Goal: Contribute content: Contribute content

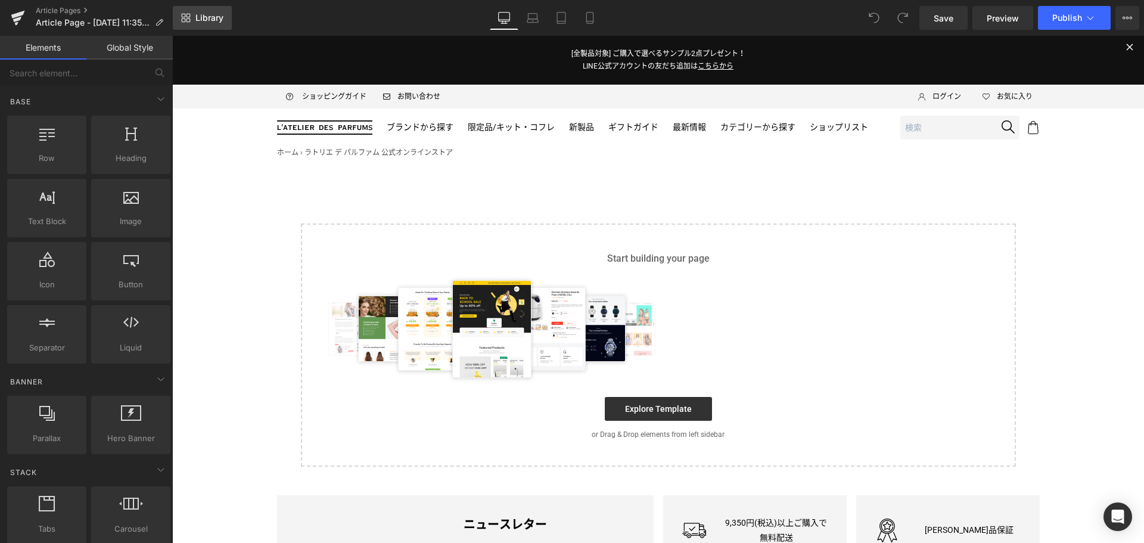
click at [210, 7] on link "Library" at bounding box center [202, 18] width 59 height 24
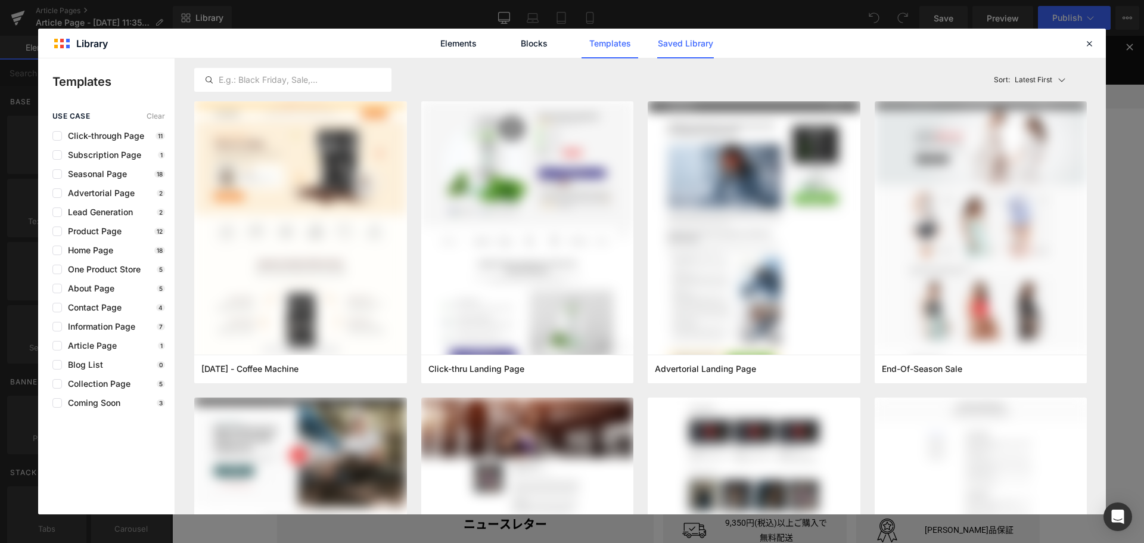
click at [697, 47] on link "Saved Library" at bounding box center [685, 44] width 57 height 30
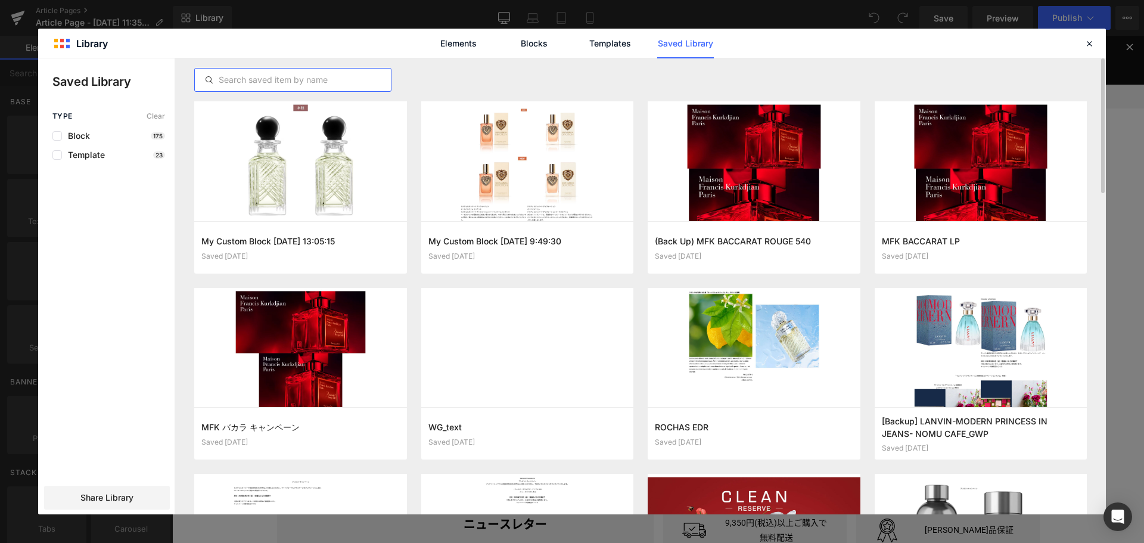
click at [306, 79] on input "text" at bounding box center [293, 80] width 196 height 14
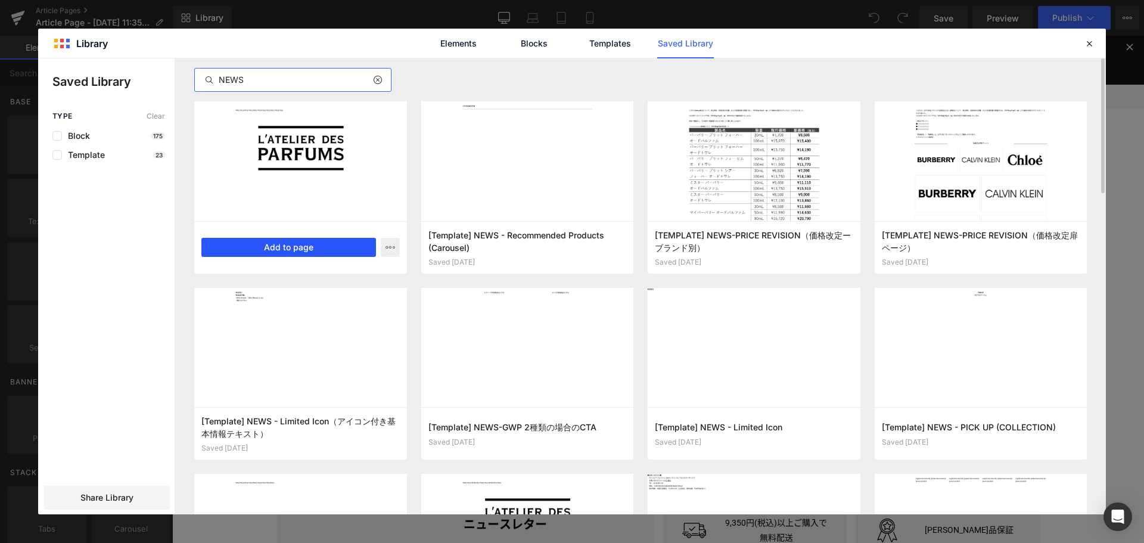
type input "NEWS"
click at [341, 244] on button "Add to page" at bounding box center [288, 247] width 175 height 19
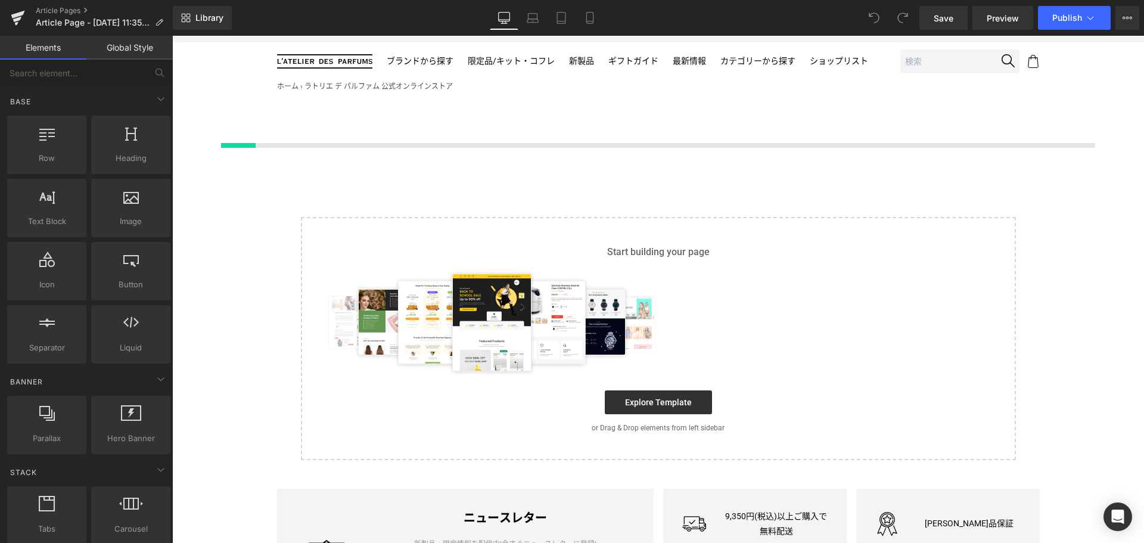
scroll to position [68, 0]
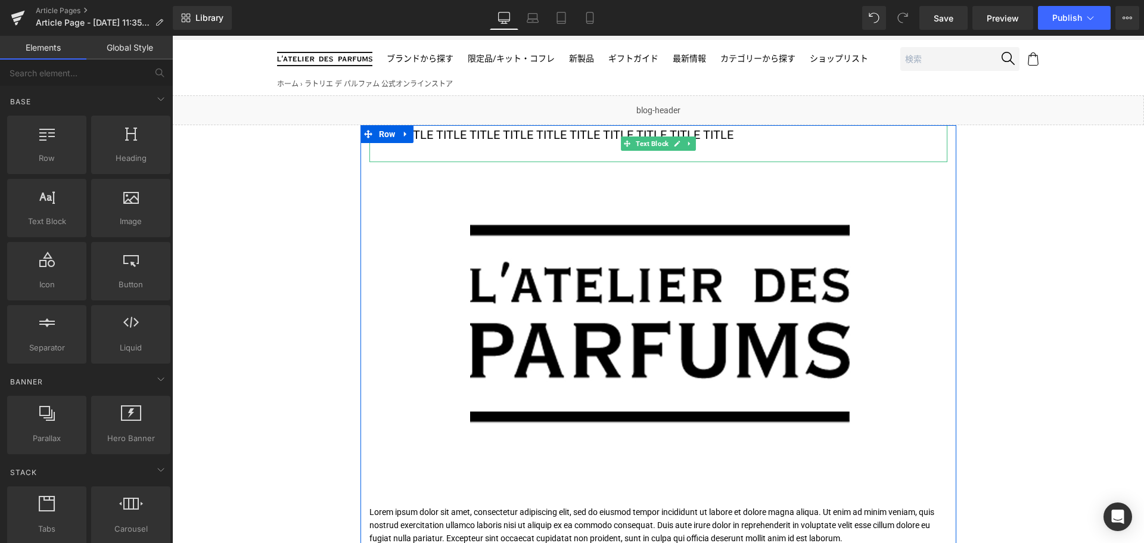
click at [461, 133] on p "TITLE TITLE TITLE TITLE TITLE TITLE TITLE TITLE TITLE TITLE TITLE" at bounding box center [658, 134] width 578 height 19
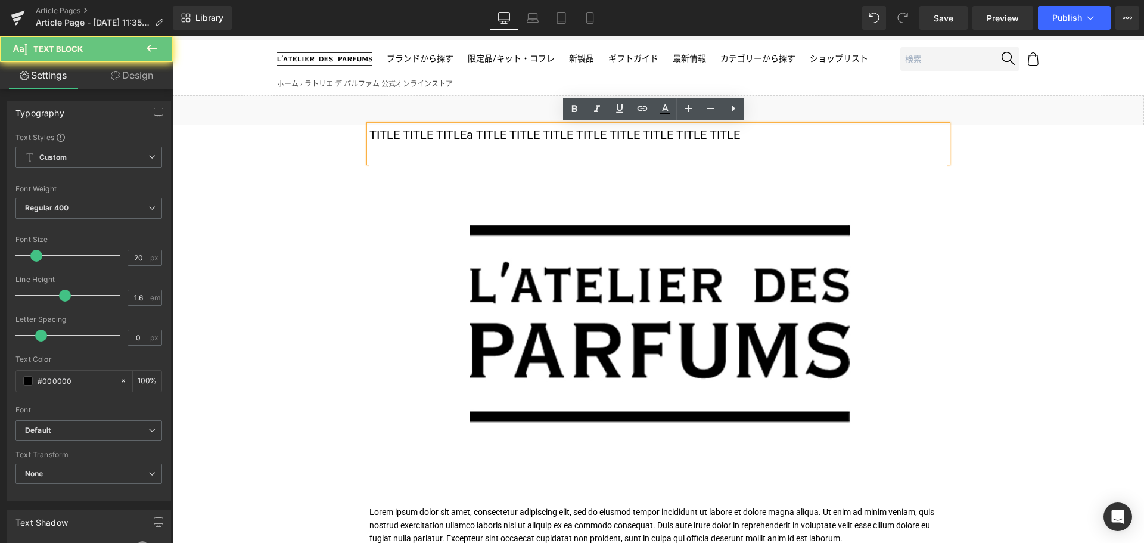
click at [461, 133] on p "TITLE TITLE TITLEa TITLE TITLE TITLE TITLE TITLE TITLE TITLE TITLE" at bounding box center [658, 134] width 578 height 19
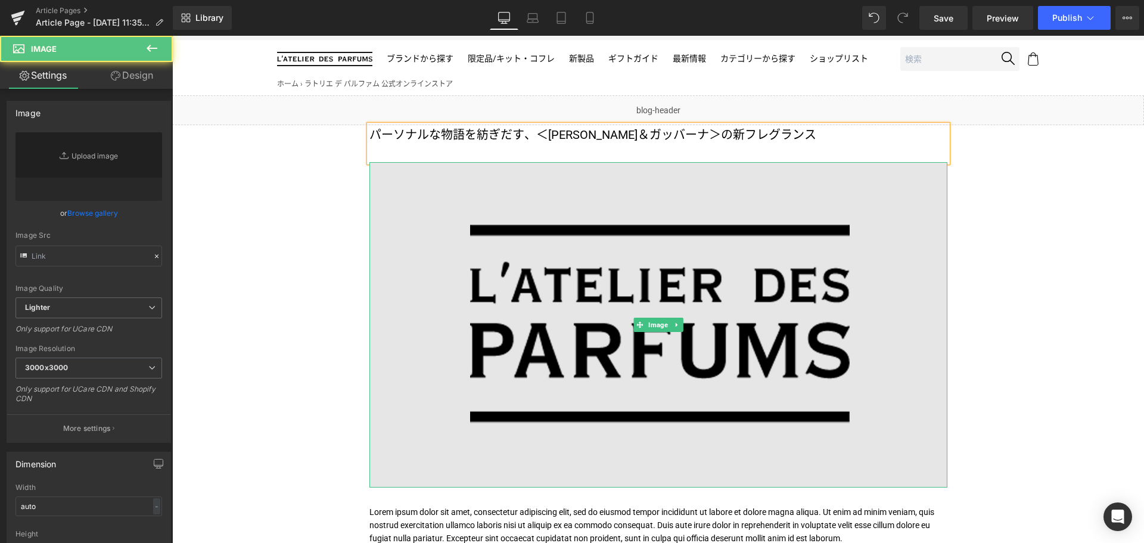
click at [552, 254] on img at bounding box center [658, 324] width 578 height 325
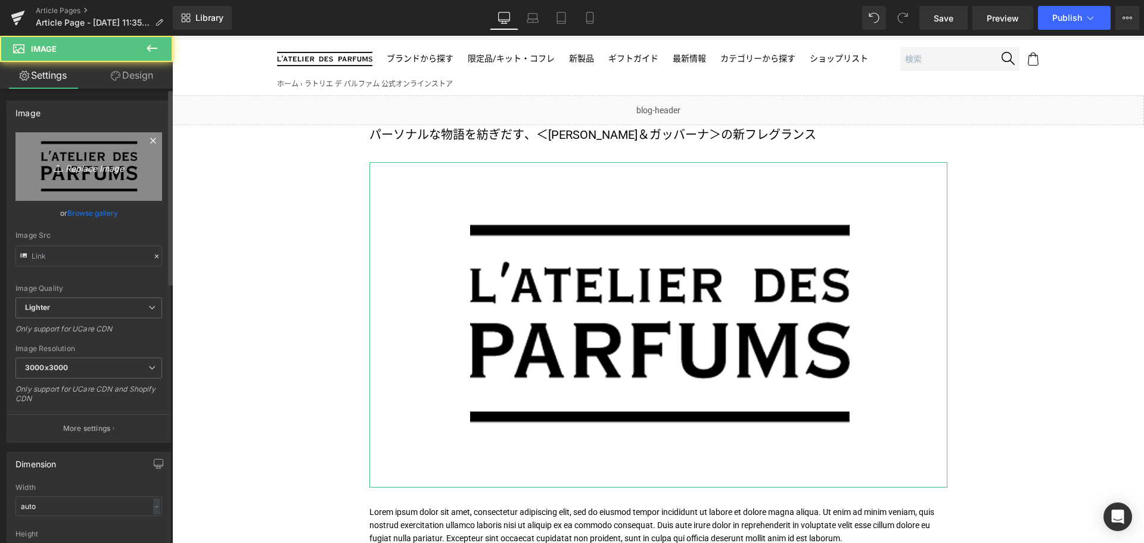
click at [91, 161] on icon "Replace Image" at bounding box center [88, 166] width 95 height 15
type input "C:\fakepath\DG-MY_DEVOTION-KV-Bottle-1200x675.jpg"
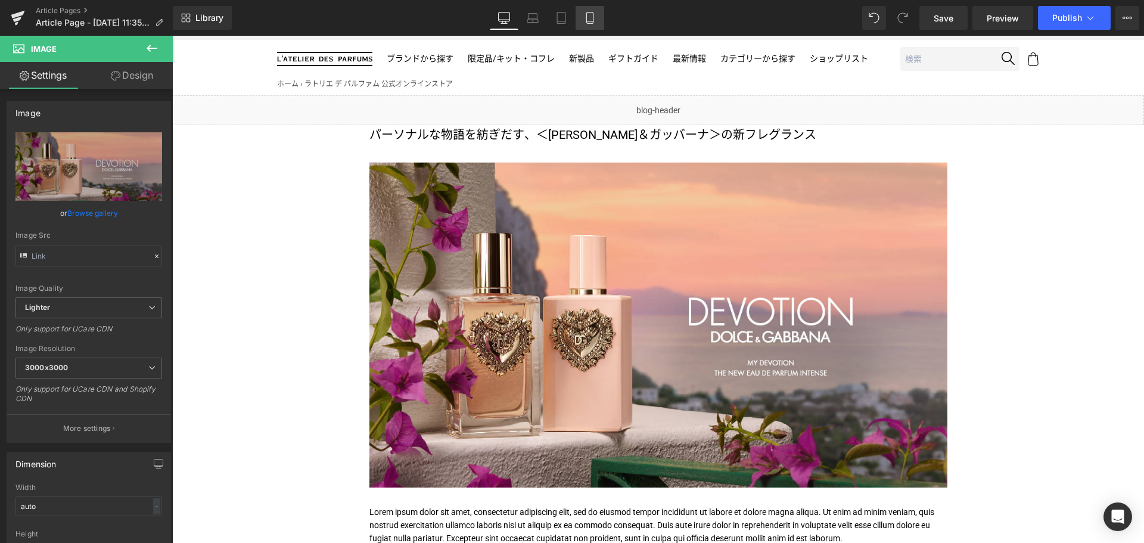
click at [595, 10] on link "Mobile" at bounding box center [589, 18] width 29 height 24
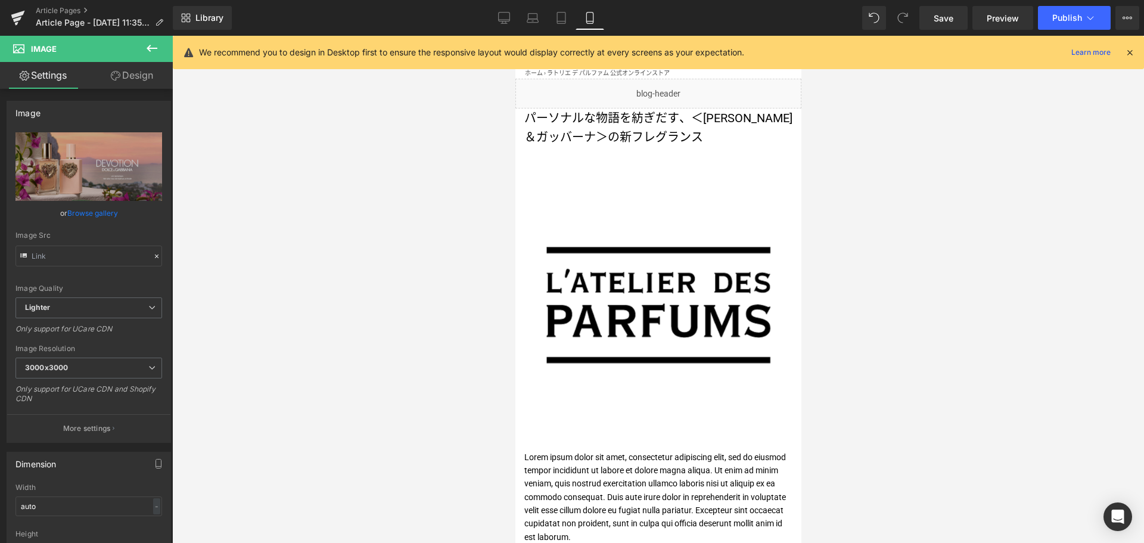
scroll to position [0, 0]
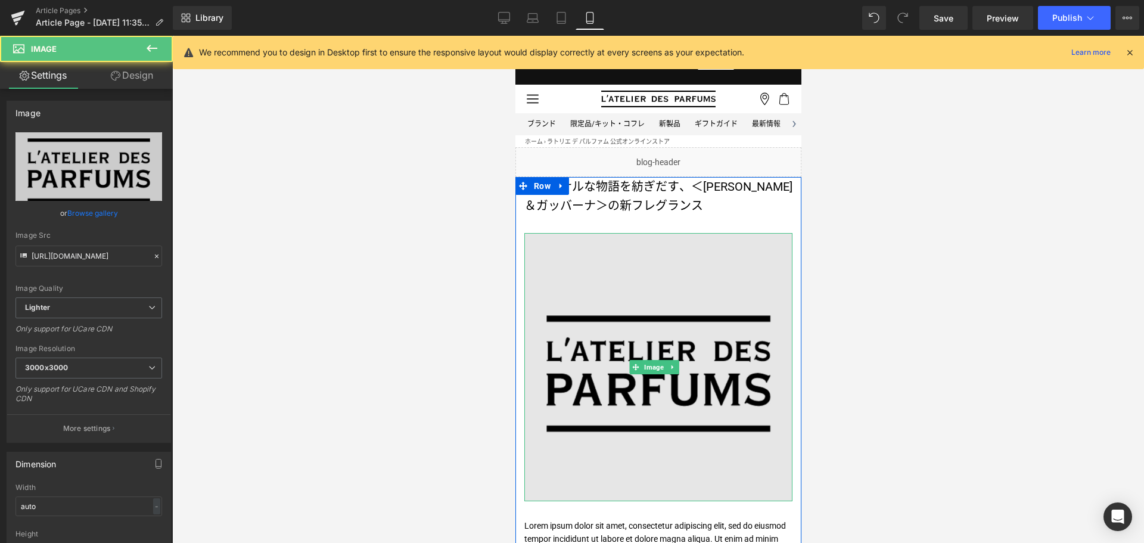
click at [613, 328] on img at bounding box center [658, 367] width 268 height 268
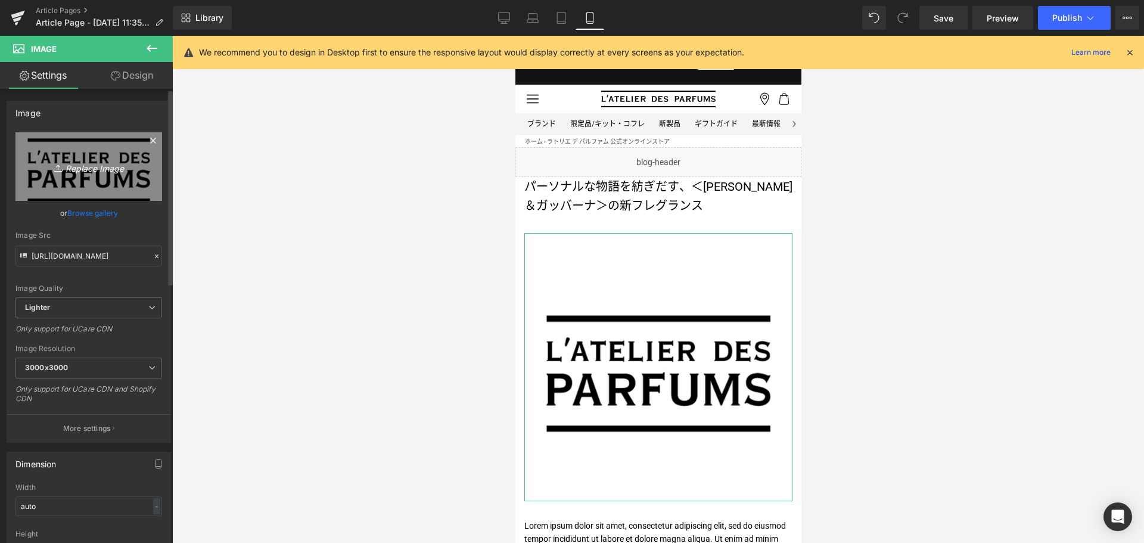
click at [101, 166] on icon "Replace Image" at bounding box center [88, 166] width 95 height 15
type input "C:\fakepath\DG-MY_DEVOTION-KV-Bottle-1080x1080.jpg"
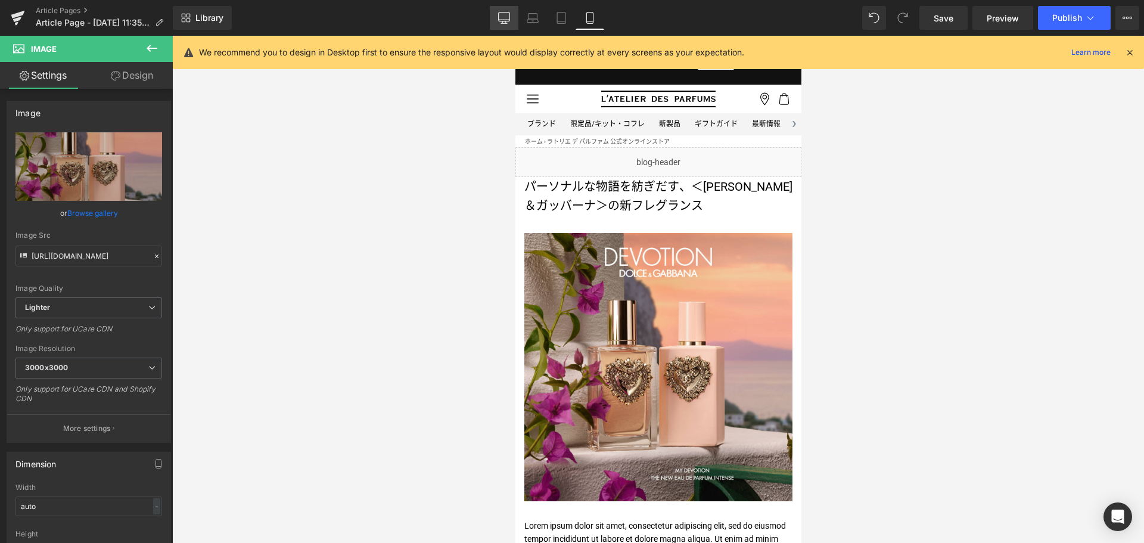
click at [507, 13] on icon at bounding box center [504, 18] width 12 height 12
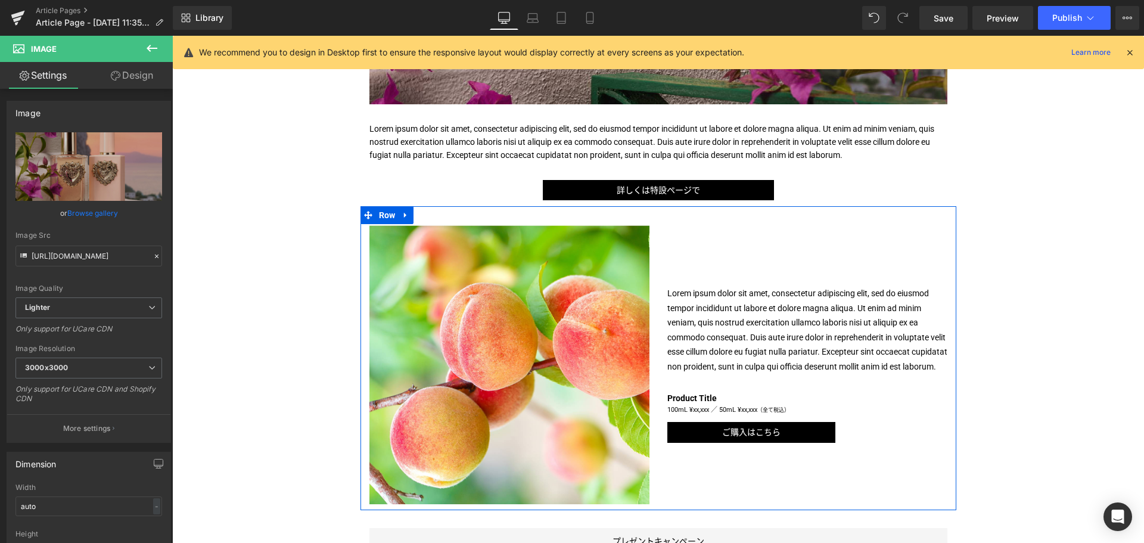
scroll to position [452, 0]
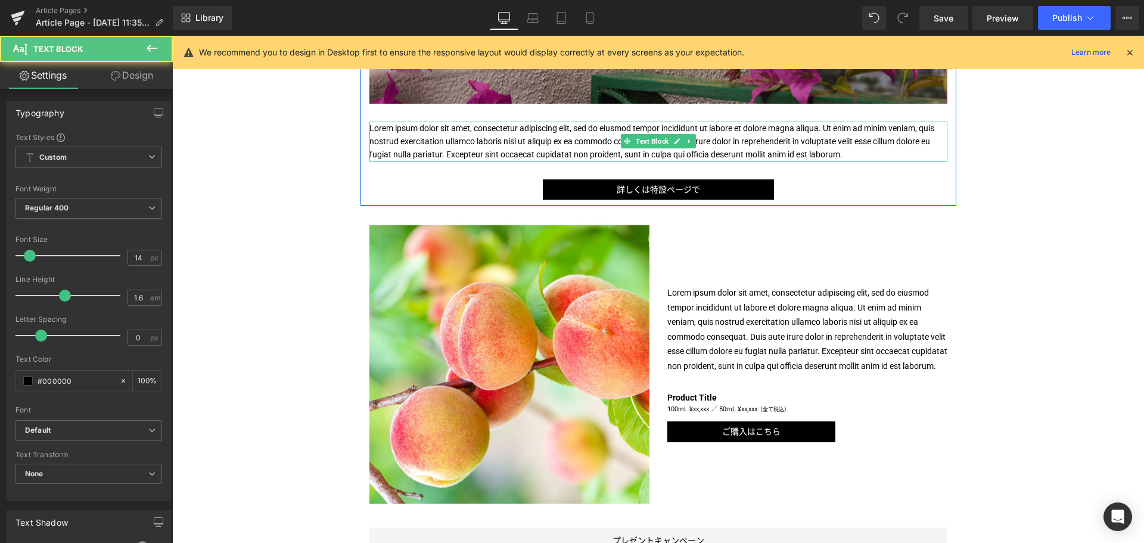
click at [552, 148] on p "Lorem ipsum dolor sit amet, consectetur adipiscing elit, sed do eiusmod tempor …" at bounding box center [658, 142] width 578 height 40
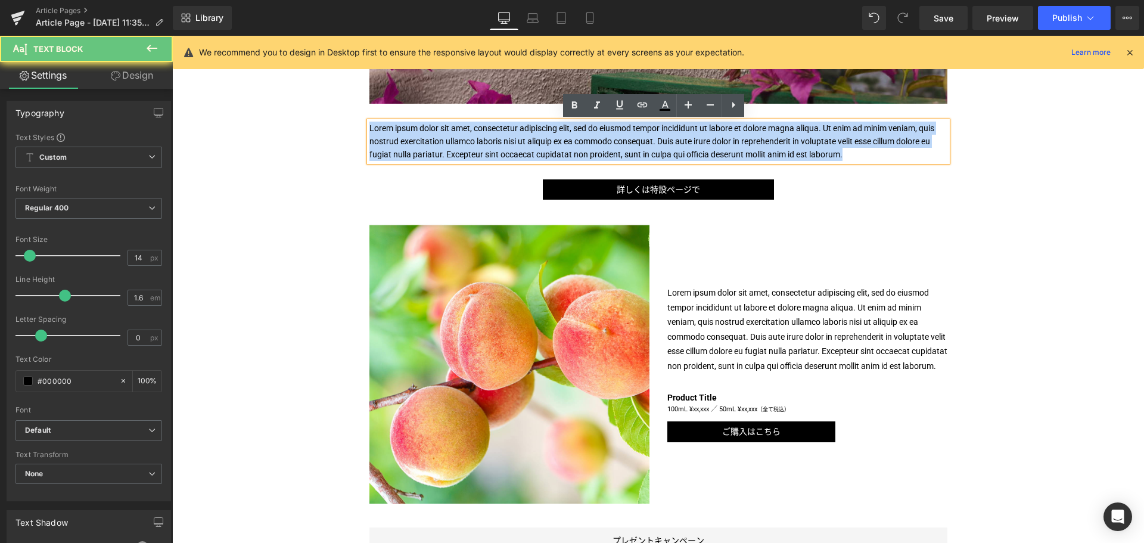
click at [552, 148] on p "Lorem ipsum dolor sit amet, consectetur adipiscing elit, sed do eiusmod tempor …" at bounding box center [658, 142] width 578 height 40
paste div
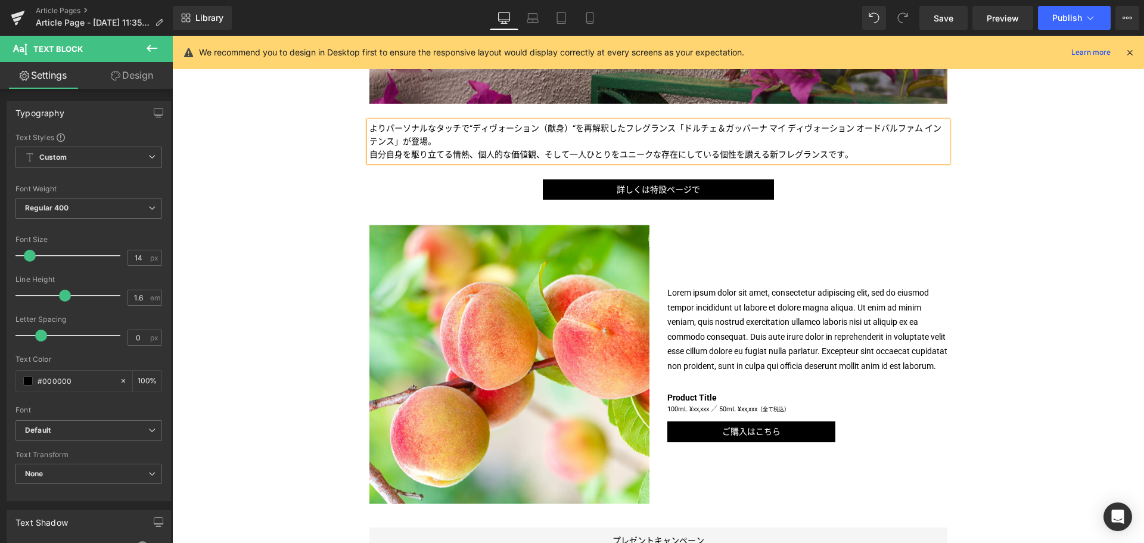
click at [525, 141] on p "よりパーソナルなタッチで“ディヴォーション（献身）“を再解釈したフレグランス「ドルチェ＆ガッバーナ マイ ディヴォーション オードパルファム インテンス」が登…" at bounding box center [658, 135] width 578 height 27
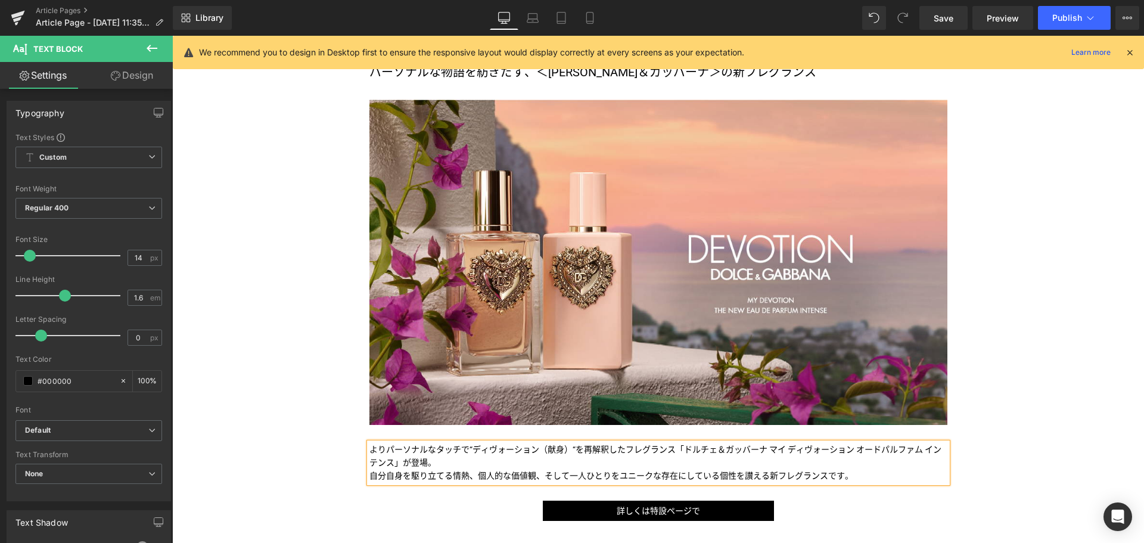
scroll to position [126, 0]
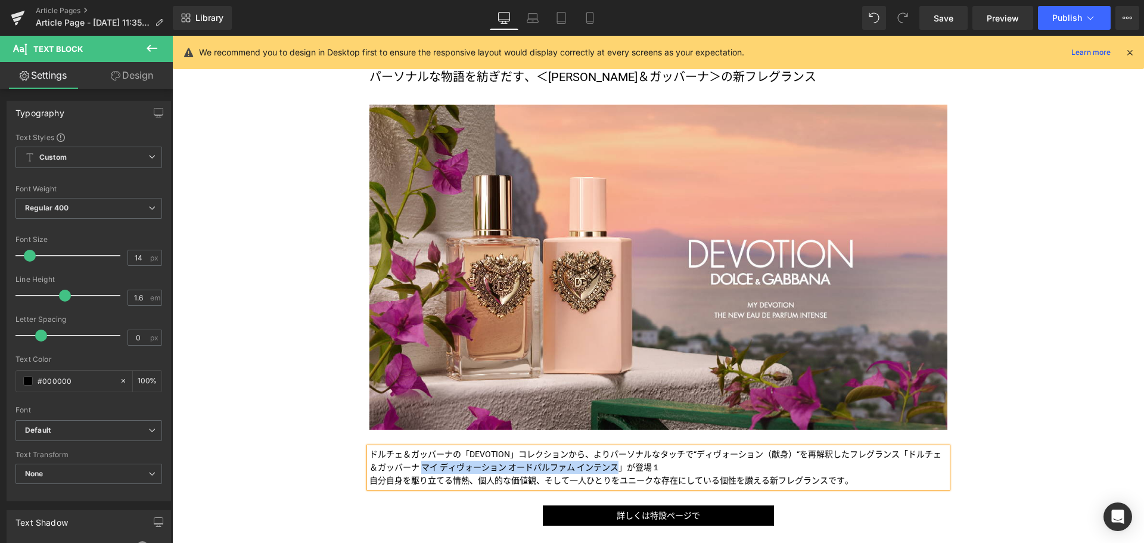
drag, startPoint x: 418, startPoint y: 466, endPoint x: 615, endPoint y: 465, distance: 196.5
click at [615, 465] on p "ドルチェ＆ガッバーナの「DEVOTION」コレクションから、よりパーソナルなタッチで“ディヴォーション（献身）“を再解釈したフレグランス「ドルチェ＆ガッバーナ…" at bounding box center [658, 460] width 578 height 27
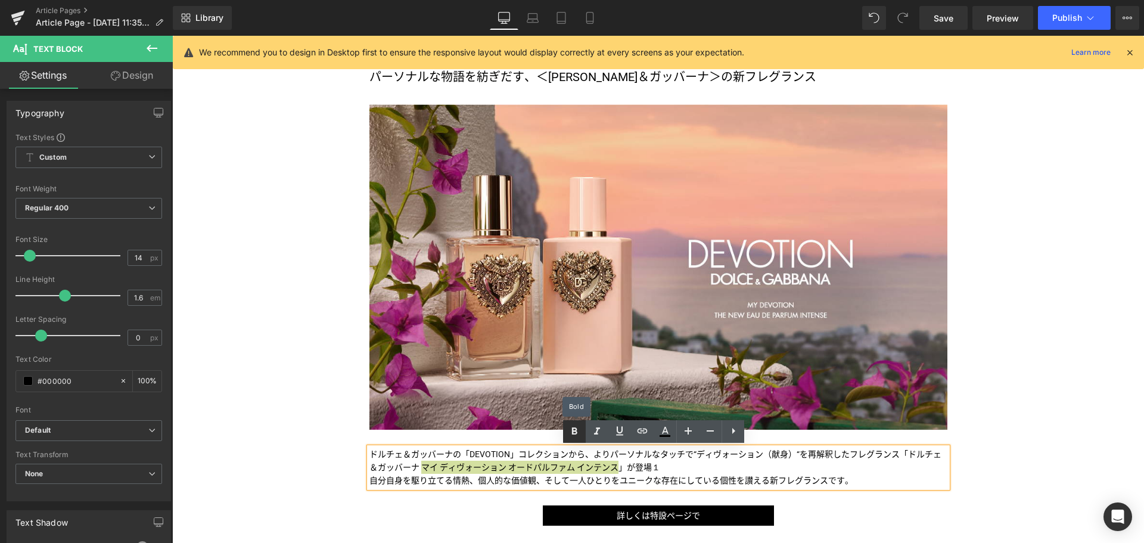
click at [571, 432] on icon at bounding box center [574, 431] width 14 height 14
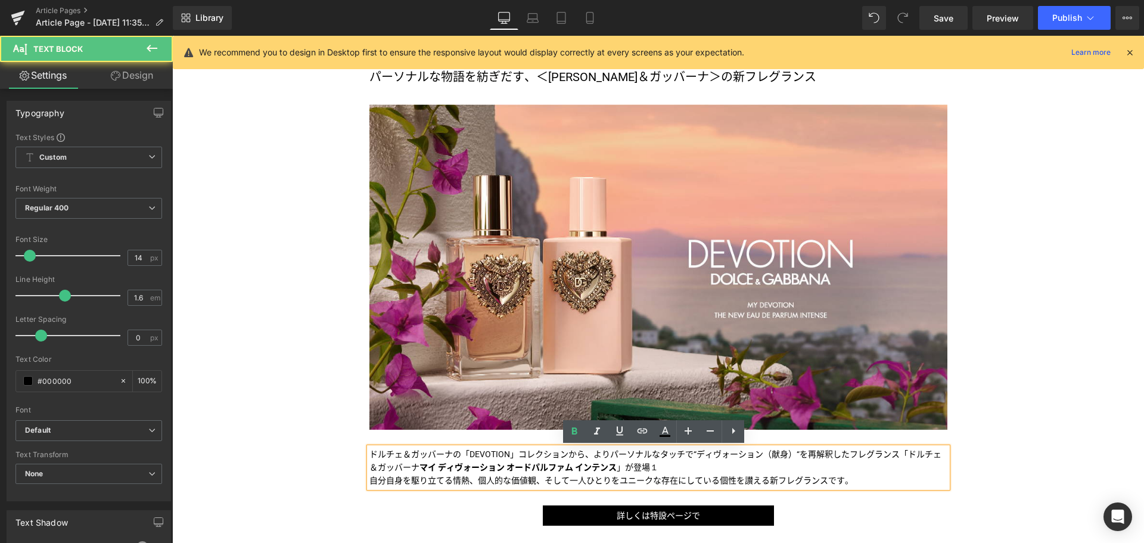
click at [652, 470] on p "ドルチェ＆ガッバーナの「DEVOTION」コレクションから、よりパーソナルなタッチで“ディヴォーション（献身）“を再解釈したフレグランス「ドルチェ＆ガッバーナ…" at bounding box center [658, 460] width 578 height 27
click at [688, 468] on p "ドルチェ＆ガッバーナの「DEVOTION」コレクションから、よりパーソナルなタッチで“ディヴォーション（献身）“を再解釈したフレグランス「ドルチェ＆ガッバーナ…" at bounding box center [658, 460] width 578 height 27
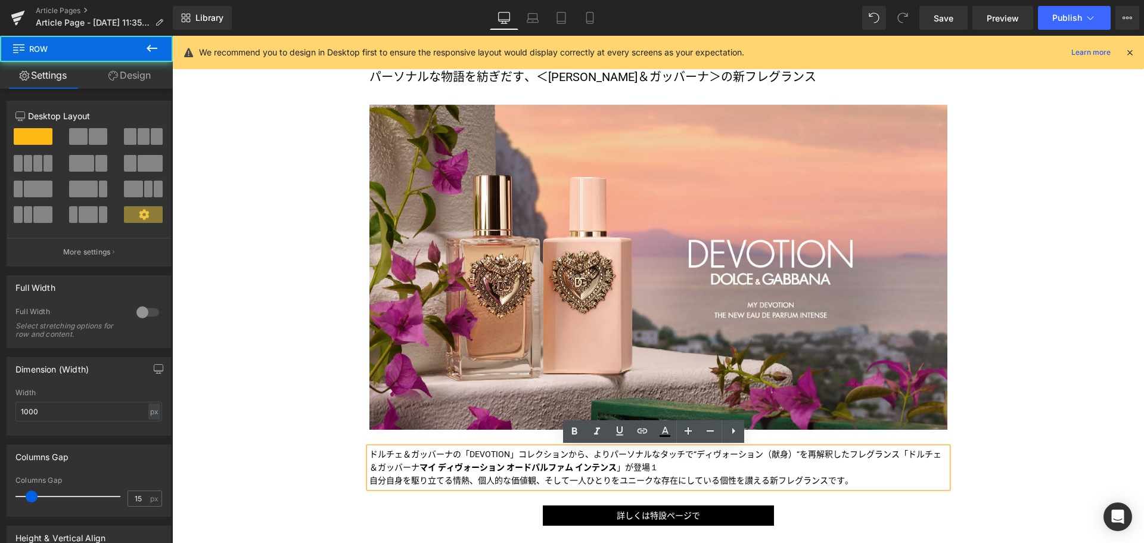
click at [827, 504] on div "パーソナルな物語を紡ぎだす、＜ドルチェ＆ガッバーナ＞の新フレグランス Text Block Image Image ドルチェ＆ガッバーナの「DEVOTION」…" at bounding box center [658, 296] width 596 height 458
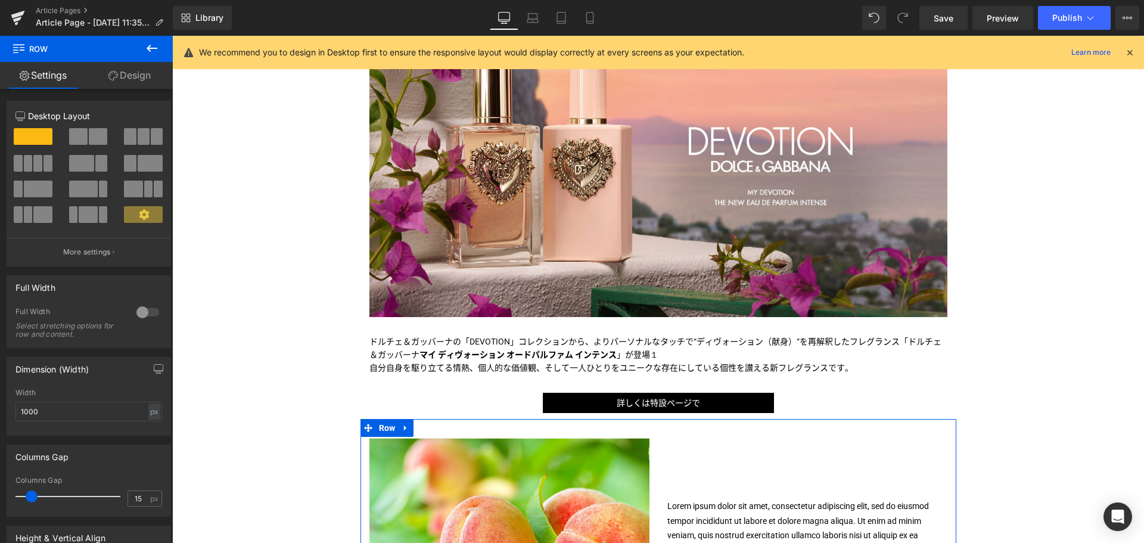
scroll to position [238, 0]
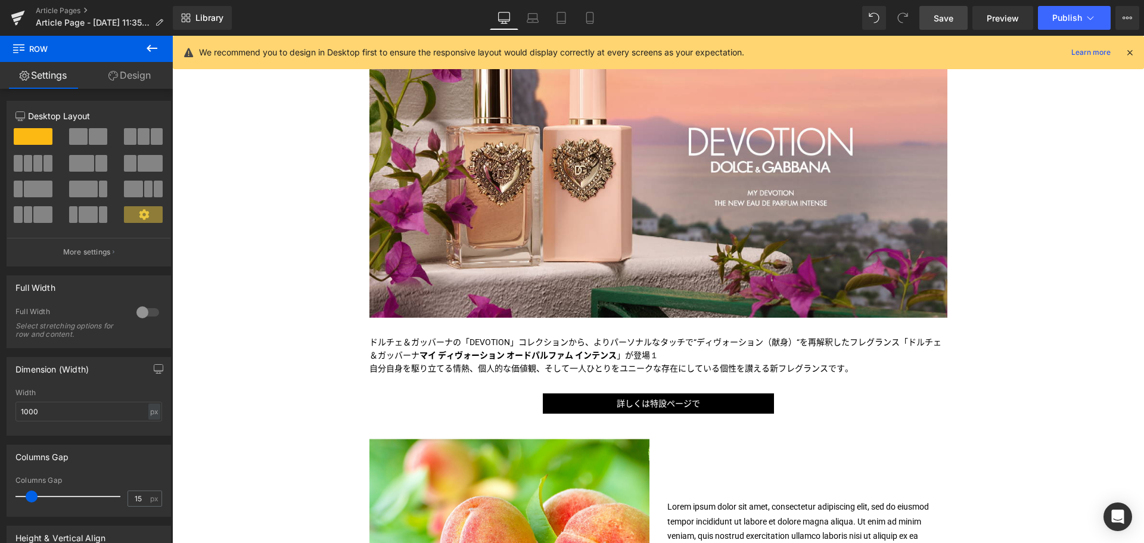
click at [949, 15] on span "Save" at bounding box center [943, 18] width 20 height 13
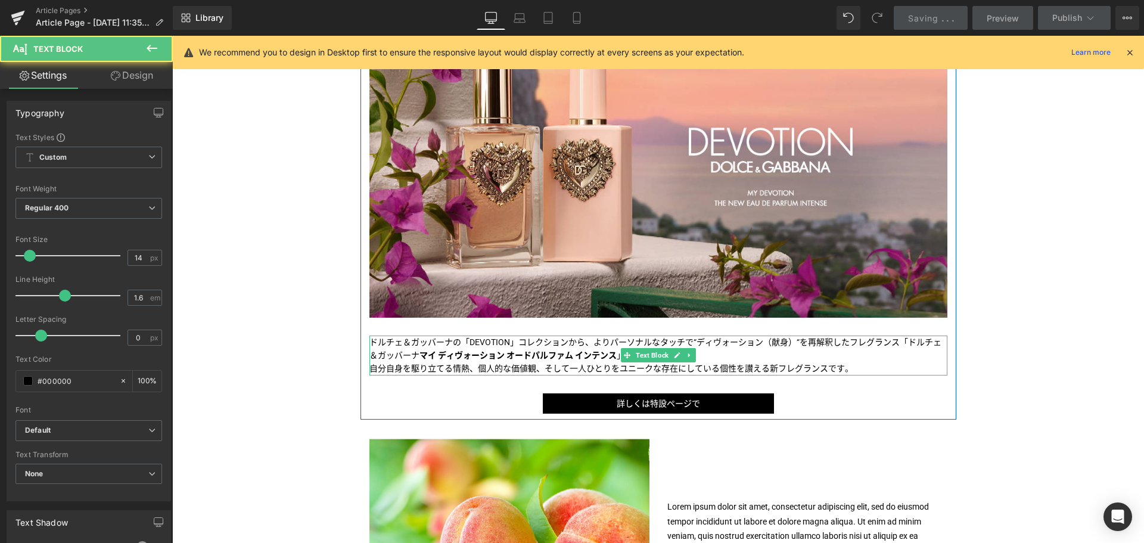
click at [735, 346] on p "ドルチェ＆ガッバーナの「DEVOTION」コレクションから、よりパーソナルなタッチで“ディヴォーション（献身）“を再解釈したフレグランス「ドルチェ＆ガッバーナ…" at bounding box center [658, 348] width 578 height 27
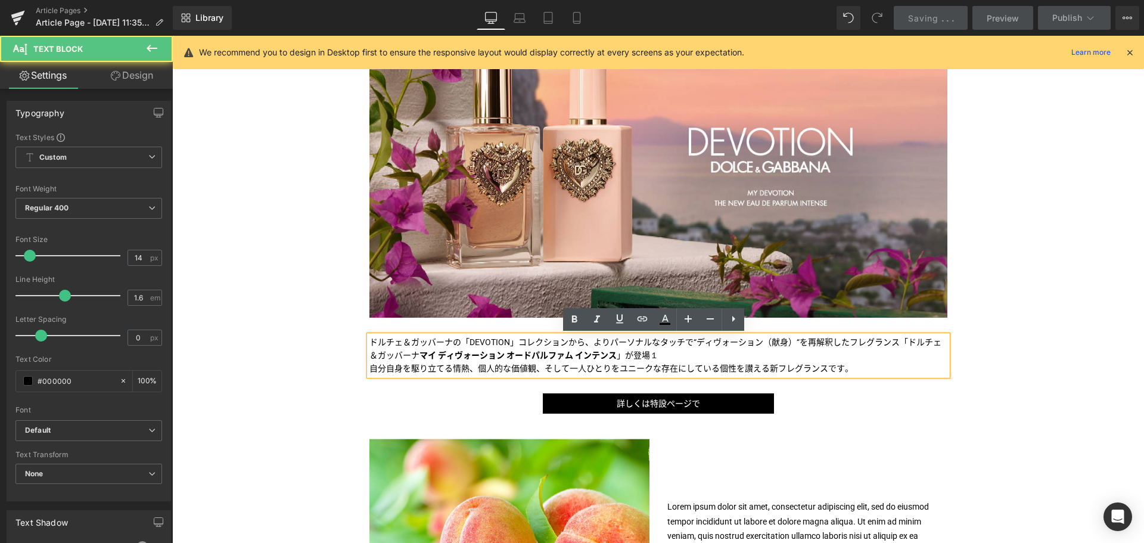
click at [735, 346] on p "ドルチェ＆ガッバーナの「DEVOTION」コレクションから、よりパーソナルなタッチで“ディヴォーション（献身）“を再解釈したフレグランス「ドルチェ＆ガッバーナ…" at bounding box center [658, 348] width 578 height 27
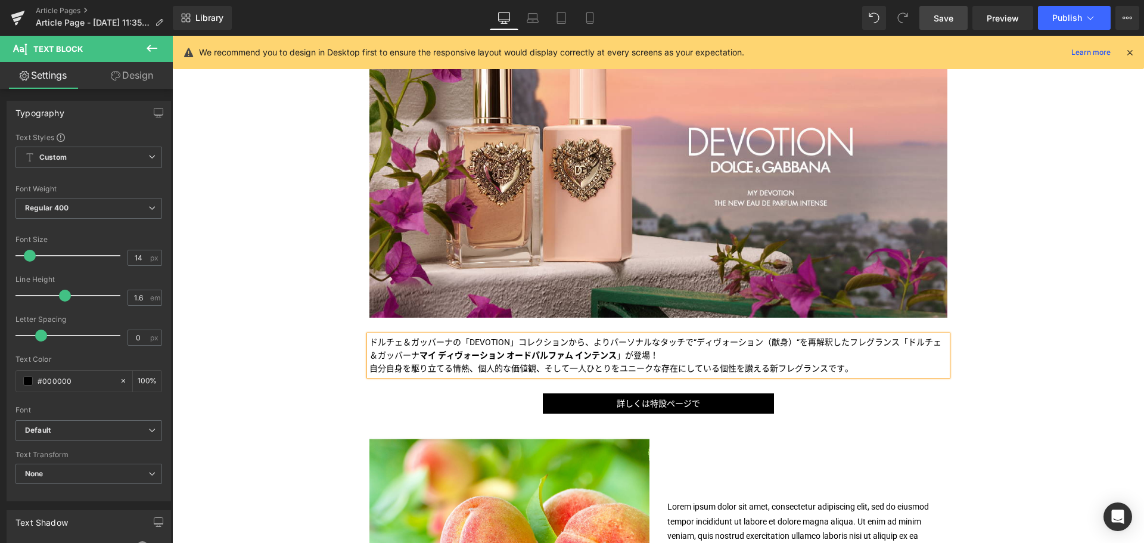
click at [929, 24] on link "Save" at bounding box center [943, 18] width 48 height 24
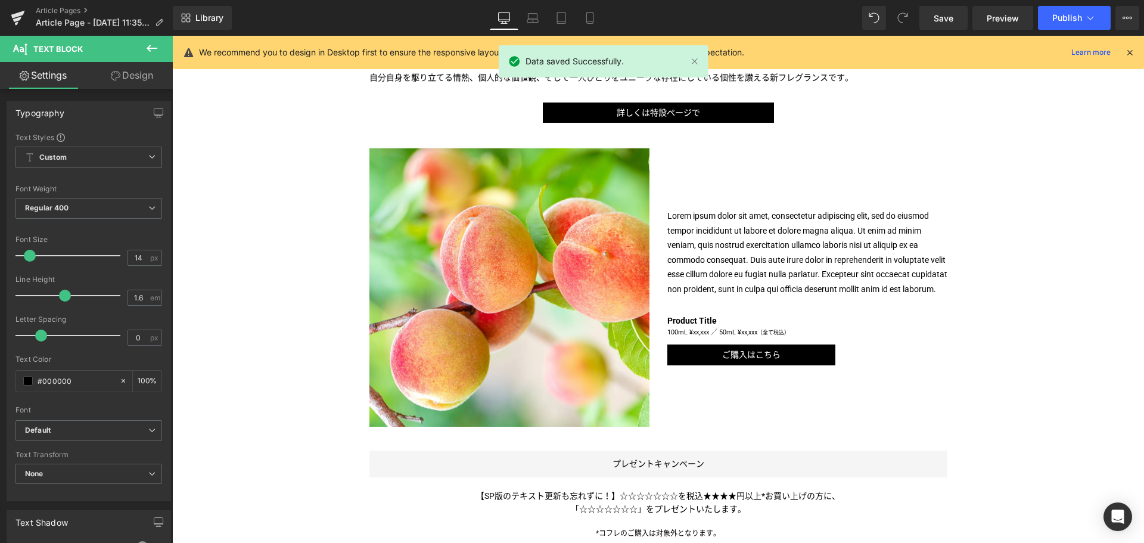
scroll to position [532, 0]
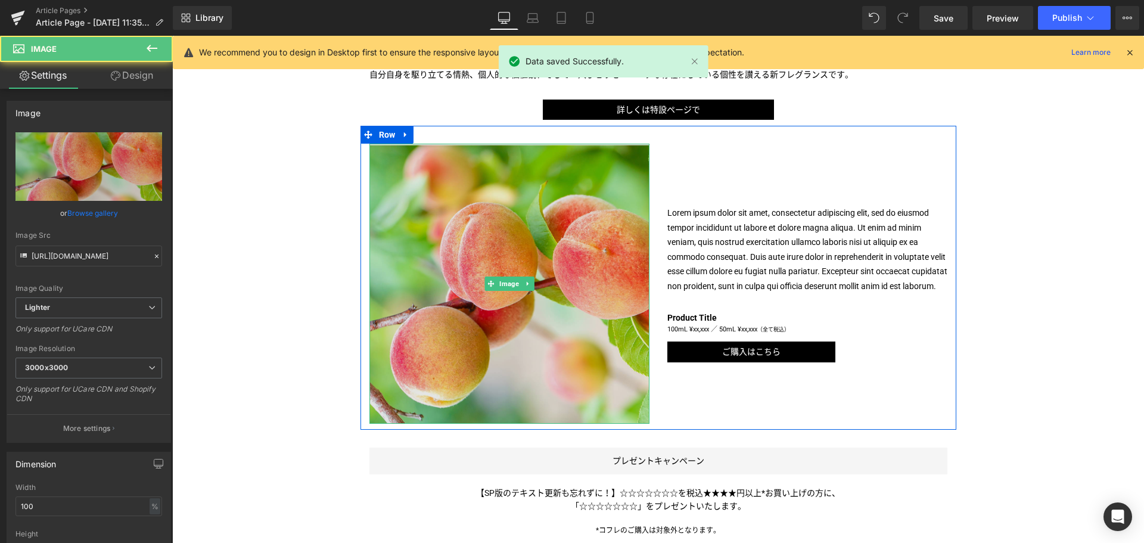
click at [525, 308] on img at bounding box center [509, 284] width 280 height 280
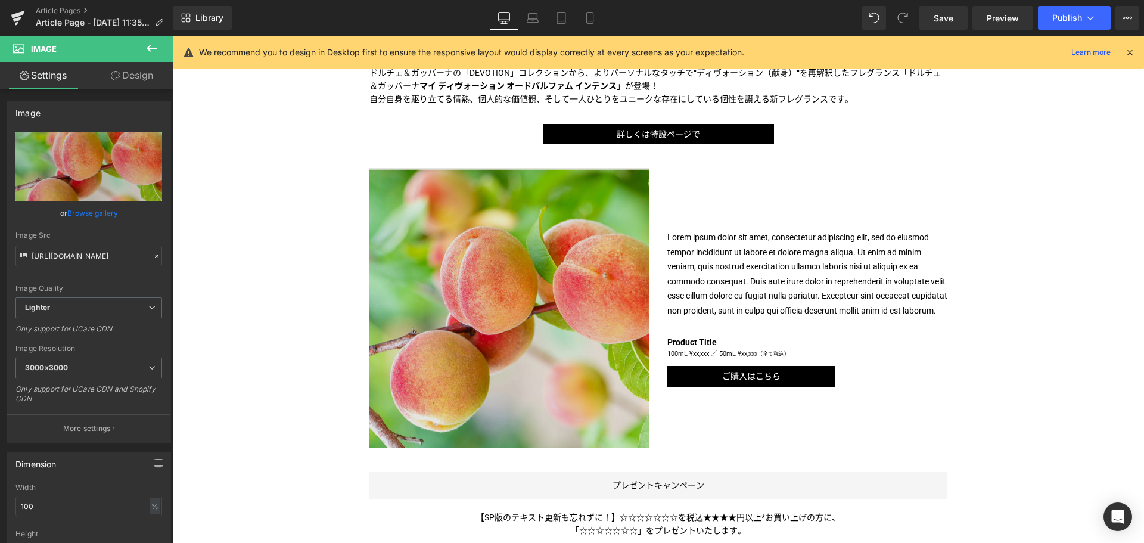
scroll to position [510, 0]
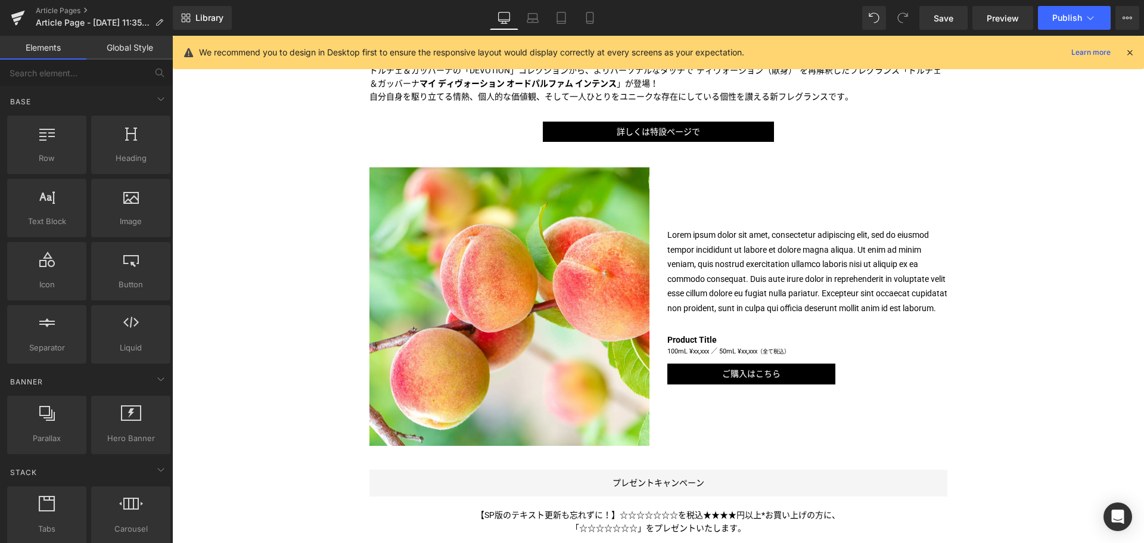
click at [247, 285] on div "Liquid パーソナルな物語を紡ぎだす、＜ドルチェ＆ガッバーナ＞の新フレグランス Text Block Image Image ドルチェ＆ガッバーナの「DE…" at bounding box center [657, 328] width 971 height 1349
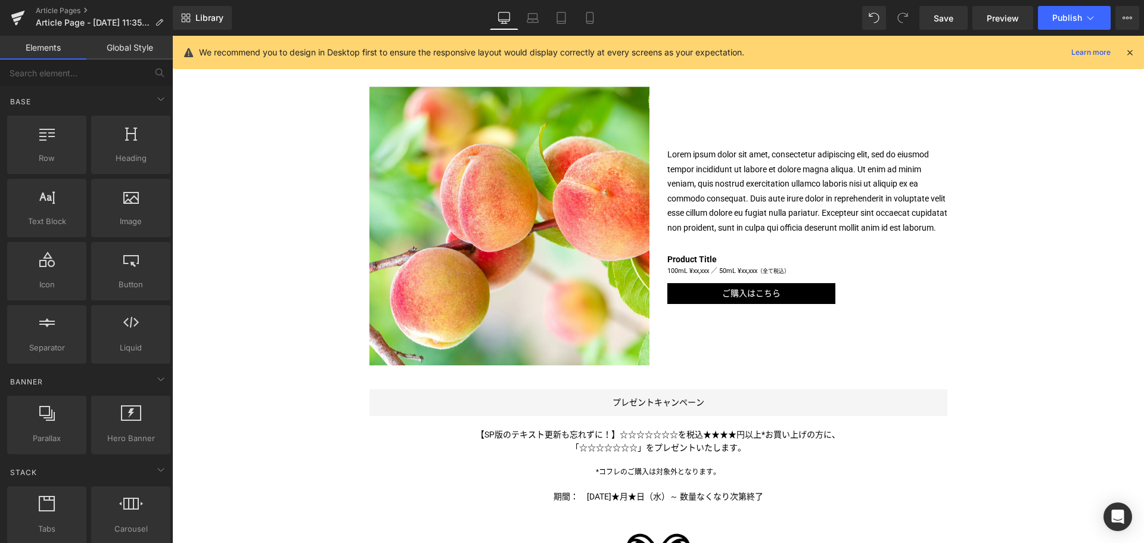
scroll to position [592, 0]
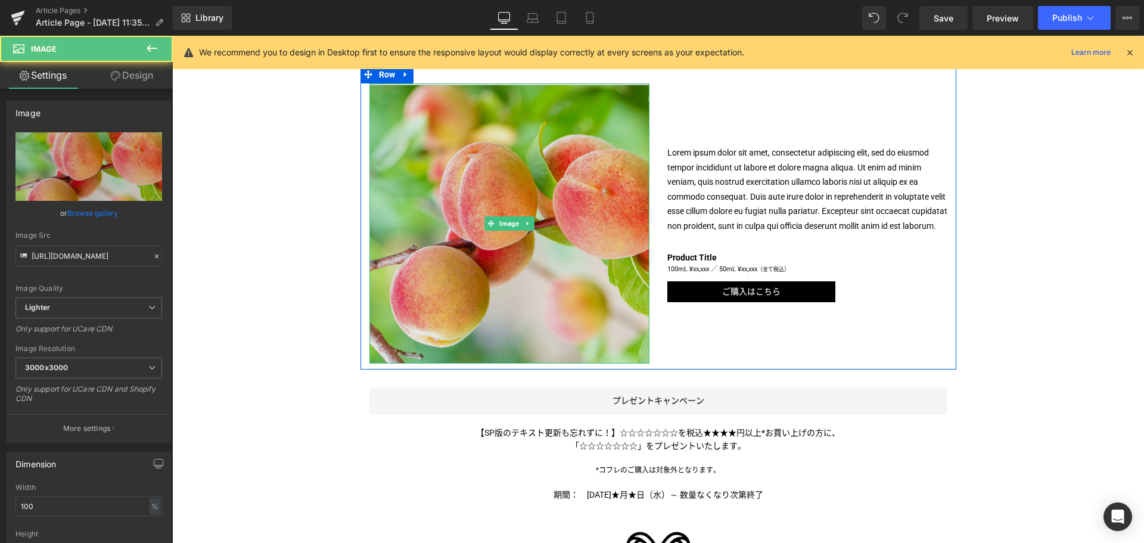
click at [555, 139] on img at bounding box center [509, 223] width 280 height 280
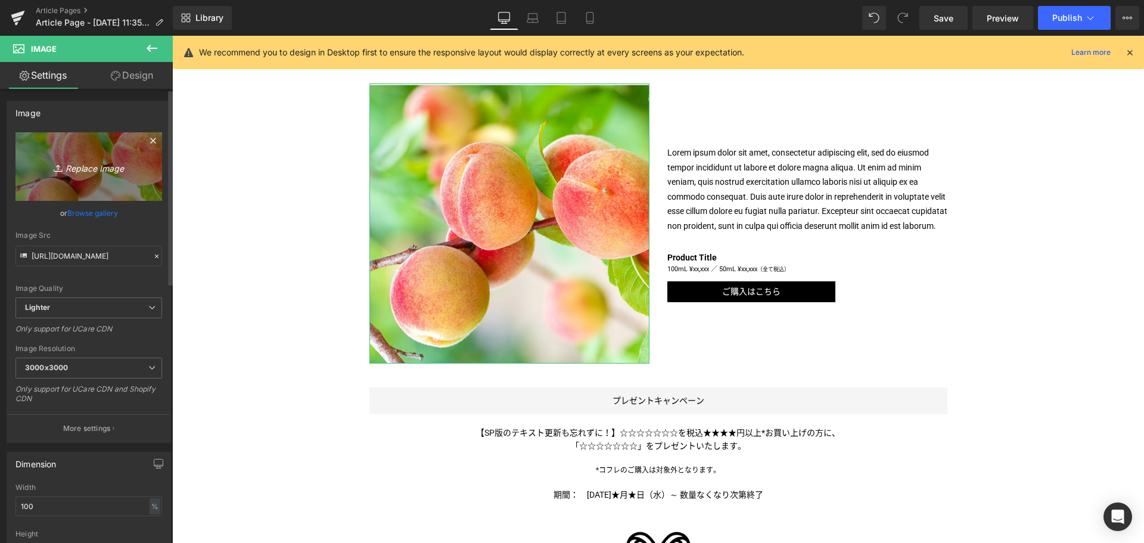
click at [124, 170] on icon "Replace Image" at bounding box center [88, 166] width 95 height 15
type input "C:\fakepath\DG-MY_DEVOTION-CPS-Bottle-Solo-1200x1200.jpg"
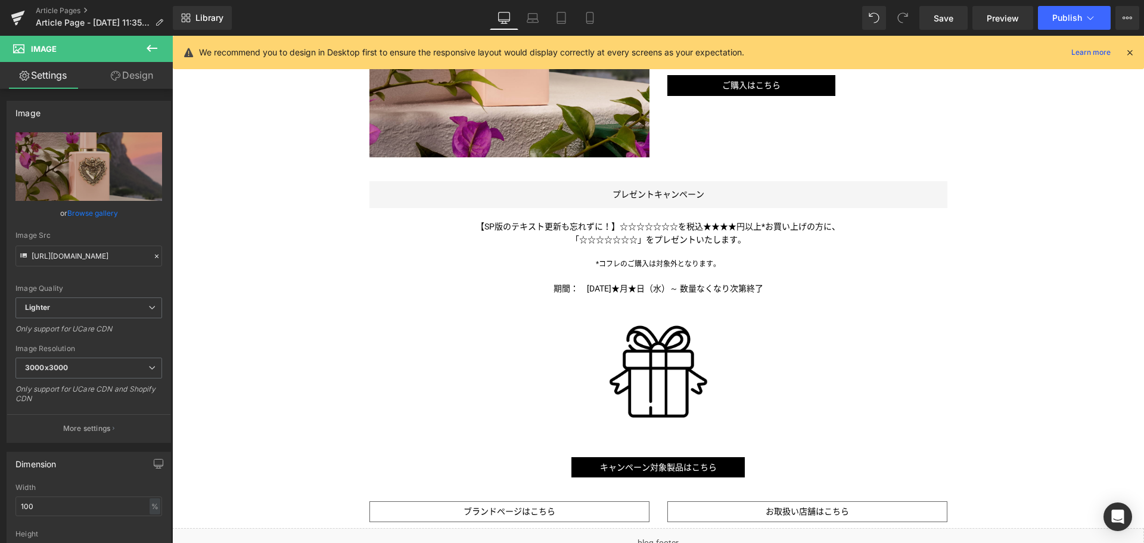
scroll to position [799, 0]
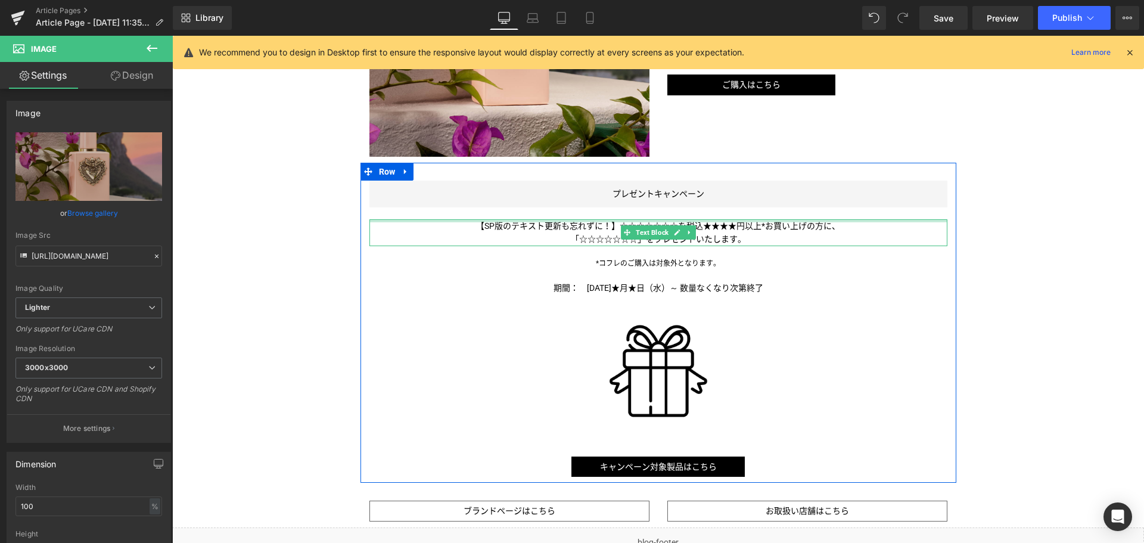
click at [712, 220] on div at bounding box center [658, 220] width 578 height 3
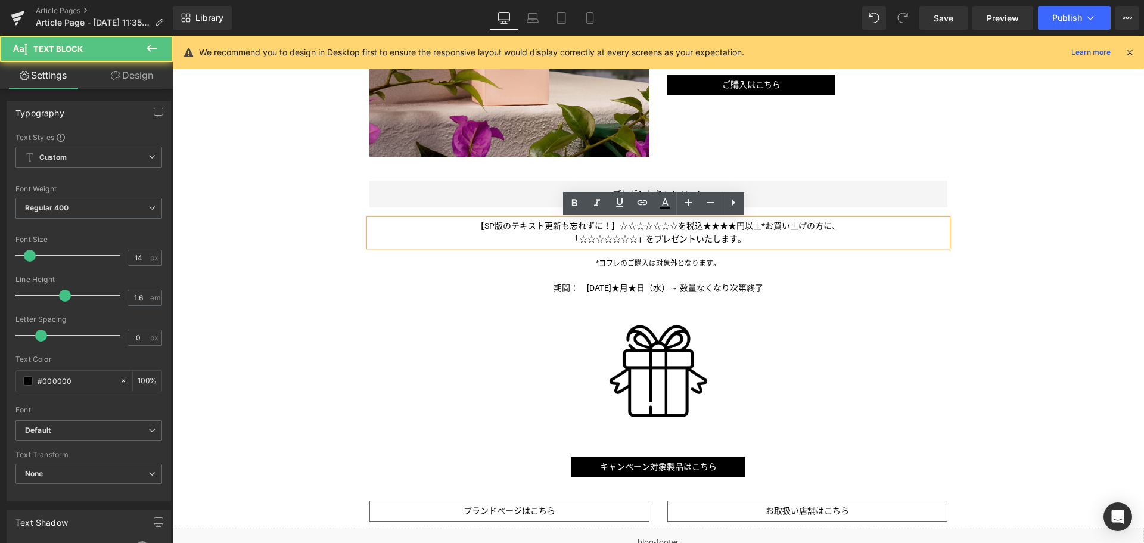
click at [754, 224] on span "【SP版のテキスト更新も忘れずに！】☆☆☆☆☆☆☆を税込★★★★円以上*お買い上げの方に、" at bounding box center [658, 226] width 364 height 10
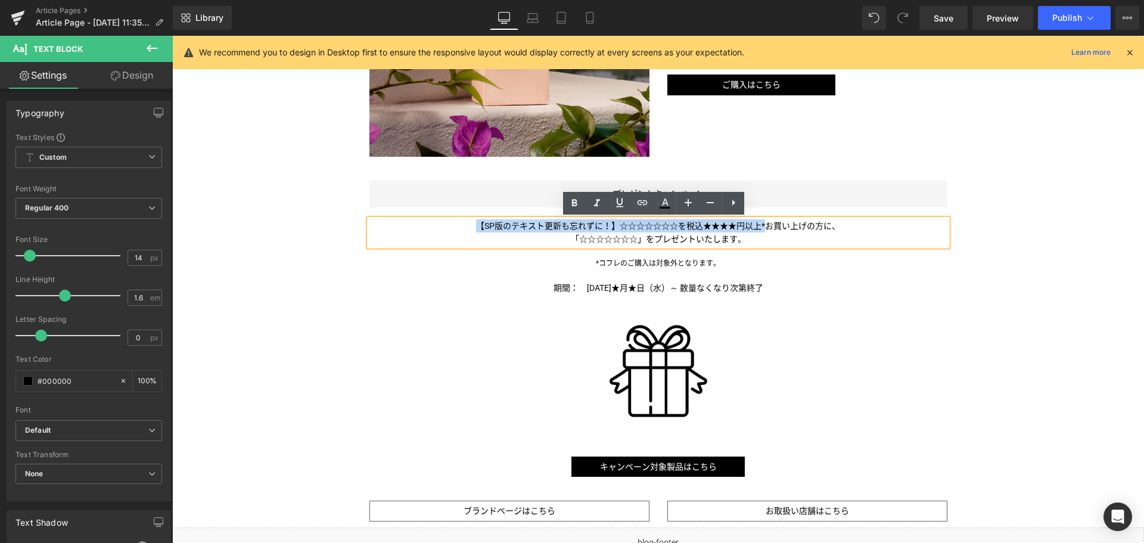
drag, startPoint x: 754, startPoint y: 224, endPoint x: 410, endPoint y: 219, distance: 343.7
click at [410, 219] on p "【SP版のテキスト更新も忘れずに！】☆☆☆☆☆☆☆を税込★★★★円以上*お買い上げの方に、" at bounding box center [658, 225] width 578 height 13
paste div
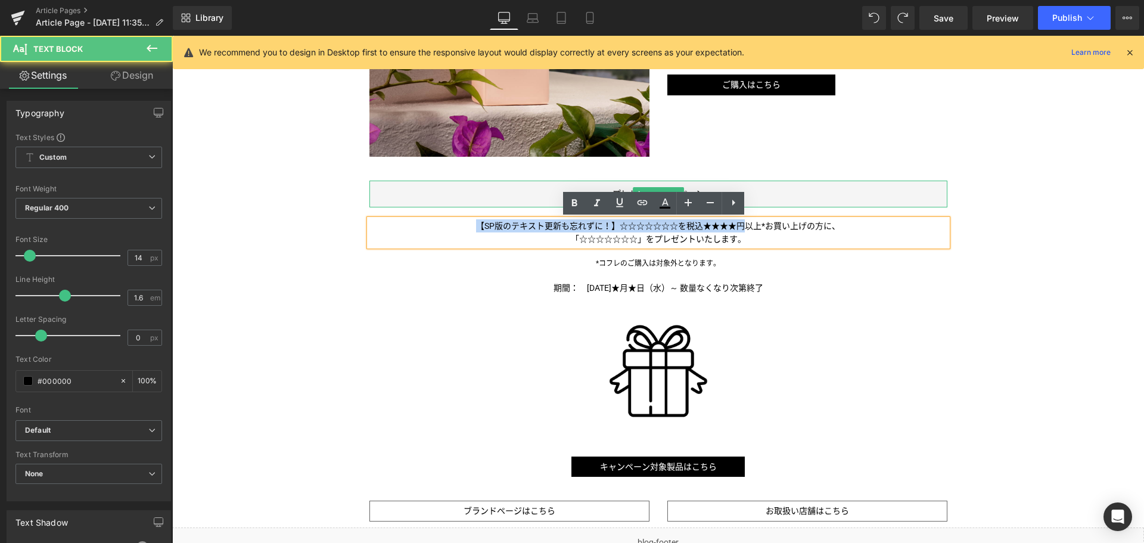
drag, startPoint x: 741, startPoint y: 223, endPoint x: 424, endPoint y: 204, distance: 317.4
click at [424, 204] on div "プレゼントキャンペーン Button 【SP版のテキスト更新も忘れずに！】☆☆☆☆☆☆☆を税込★★★★円以上*お買い上げの方に、 「☆☆☆☆☆☆☆ 」をプレゼ…" at bounding box center [658, 328] width 596 height 296
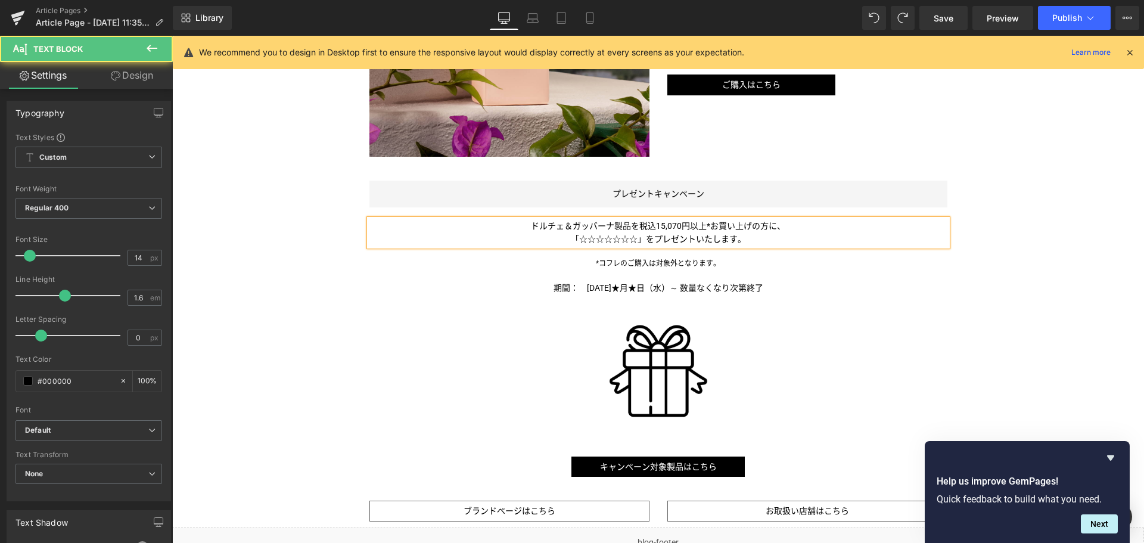
click at [707, 226] on span "ドルチェ＆ガッバーナ製品を税込15,070円以上*お買い上げの方に、" at bounding box center [658, 226] width 254 height 10
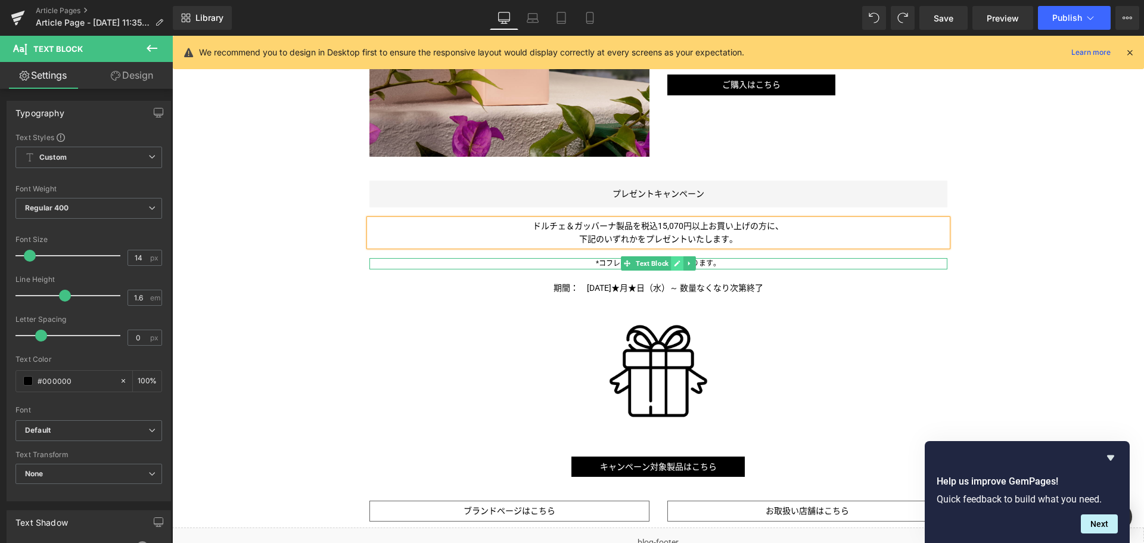
click at [674, 263] on icon at bounding box center [677, 263] width 7 height 7
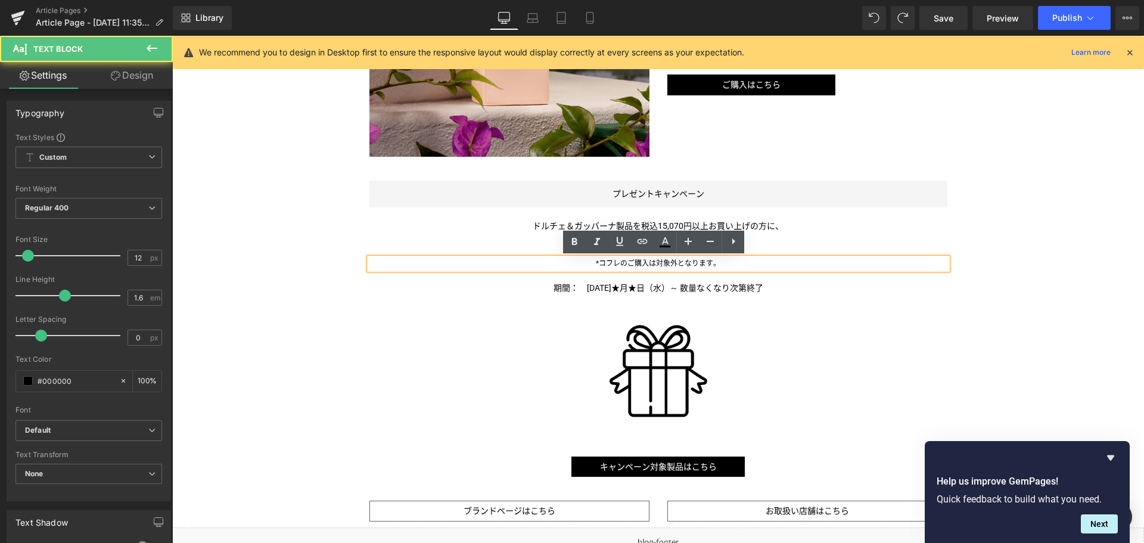
click at [671, 263] on span "*コフレのご購入は対象外となります。" at bounding box center [658, 263] width 124 height 8
click at [649, 263] on span "*コフレのご購入は対象外となります。" at bounding box center [658, 263] width 124 height 8
paste div
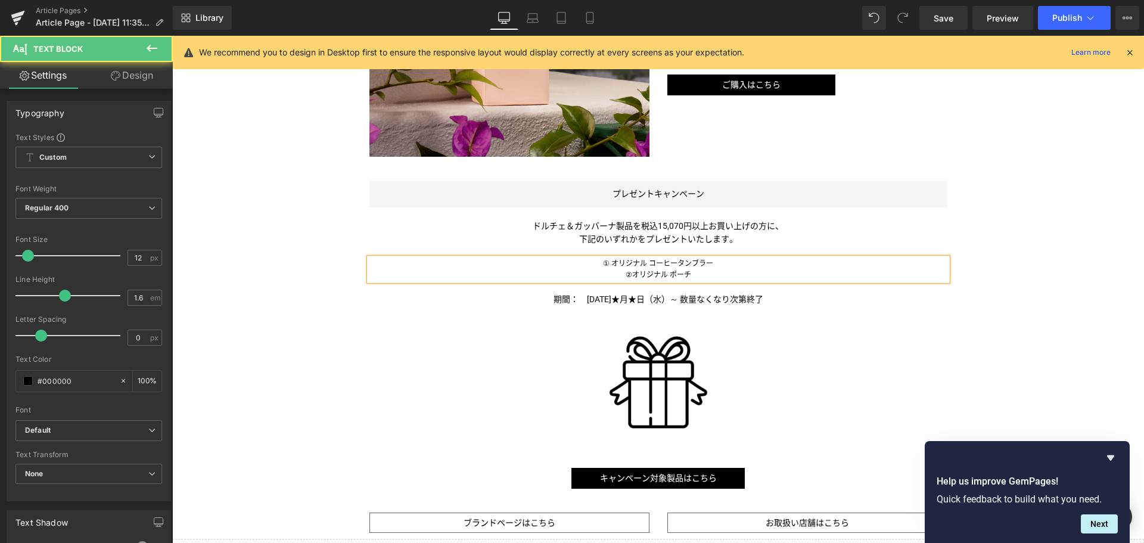
click at [649, 263] on p "① オリジナル コーヒータンブラー" at bounding box center [658, 263] width 578 height 11
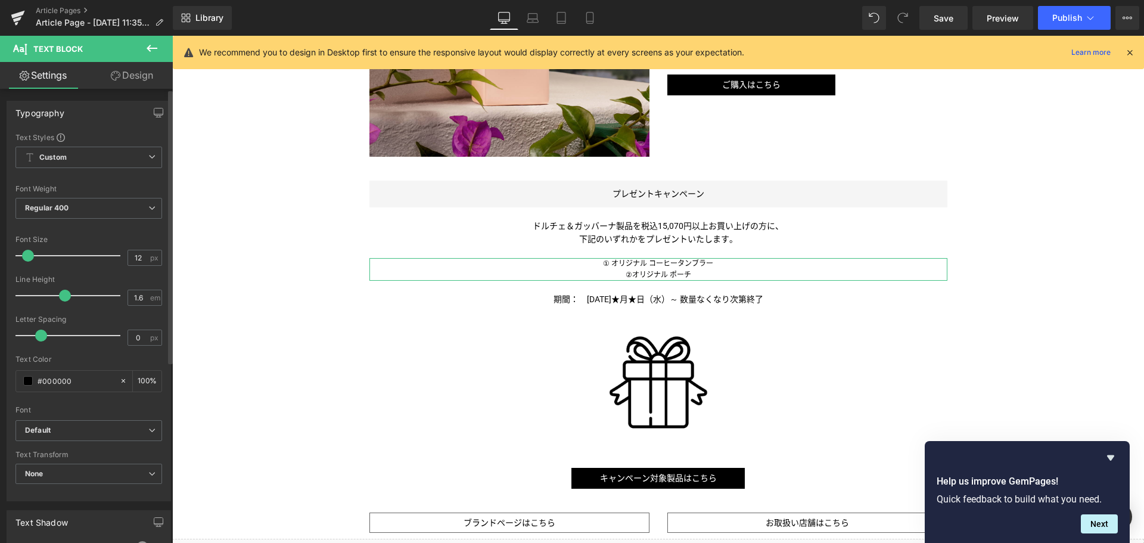
drag, startPoint x: 144, startPoint y: 260, endPoint x: 97, endPoint y: 245, distance: 49.4
click at [97, 245] on div "Font Size 12 px" at bounding box center [88, 255] width 147 height 40
click at [97, 245] on div at bounding box center [70, 256] width 99 height 24
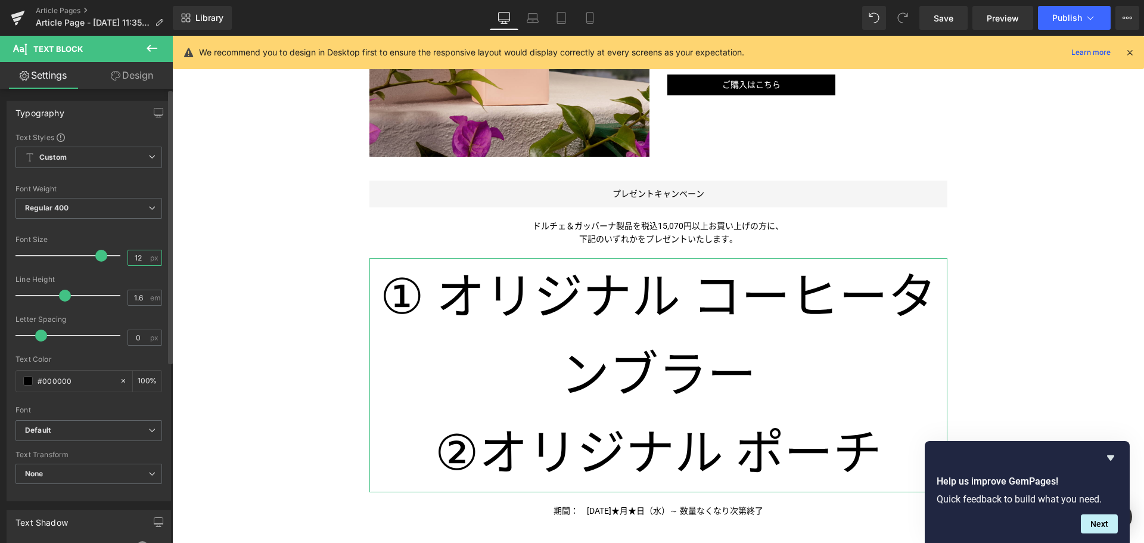
click at [142, 258] on input "12" at bounding box center [138, 257] width 21 height 15
drag, startPoint x: 142, startPoint y: 258, endPoint x: 124, endPoint y: 258, distance: 17.3
click at [128, 258] on input "12" at bounding box center [138, 257] width 21 height 15
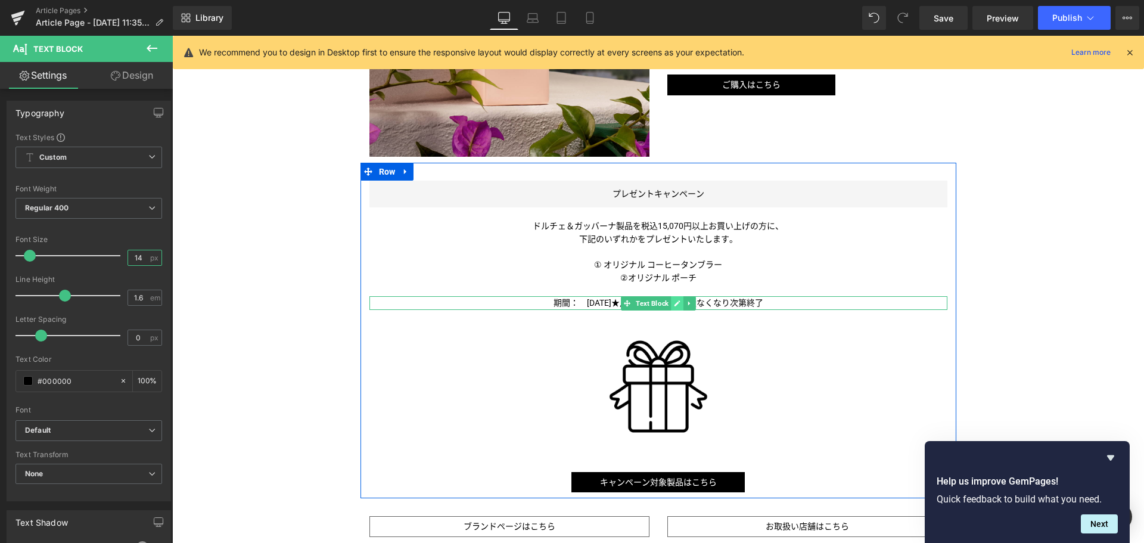
type input "14"
click at [671, 299] on link at bounding box center [677, 303] width 13 height 14
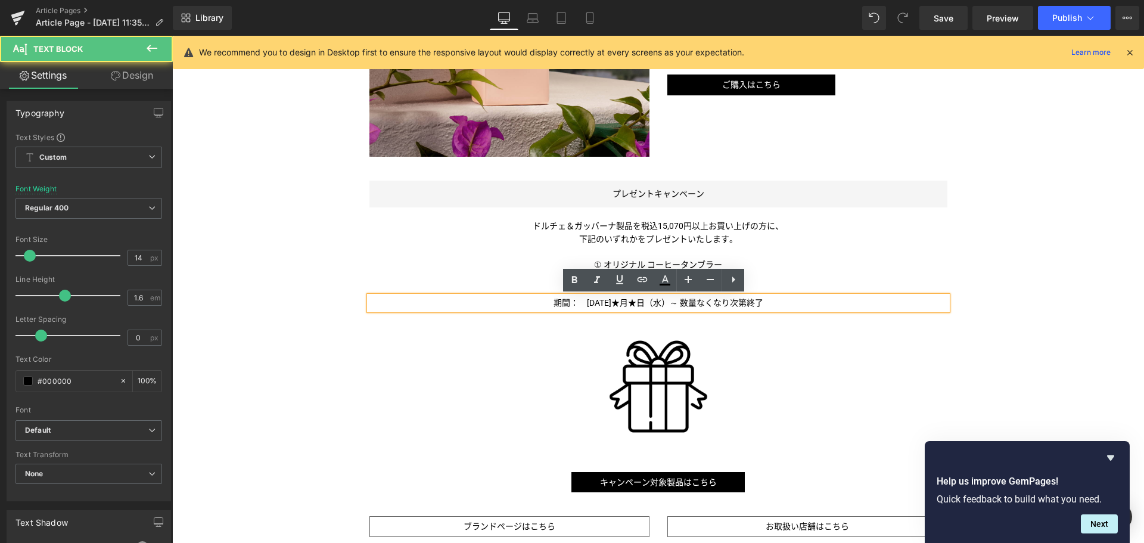
click at [602, 301] on span "期間：　2024年★月★日（水）～ 数量なくなり次第終了" at bounding box center [658, 303] width 210 height 10
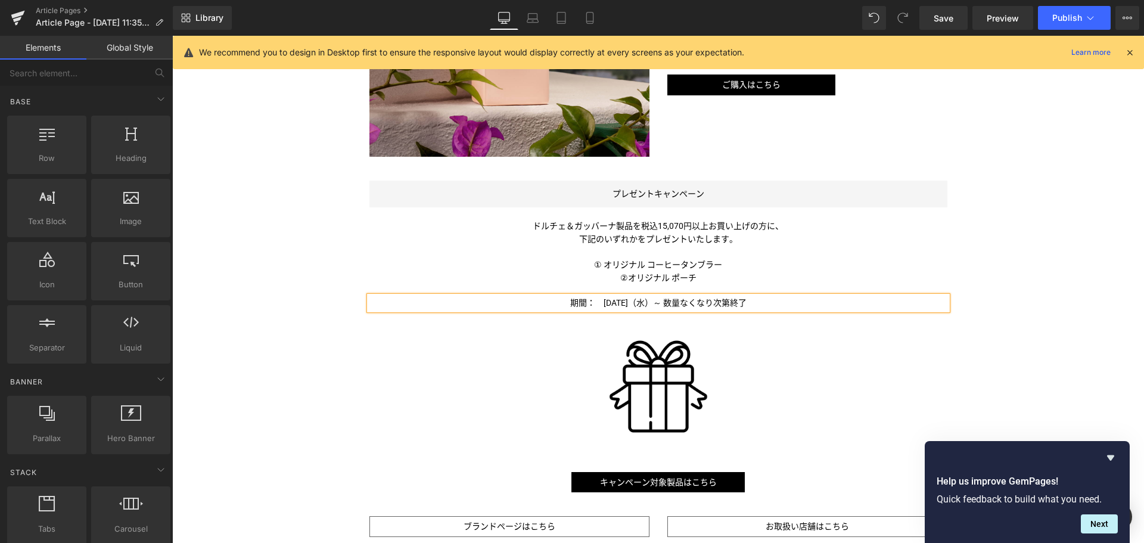
click at [284, 432] on div "Liquid パーソナルな物語を紡ぎだす、＜ドルチェ＆ガッバーナ＞の新フレグランス Text Block Image Image ドルチェ＆ガッバーナの「DE…" at bounding box center [657, 47] width 971 height 1364
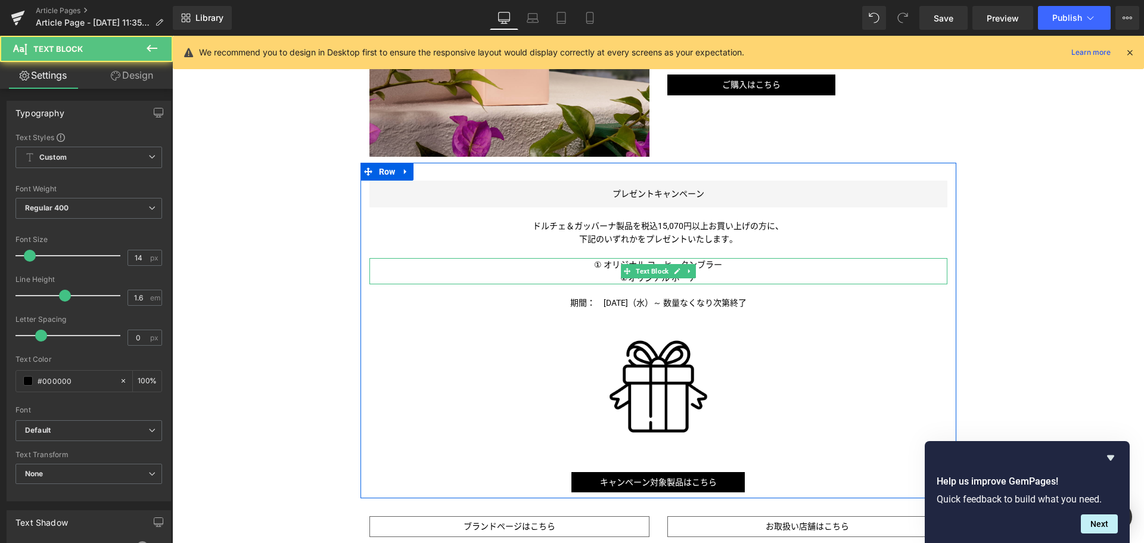
click at [605, 265] on p "① オリジナル コーヒータンブラー" at bounding box center [658, 264] width 578 height 13
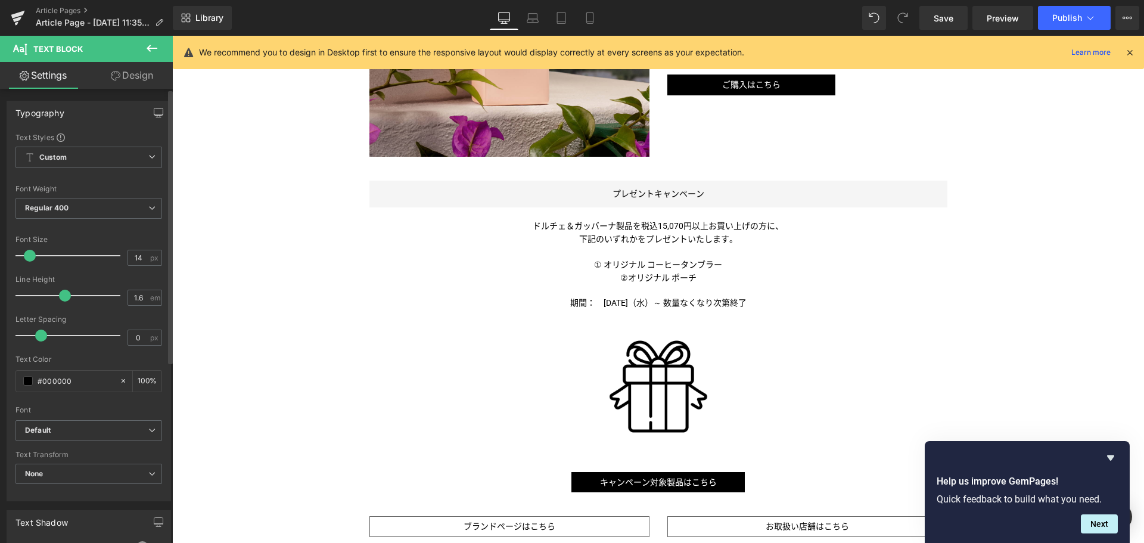
click at [155, 111] on icon "button" at bounding box center [159, 113] width 10 height 10
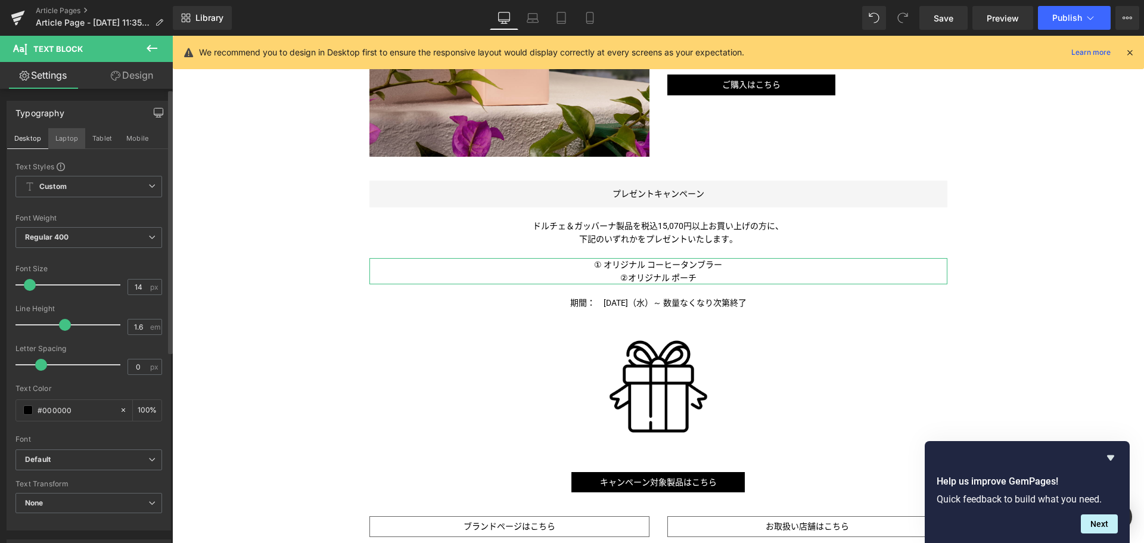
click at [55, 138] on button "Laptop" at bounding box center [66, 138] width 37 height 20
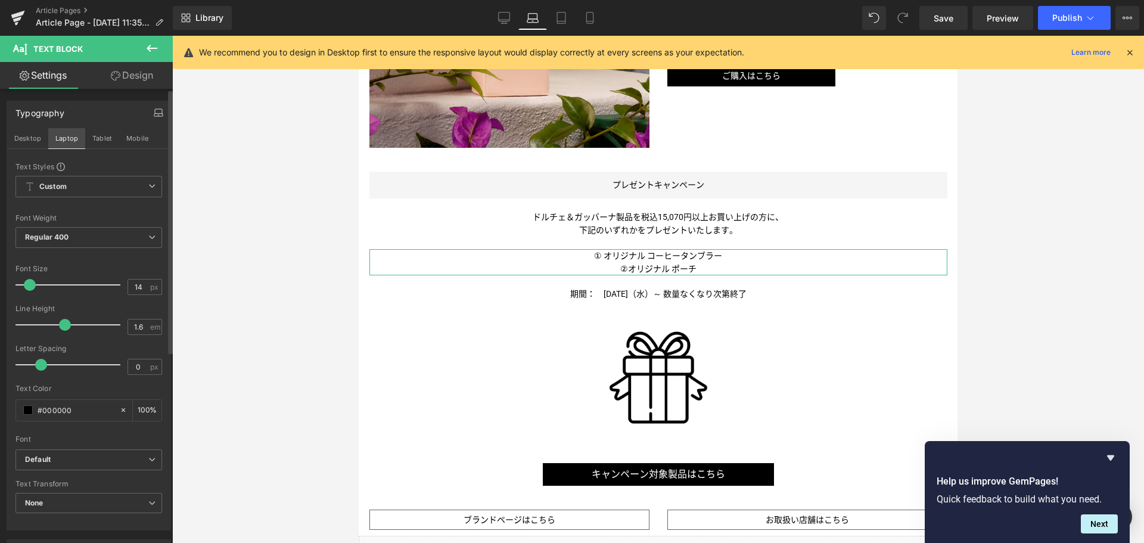
scroll to position [783, 0]
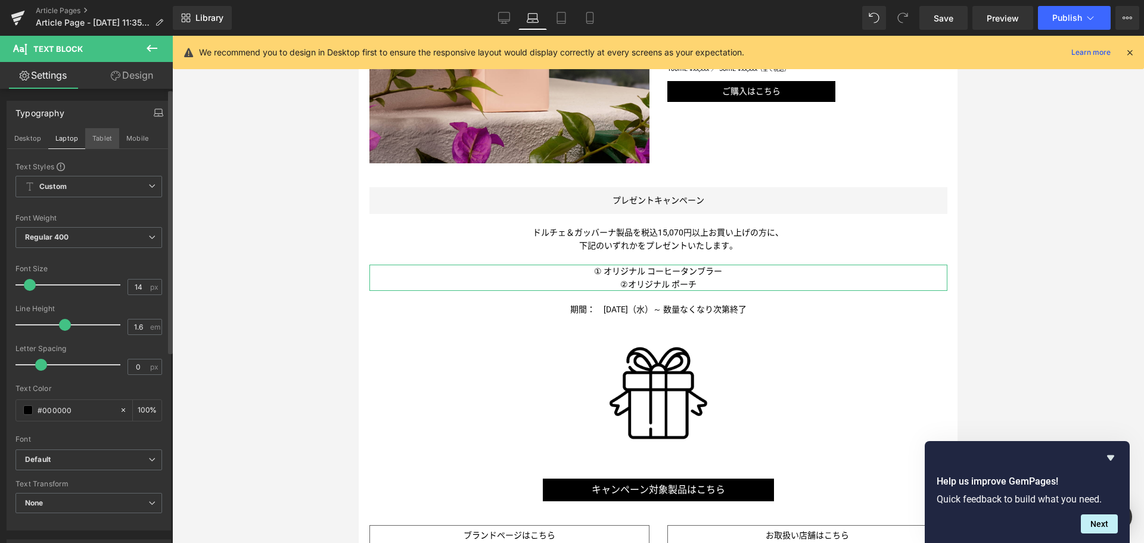
click at [98, 136] on button "Tablet" at bounding box center [102, 138] width 34 height 20
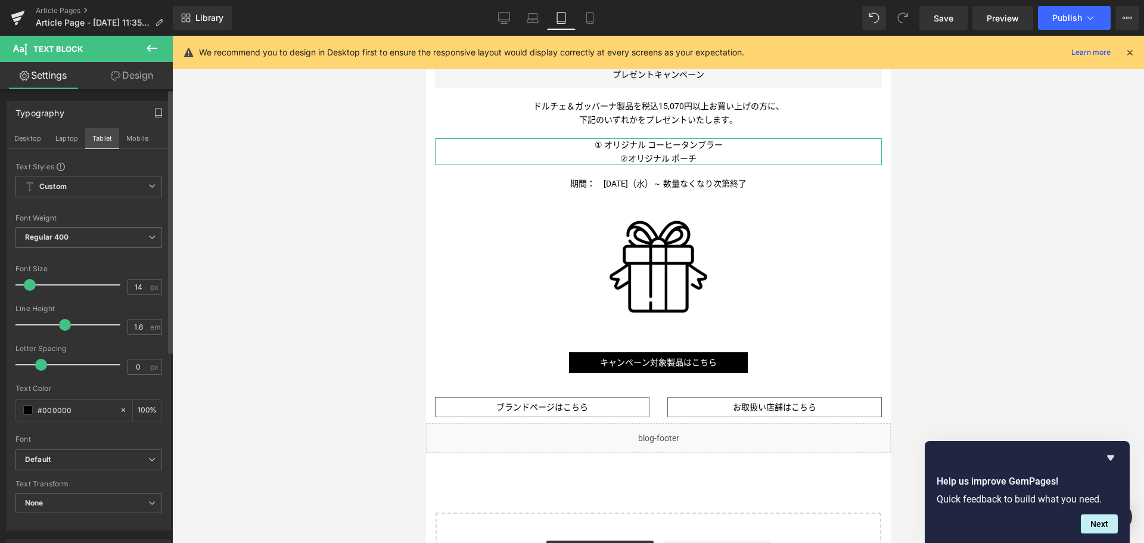
scroll to position [668, 0]
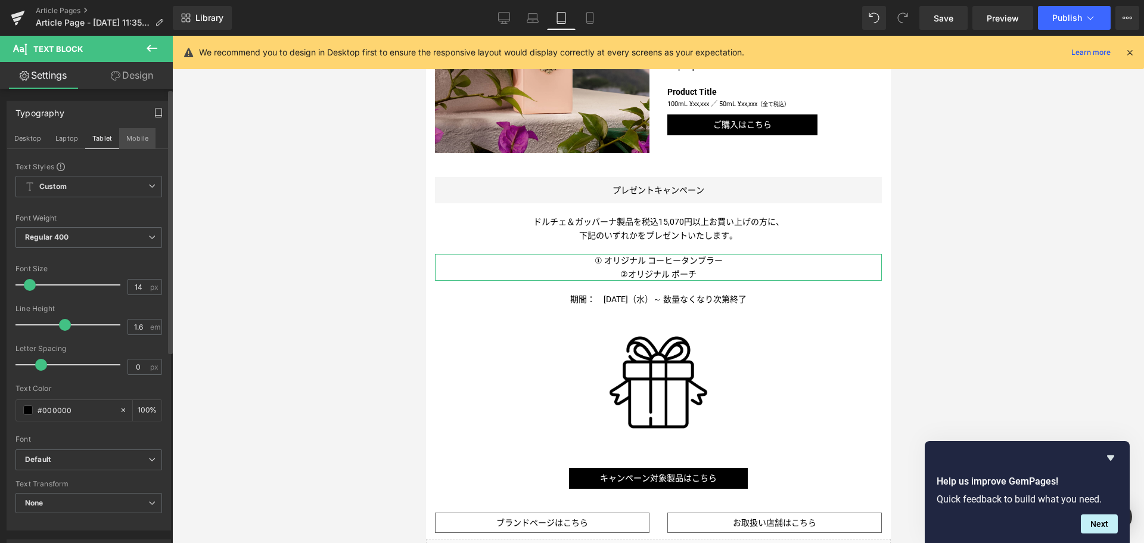
click at [132, 133] on button "Mobile" at bounding box center [137, 138] width 36 height 20
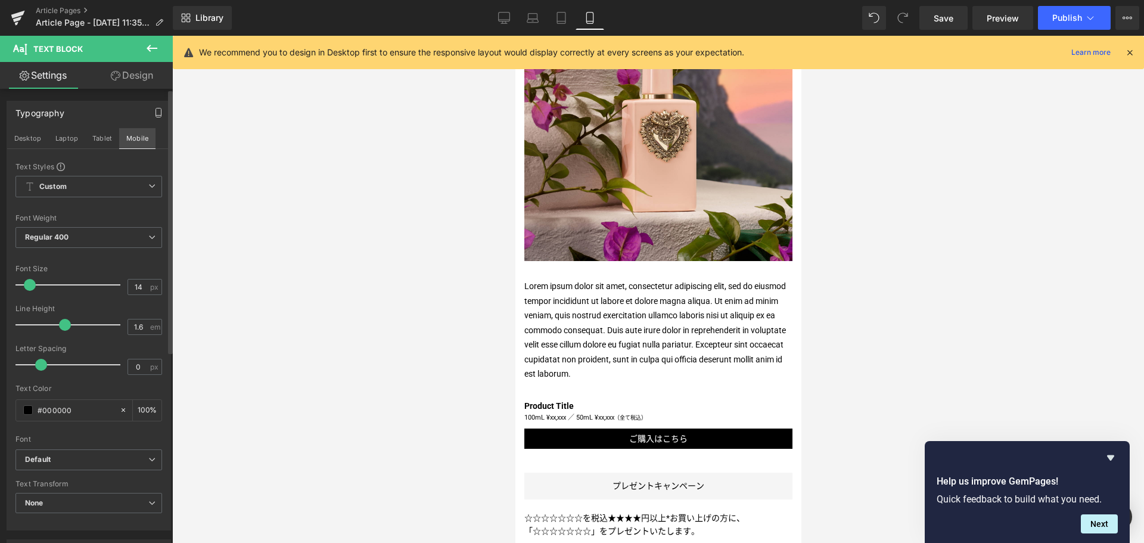
scroll to position [940, 0]
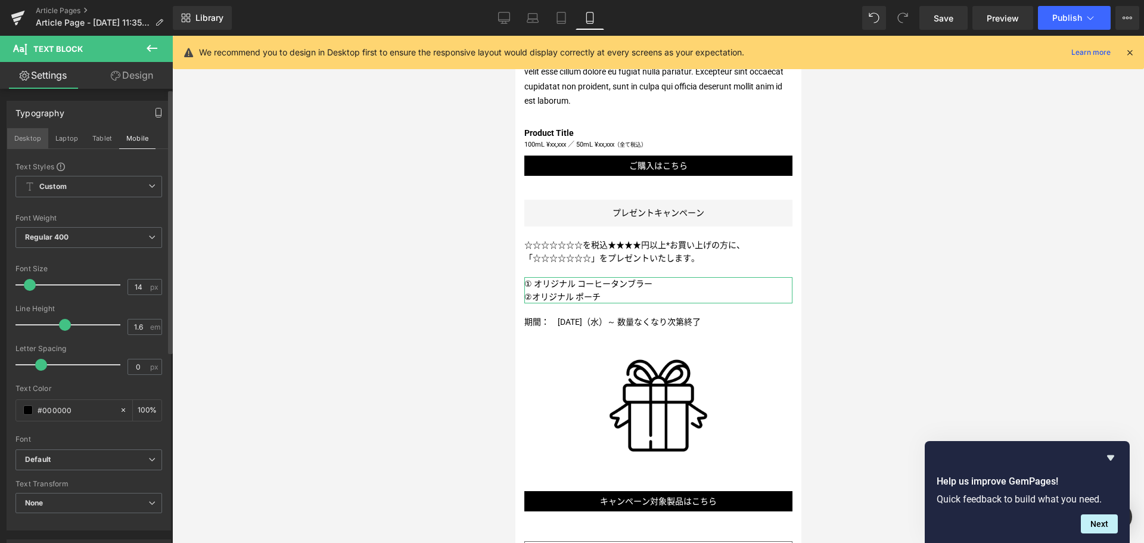
click at [36, 138] on button "Desktop" at bounding box center [27, 138] width 41 height 20
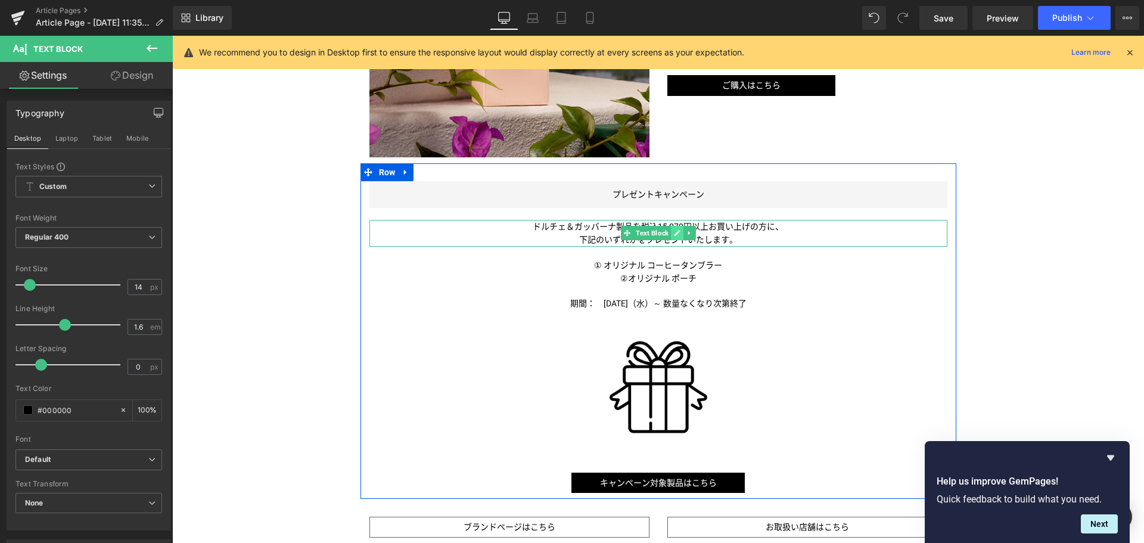
click at [674, 236] on icon at bounding box center [677, 232] width 7 height 7
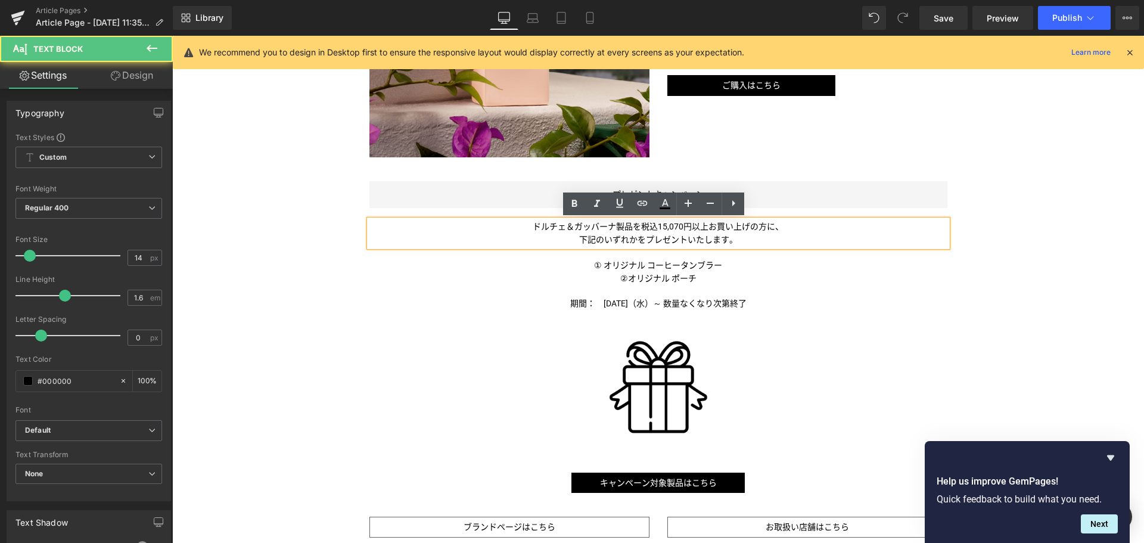
click at [674, 236] on span "下記のいずれかをプレゼントいたします。" at bounding box center [658, 240] width 158 height 10
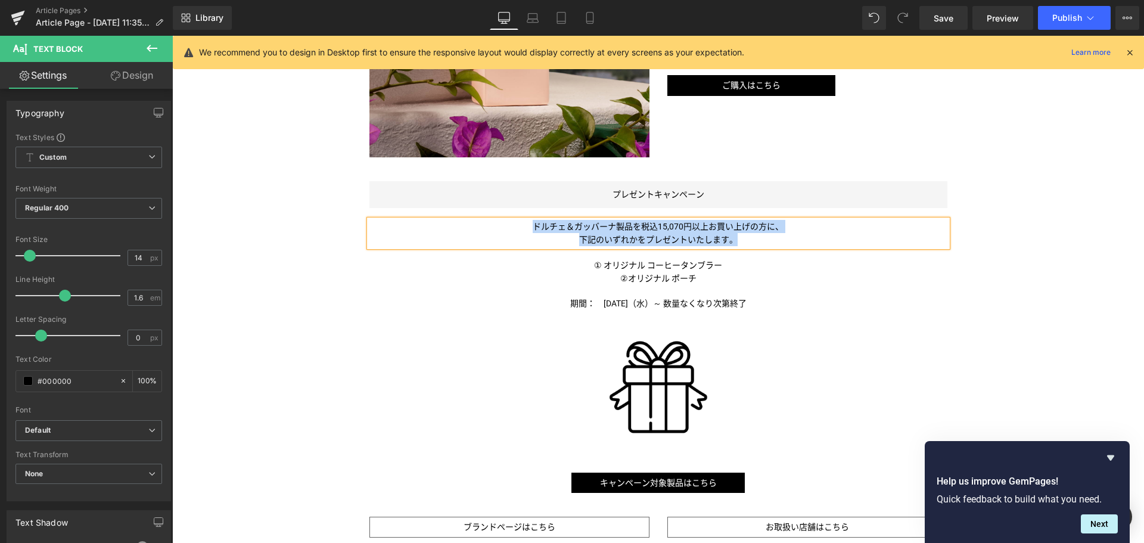
copy div "ドルチェ＆ガッバーナ製品を税込15,070円以上お買い上げの方に、 下記のいずれかをプレゼントいたします。"
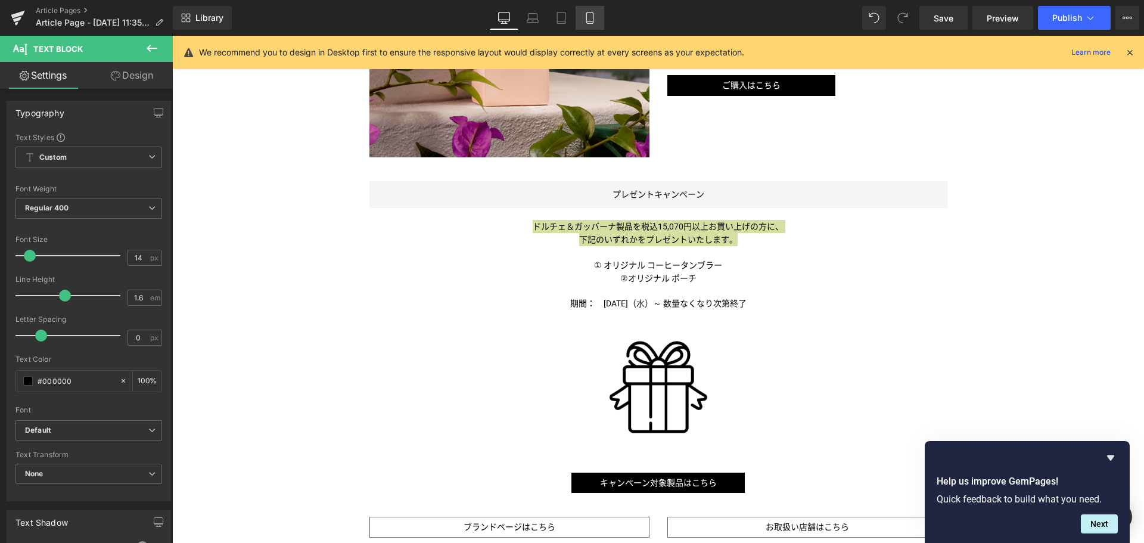
click at [591, 20] on icon at bounding box center [590, 18] width 12 height 12
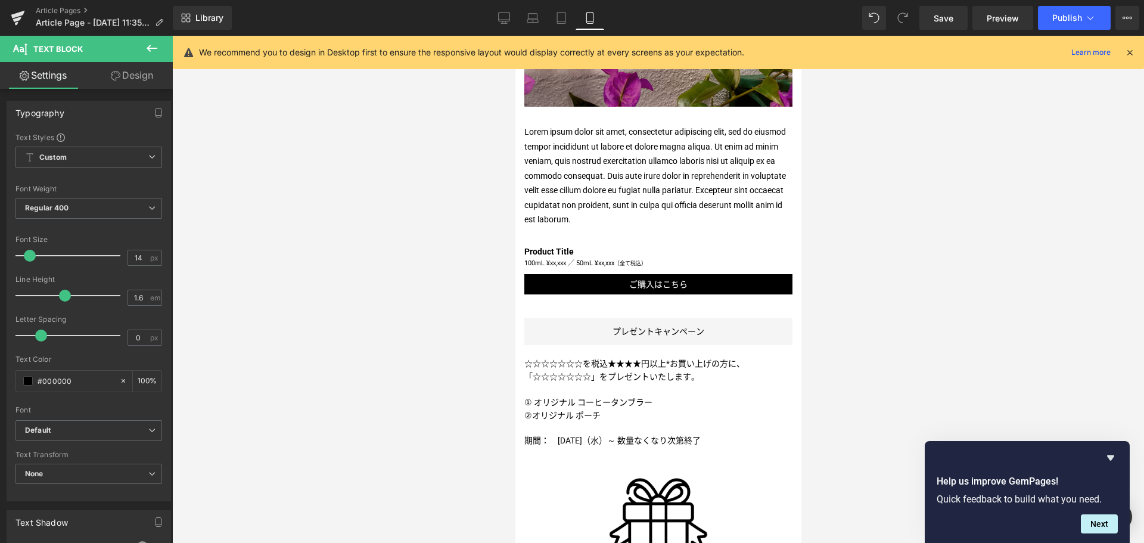
scroll to position [823, 0]
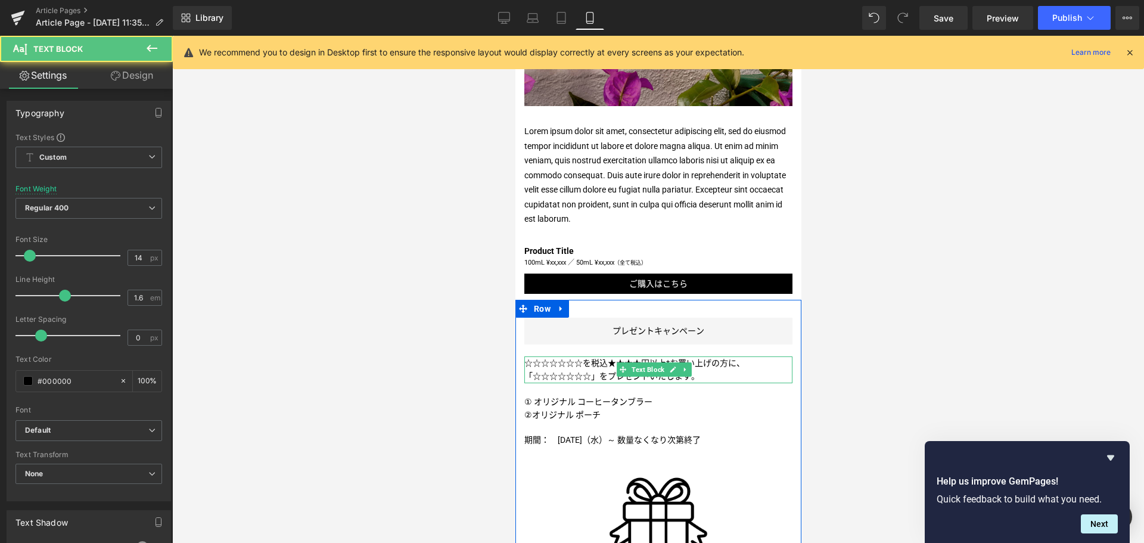
click at [585, 371] on span "「☆☆☆☆☆☆☆" at bounding box center [557, 376] width 67 height 10
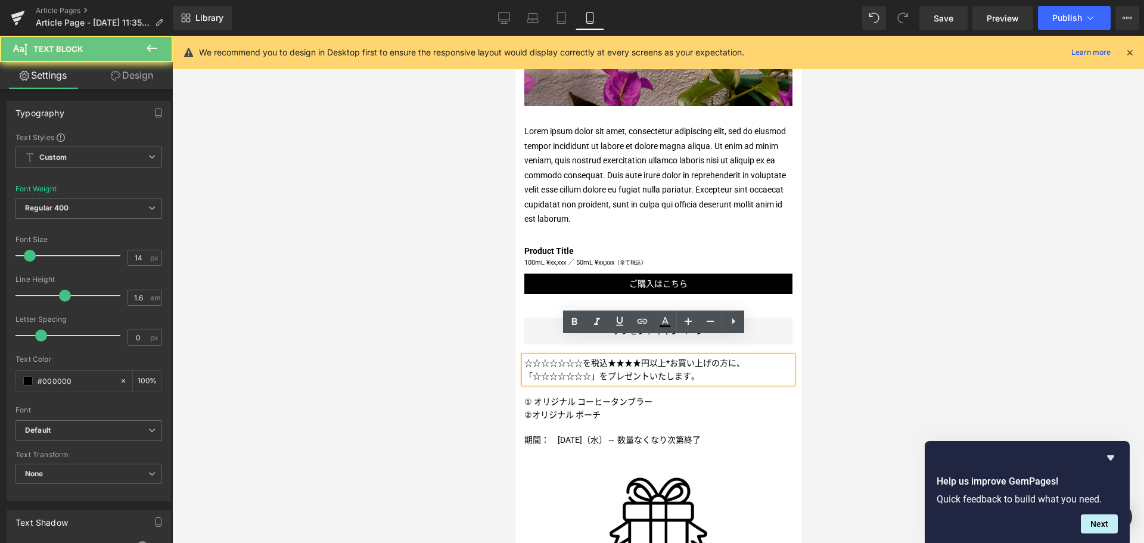
click at [585, 371] on span "「☆☆☆☆☆☆☆" at bounding box center [557, 376] width 67 height 10
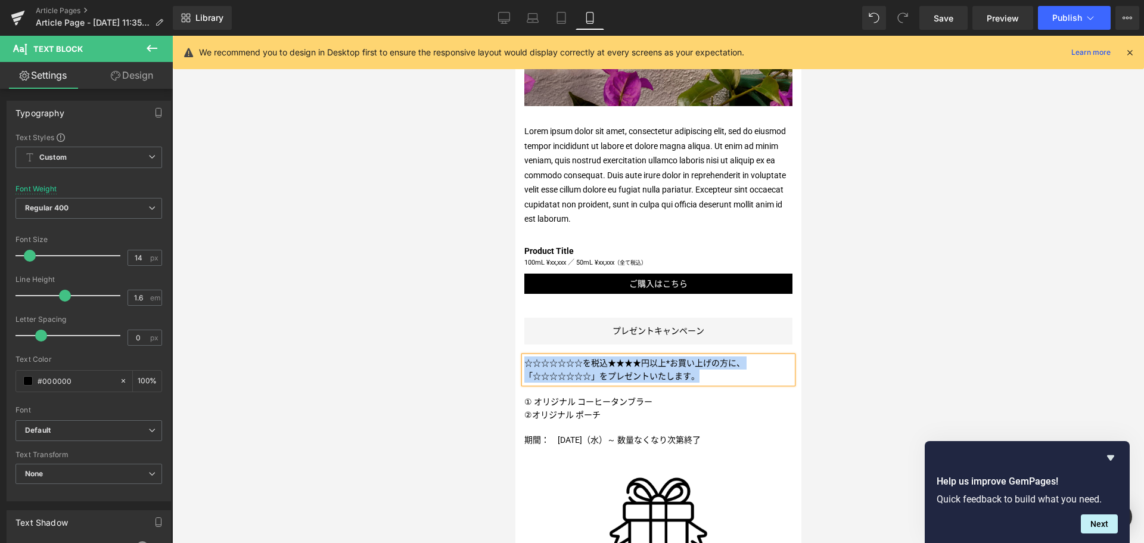
paste div
click at [774, 356] on p "ドルチェ＆ガッバーナ製品を税込15,070円以上お買い上げの方に、" at bounding box center [658, 362] width 268 height 13
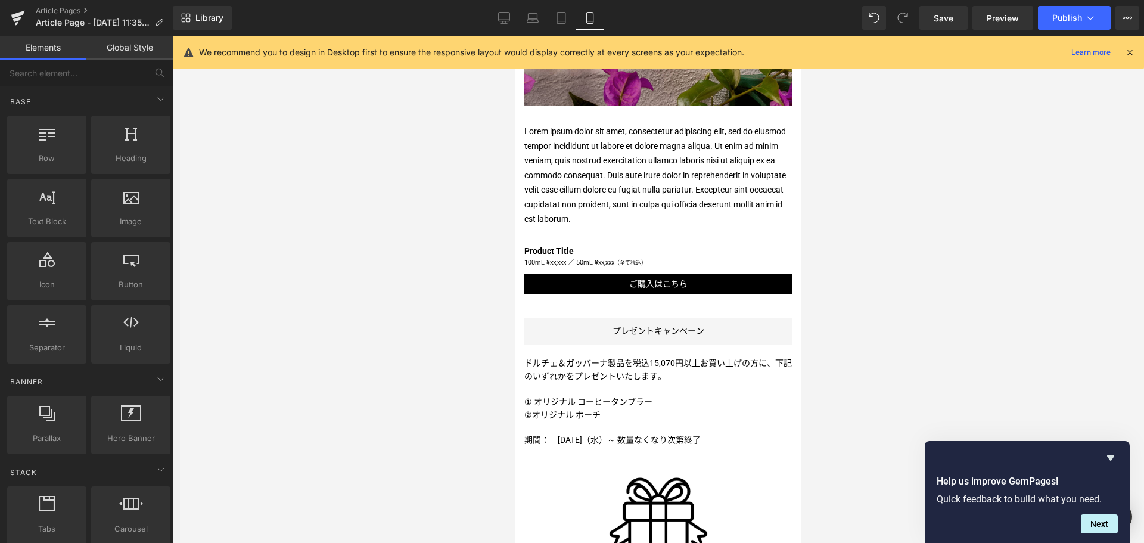
click at [967, 354] on div at bounding box center [657, 289] width 971 height 507
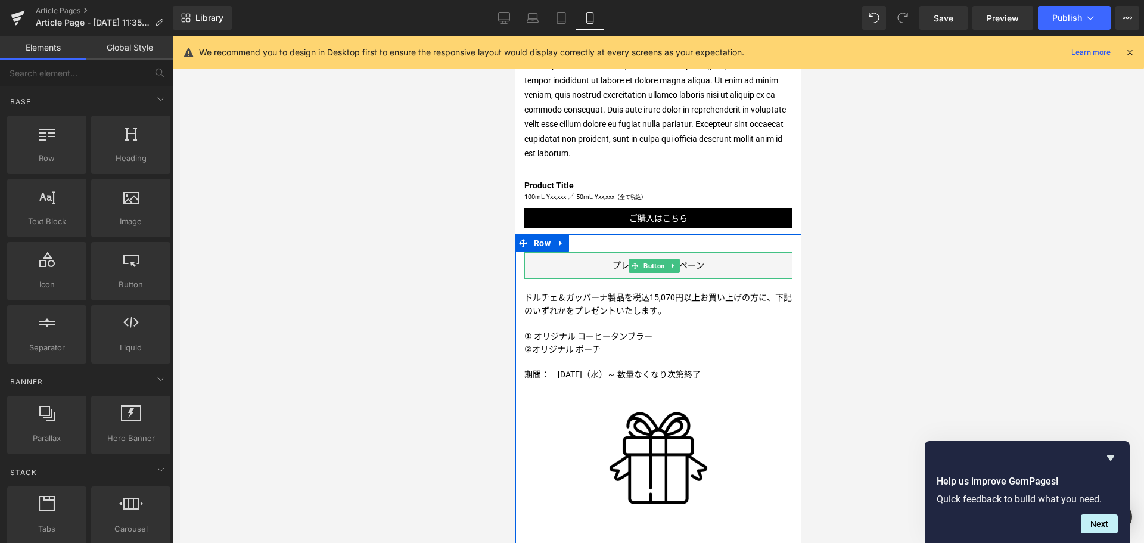
scroll to position [890, 0]
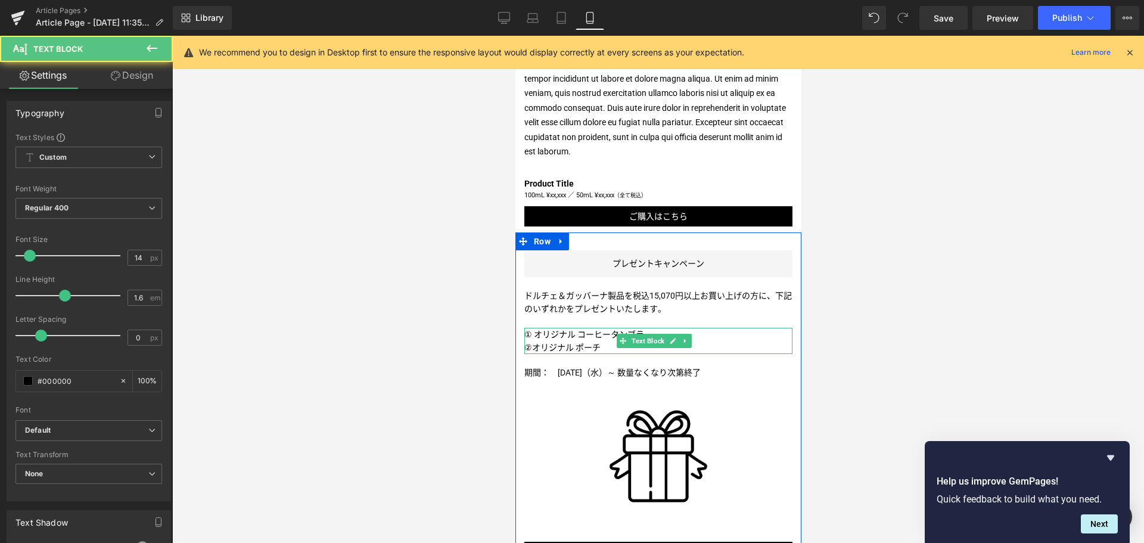
click at [541, 341] on p "②オリジナル ポーチ" at bounding box center [658, 347] width 268 height 13
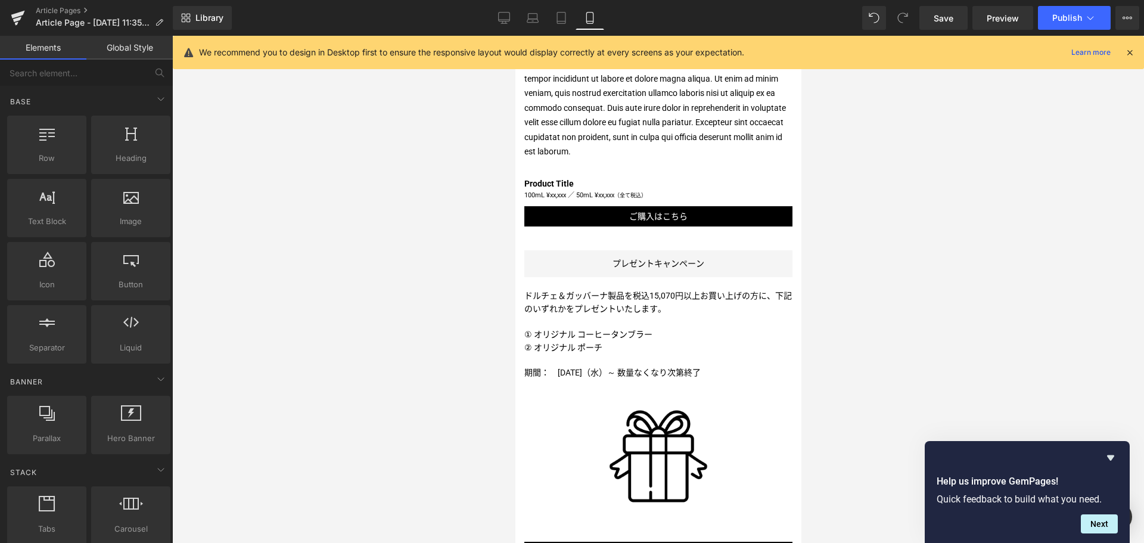
click at [331, 518] on div at bounding box center [657, 289] width 971 height 507
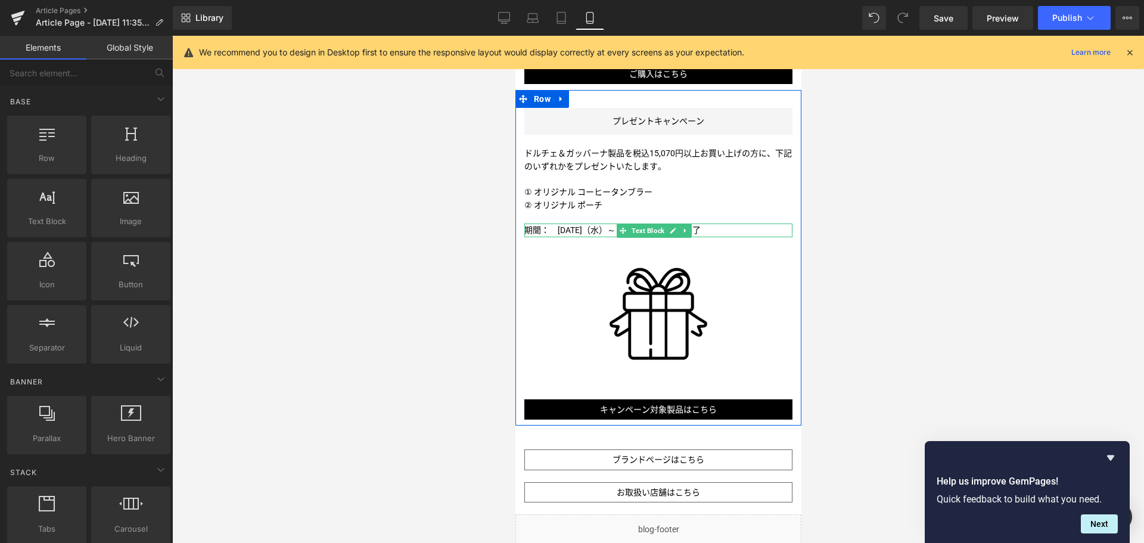
scroll to position [1033, 0]
click at [649, 401] on span "Button" at bounding box center [653, 408] width 26 height 14
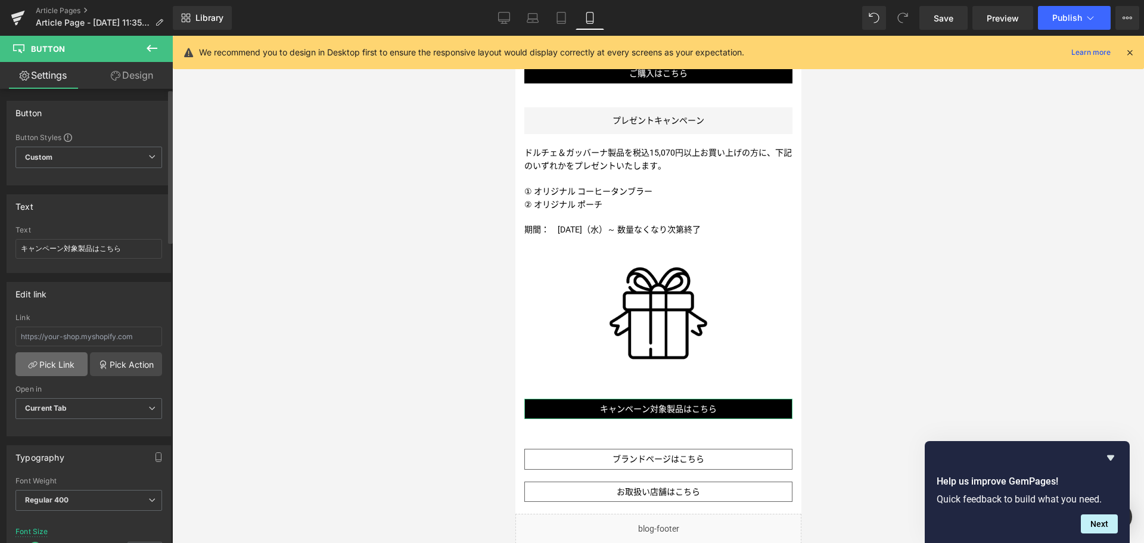
click at [71, 362] on link "Pick Link" at bounding box center [51, 364] width 72 height 24
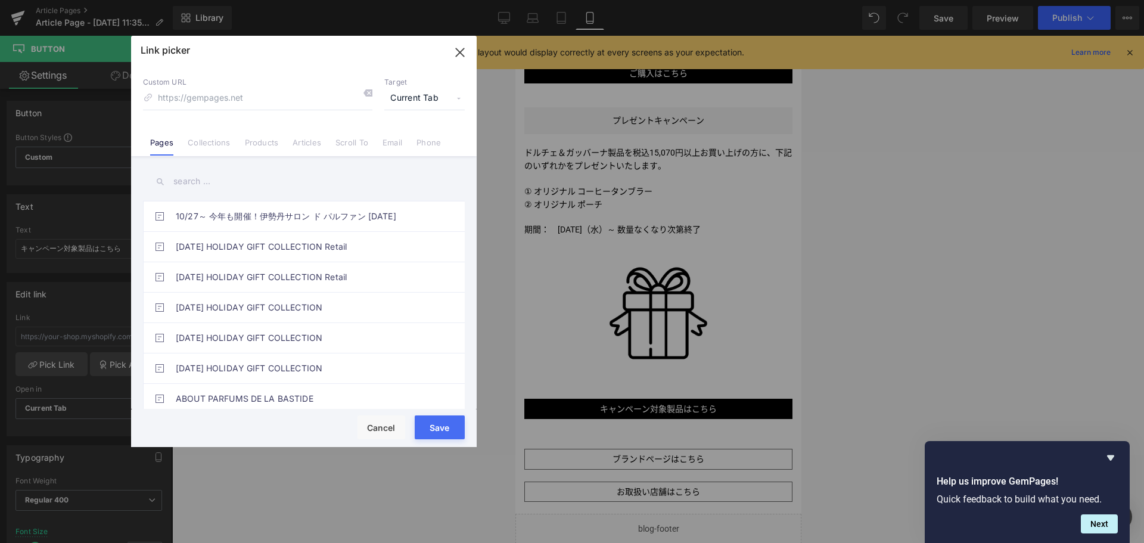
click at [219, 145] on div "Link picker Back to Library Insert Custom URL Target Current Tab Current Tab Ne…" at bounding box center [303, 241] width 345 height 411
click at [219, 145] on link "Collections" at bounding box center [209, 147] width 42 height 18
click at [187, 185] on input "text" at bounding box center [304, 181] width 322 height 27
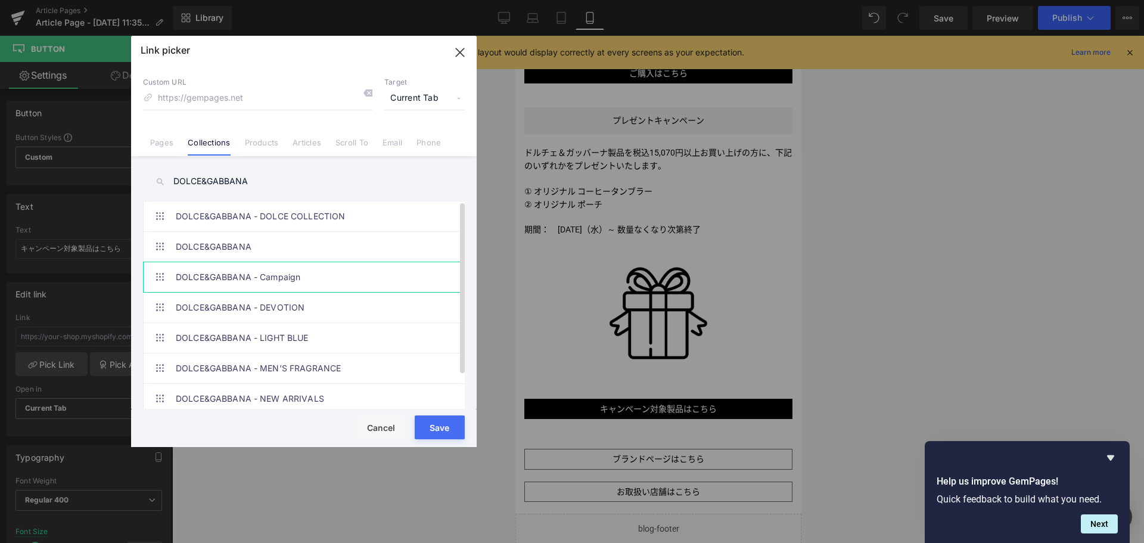
type input "DOLCE&GABBANA"
click at [257, 275] on link "DOLCE&GABBANA - Campaign" at bounding box center [307, 277] width 262 height 30
click at [435, 431] on button "Save" at bounding box center [440, 427] width 50 height 24
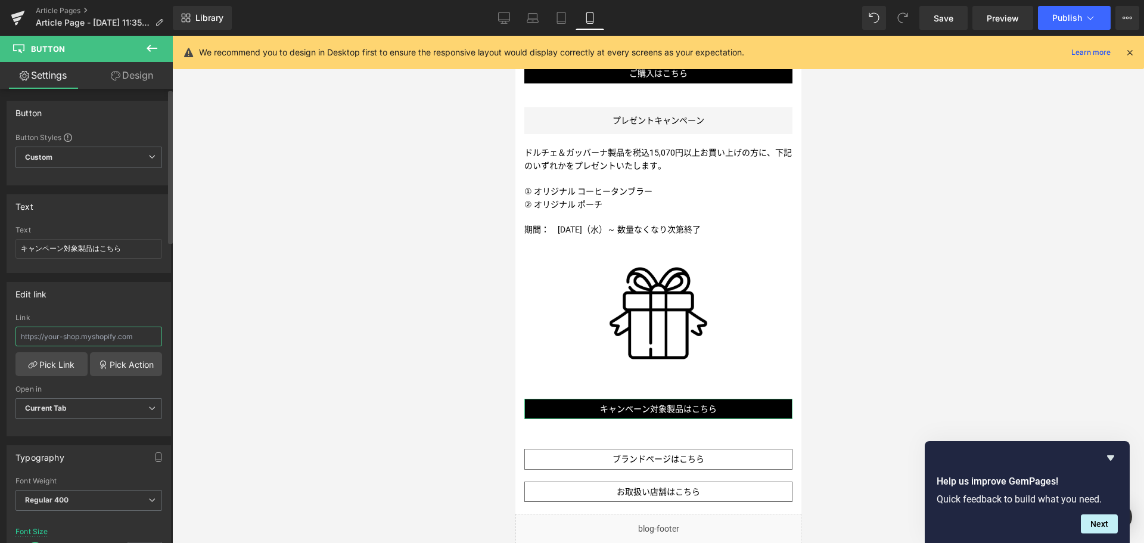
drag, startPoint x: 114, startPoint y: 336, endPoint x: 63, endPoint y: 342, distance: 51.6
click at [63, 342] on input "text" at bounding box center [88, 336] width 147 height 20
type input "/collections/dolce-gabbana-single-product"
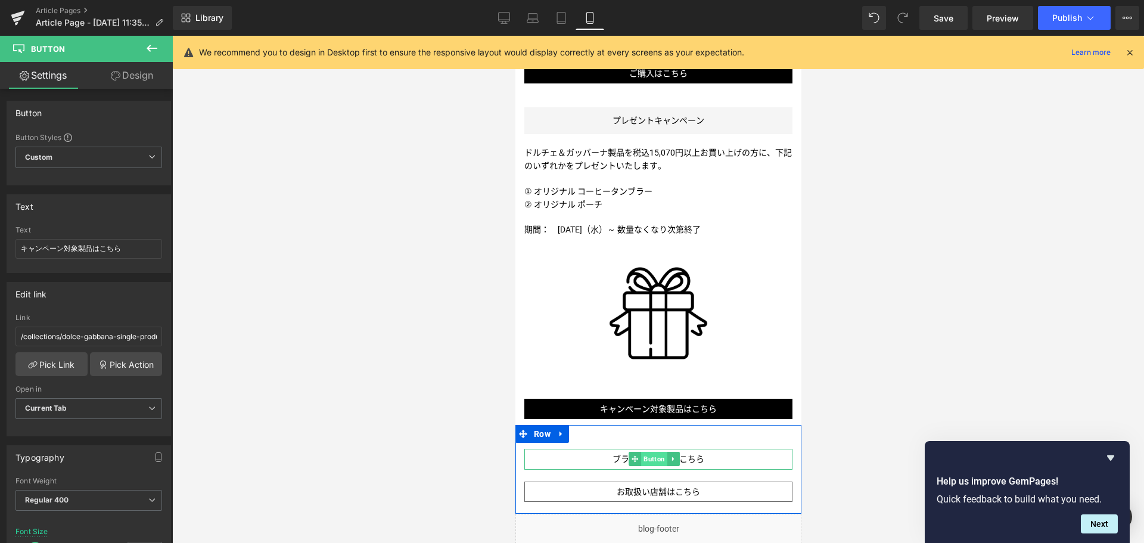
click at [661, 451] on span "Button" at bounding box center [653, 458] width 26 height 14
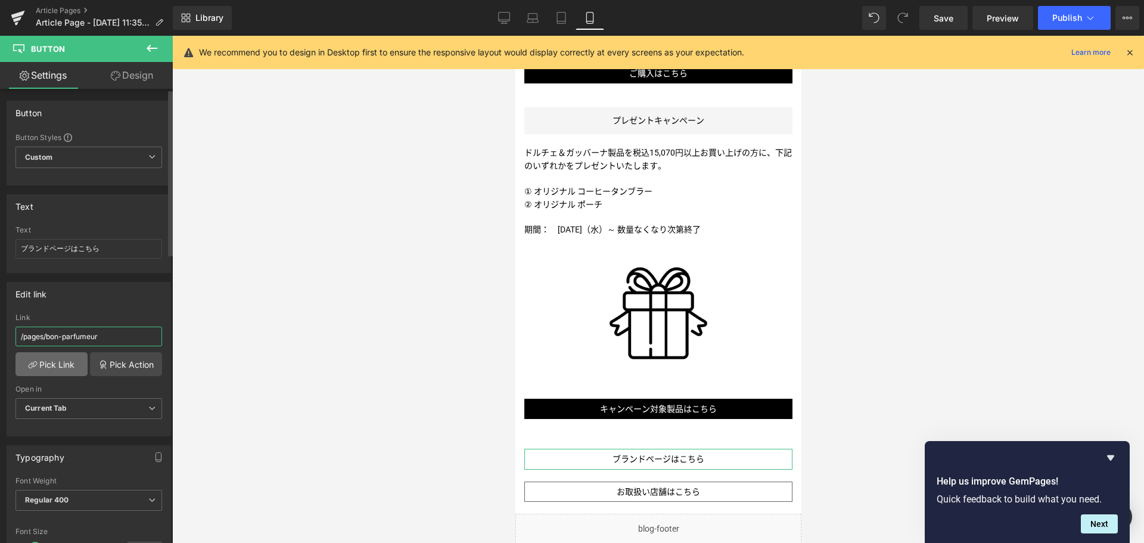
drag, startPoint x: 118, startPoint y: 341, endPoint x: 54, endPoint y: 355, distance: 65.2
click at [54, 355] on div "/pages/bon-parfumeur Link /pages/bon-parfumeur Pick Link Pick Action Current Ta…" at bounding box center [88, 374] width 163 height 122
paste input "dolce-gabbana"
type input "/pages/dolce-gabbana"
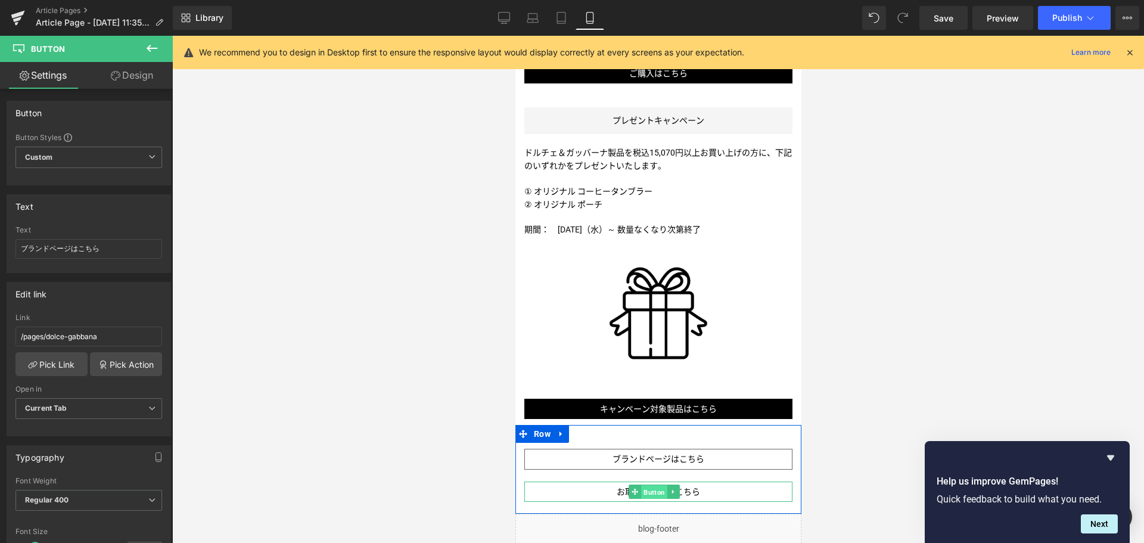
click at [655, 485] on span "Button" at bounding box center [653, 492] width 26 height 14
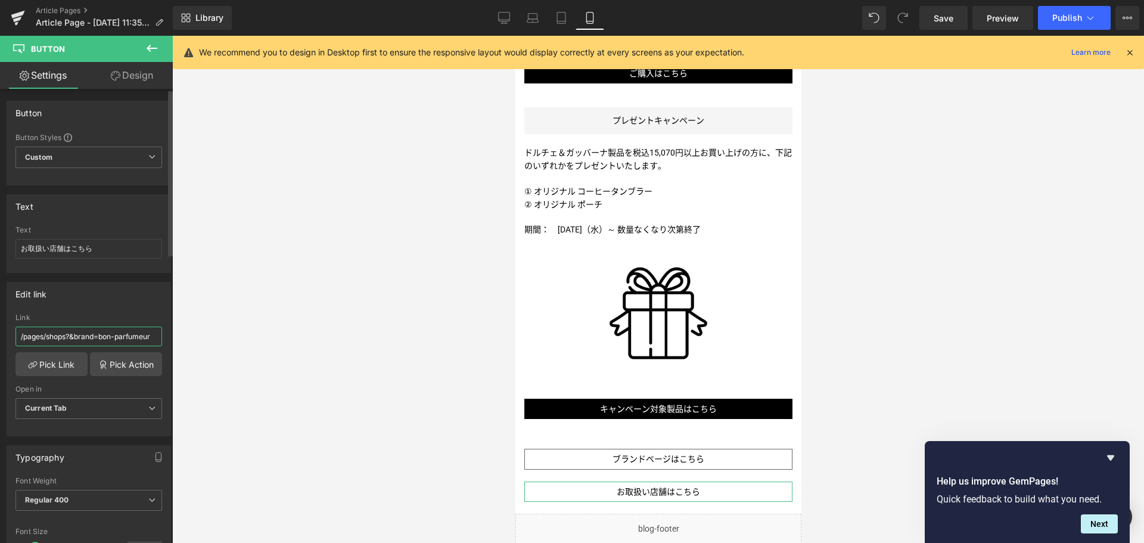
click at [154, 335] on input "/pages/shops?&brand=bon-parfumeur" at bounding box center [88, 336] width 147 height 20
paste input "dolce-gabbana"
type input "/pages/shops?&brand=dolce-gabbana"
click at [503, 20] on icon at bounding box center [504, 20] width 11 height 0
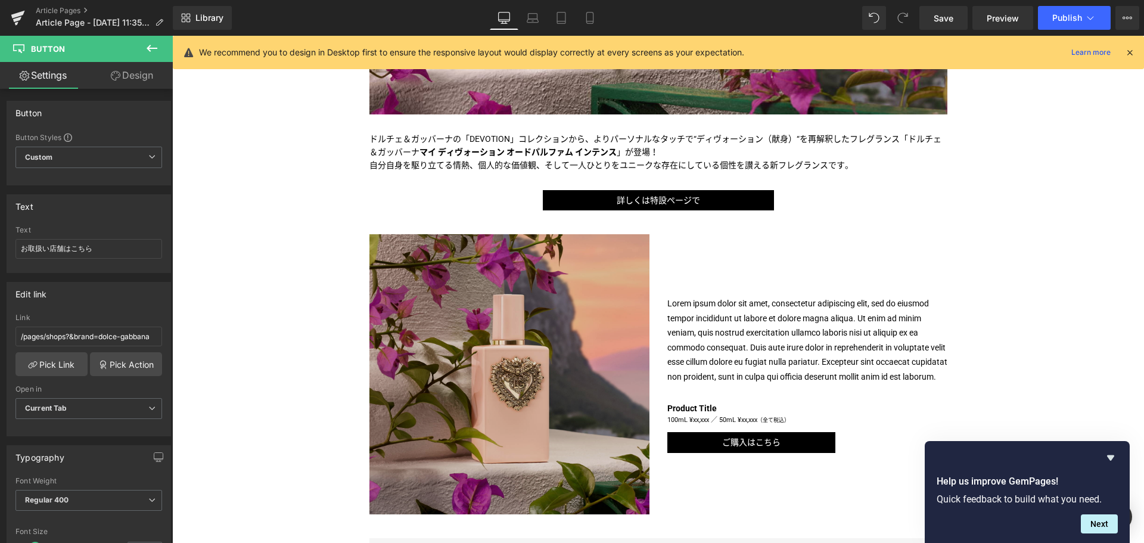
scroll to position [508, 0]
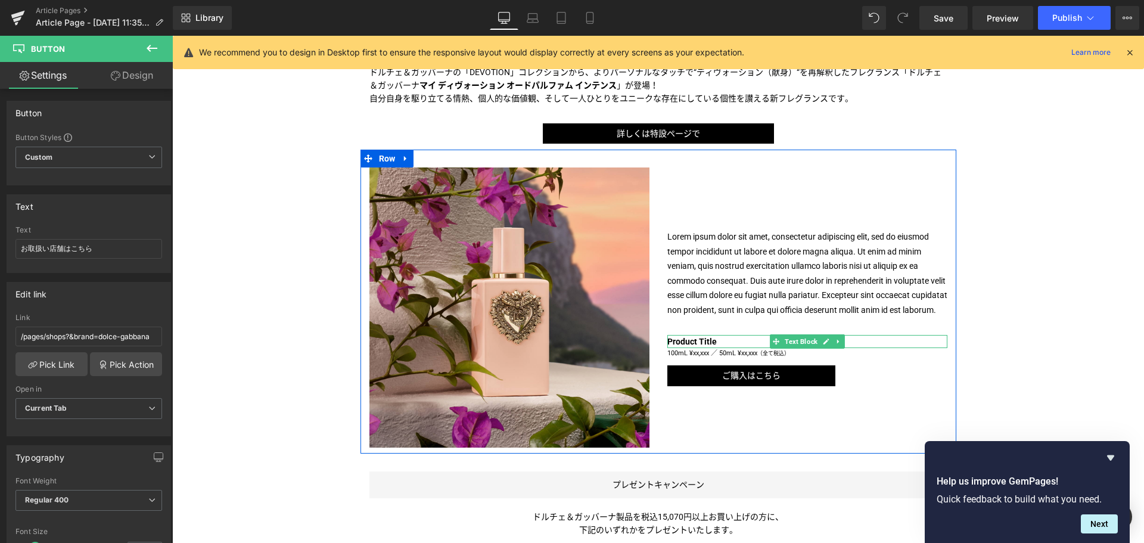
click at [688, 346] on b "Product Title" at bounding box center [691, 342] width 49 height 10
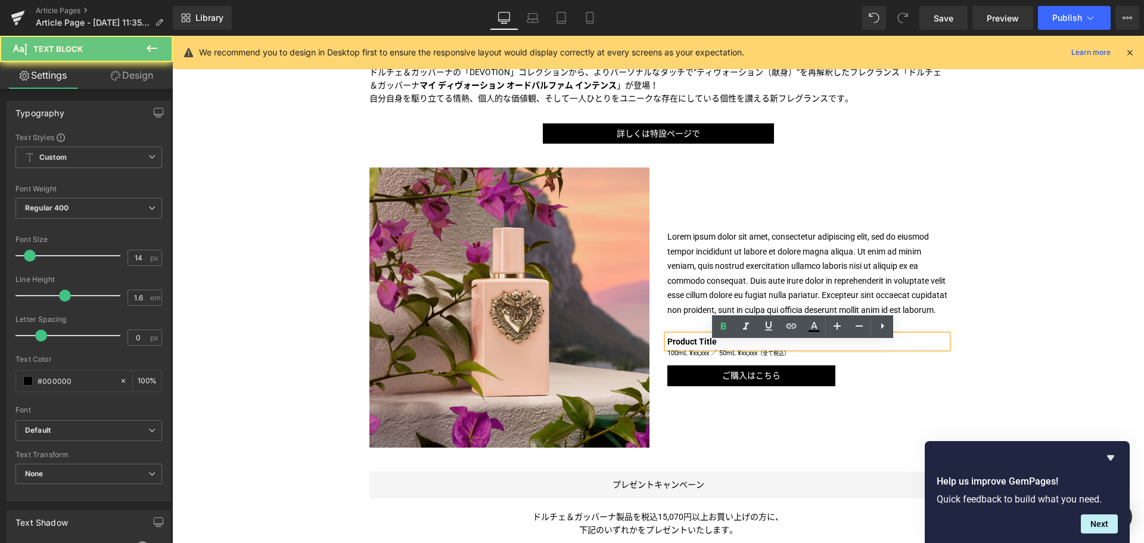
click at [688, 346] on b "Product Title" at bounding box center [691, 342] width 49 height 10
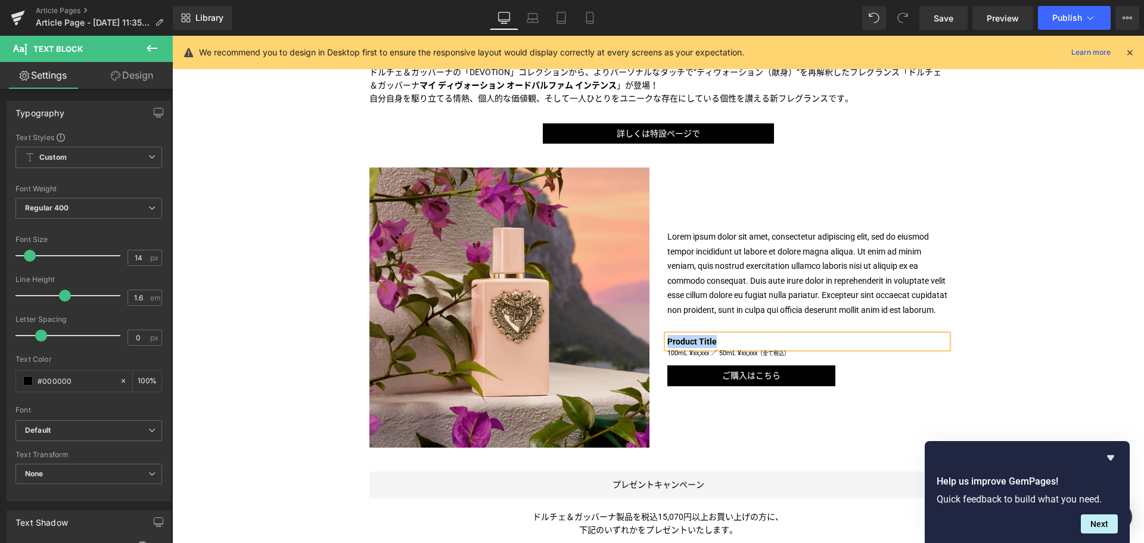
paste div
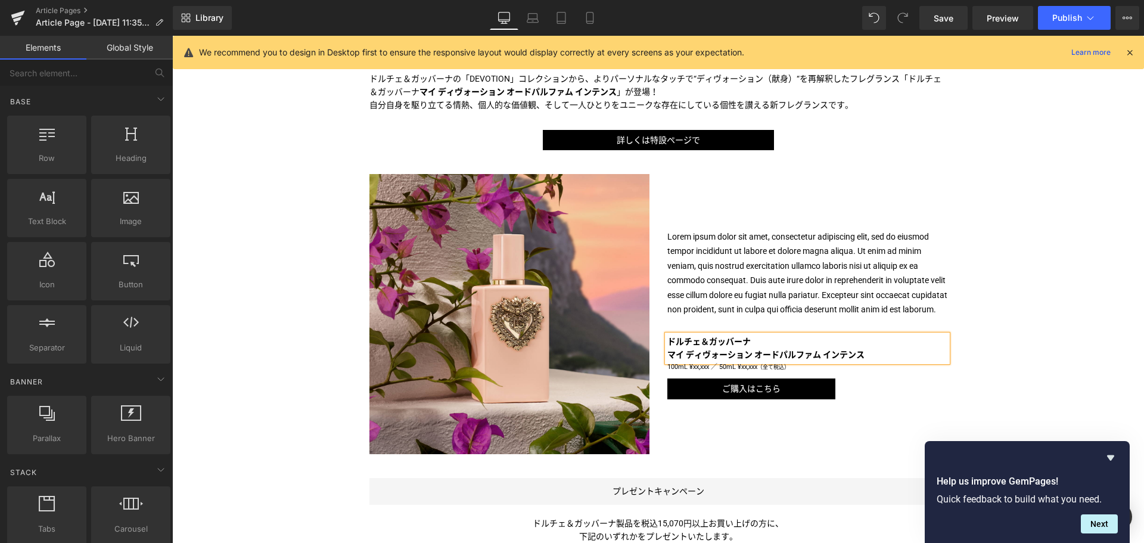
click at [1021, 318] on div "Liquid パーソナルな物語を紡ぎだす、＜ドルチェ＆ガッバーナ＞の新フレグランス Text Block Image Image ドルチェ＆ガッバーナの「DE…" at bounding box center [657, 344] width 971 height 1364
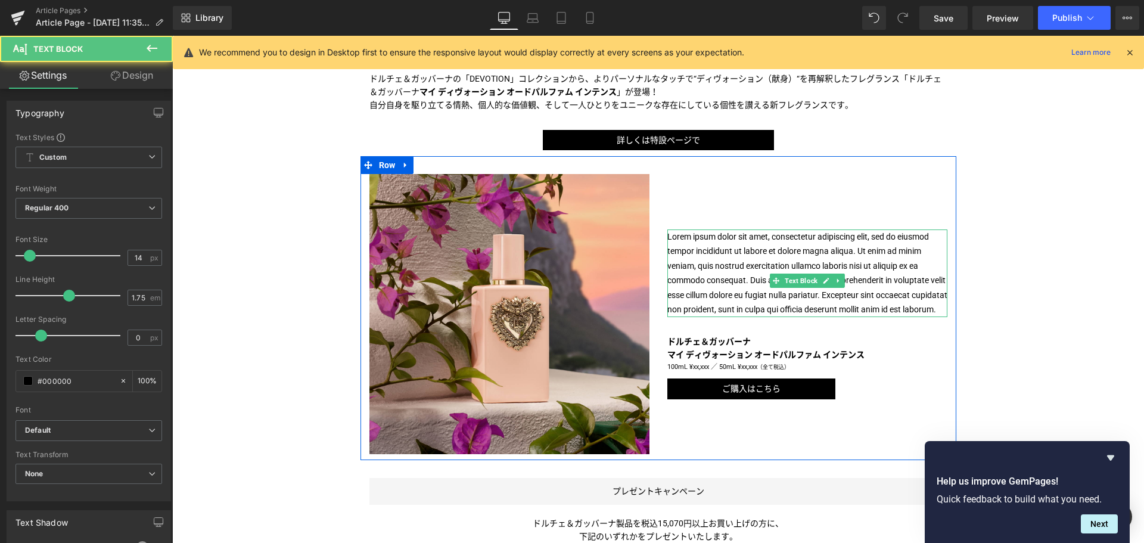
click at [784, 256] on p "Lorem ipsum dolor sit amet, consectetur adipiscing elit, sed do eiusmod tempor …" at bounding box center [807, 273] width 280 height 88
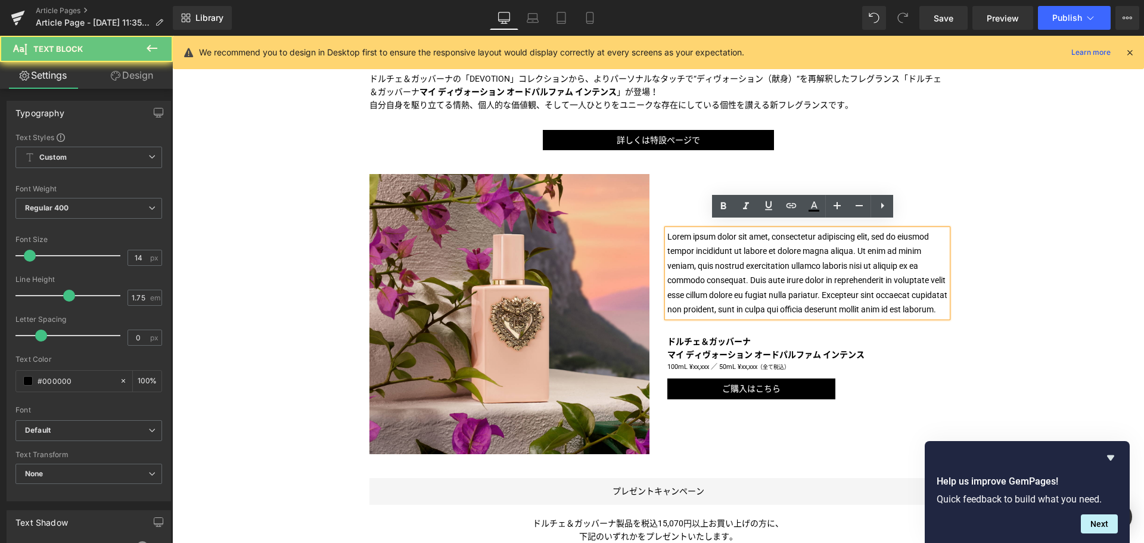
click at [784, 256] on p "Lorem ipsum dolor sit amet, consectetur adipiscing elit, sed do eiusmod tempor …" at bounding box center [807, 273] width 280 height 88
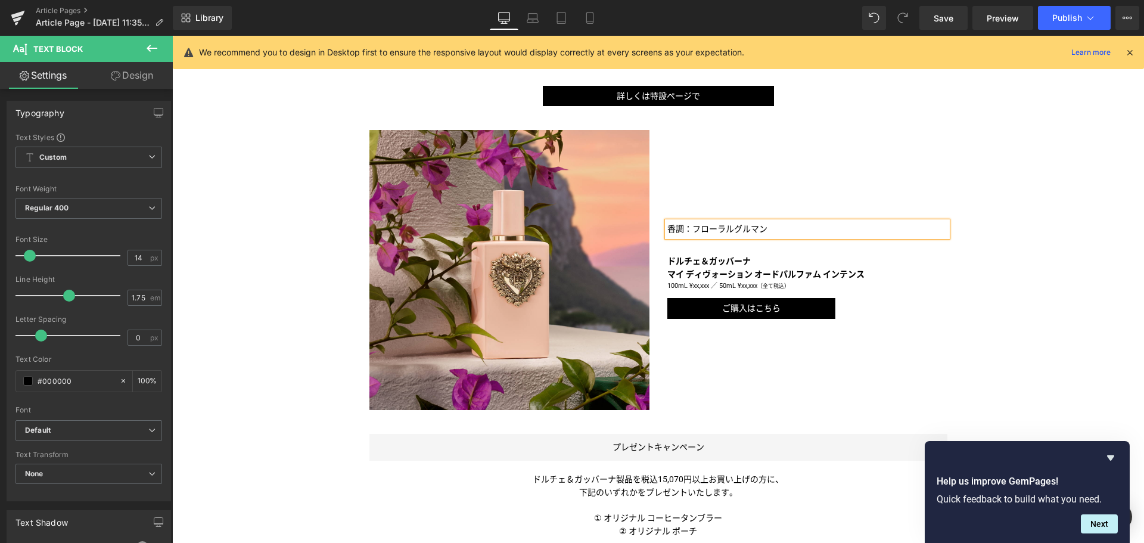
scroll to position [538, 0]
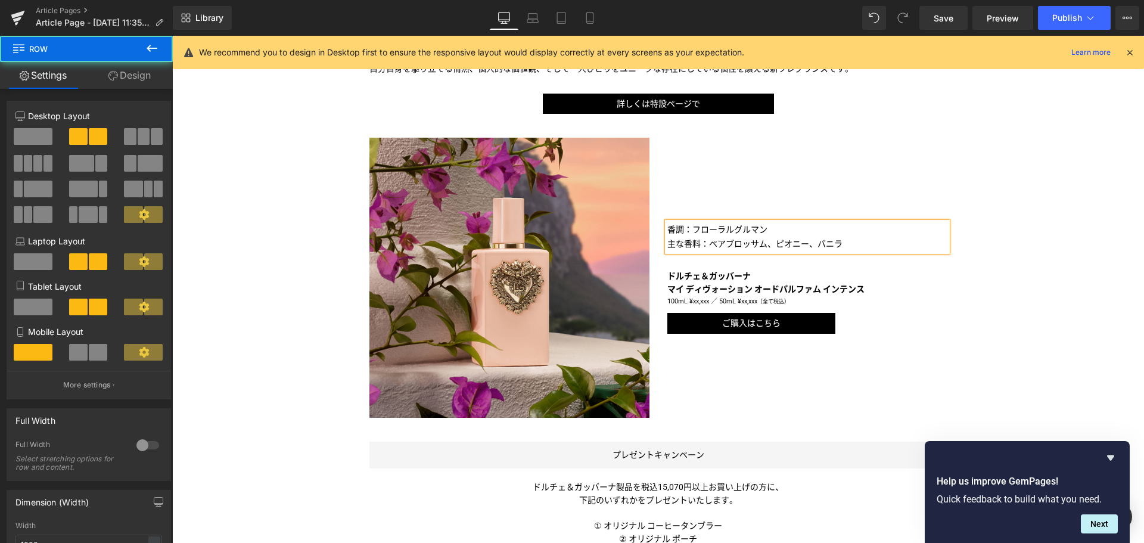
click at [721, 191] on div "香調：フローラルグルマン 主な香料：ペアブロッサム、ピオニー、バニラ Text Block ドルチェ＆ガッバーナ マイ ディヴォーション オードパルファム …" at bounding box center [807, 278] width 298 height 280
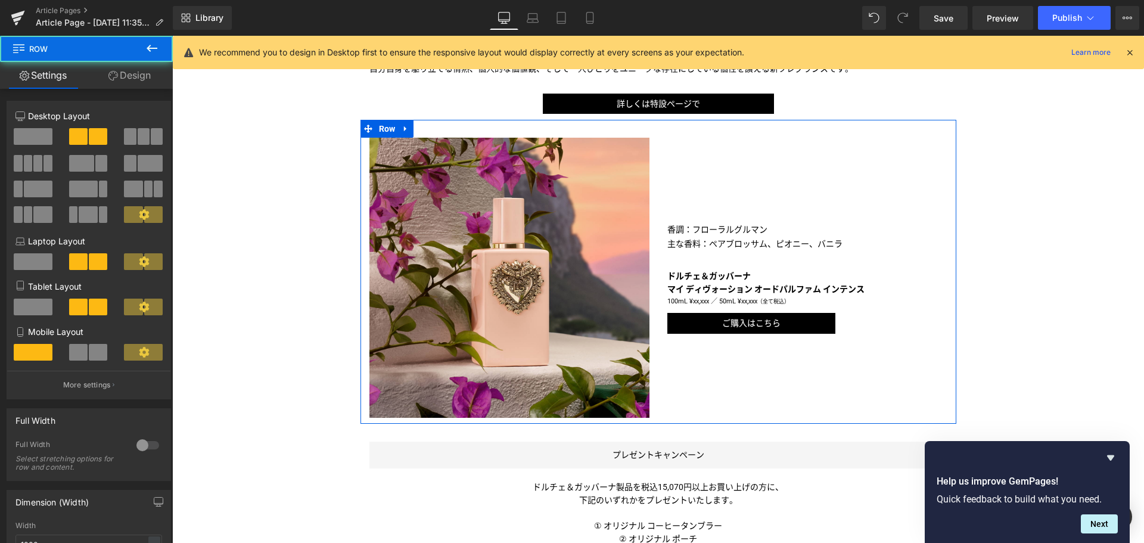
click at [705, 204] on div "香調：フローラルグルマン 主な香料：ペアブロッサム、ピオニー、バニラ Text Block ドルチェ＆ガッバーナ マイ ディヴォーション オードパルファム …" at bounding box center [807, 278] width 298 height 280
click at [172, 36] on div at bounding box center [172, 36] width 0 height 0
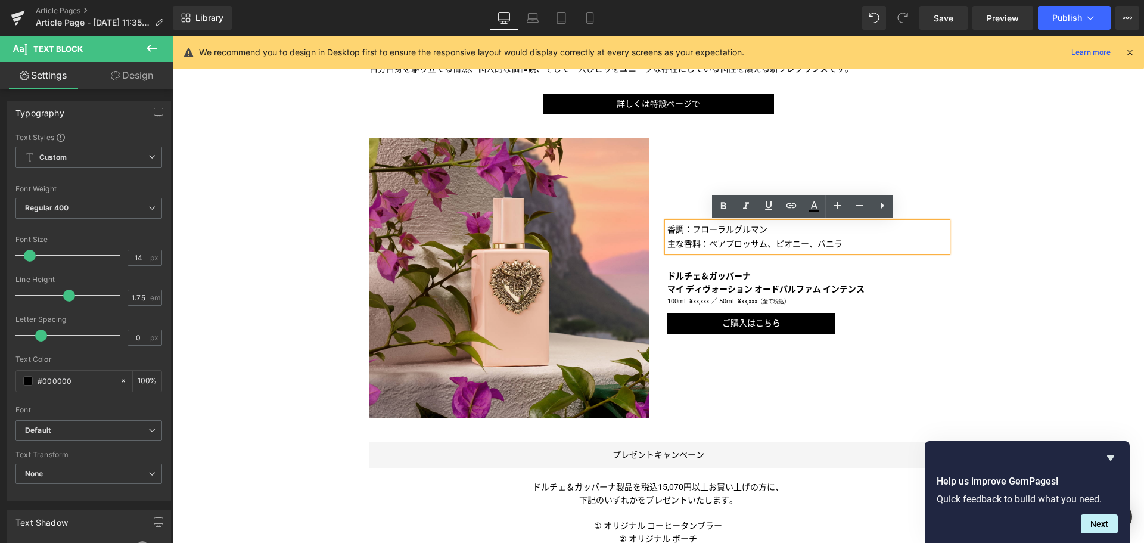
click at [667, 225] on p "香調：フローラルグルマン" at bounding box center [807, 229] width 280 height 15
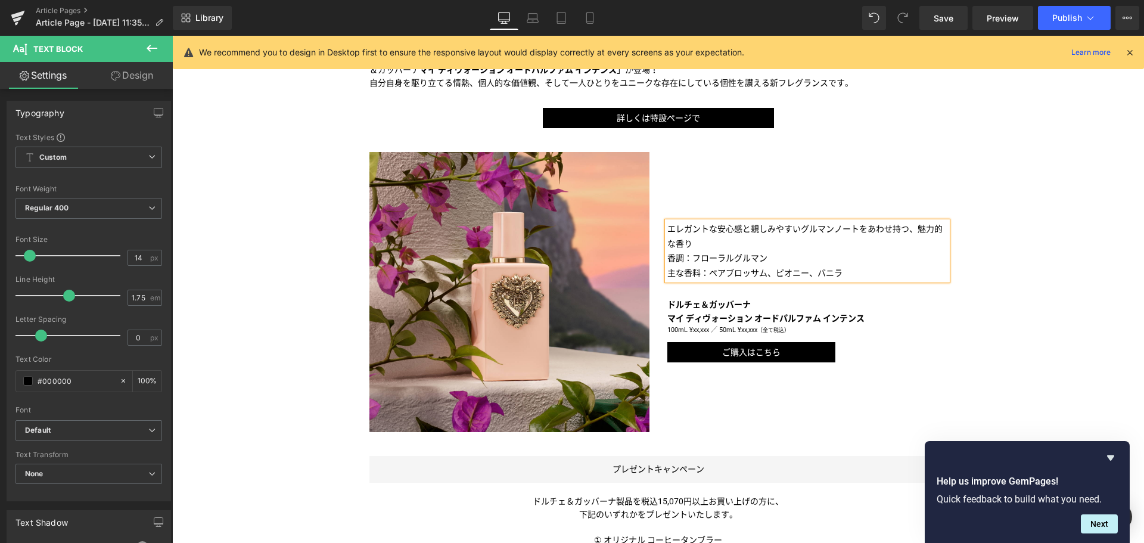
scroll to position [516, 0]
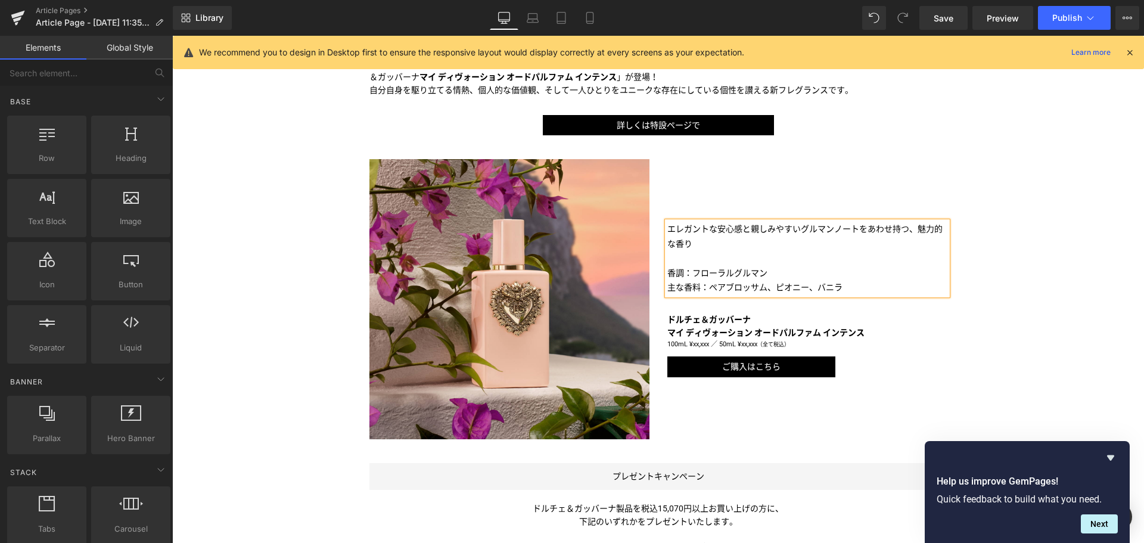
click at [953, 275] on div "Liquid パーソナルな物語を紡ぎだす、＜ドルチェ＆ガッバーナ＞の新フレグランス Text Block Image Image ドルチェ＆ガッバーナの「DE…" at bounding box center [657, 329] width 971 height 1364
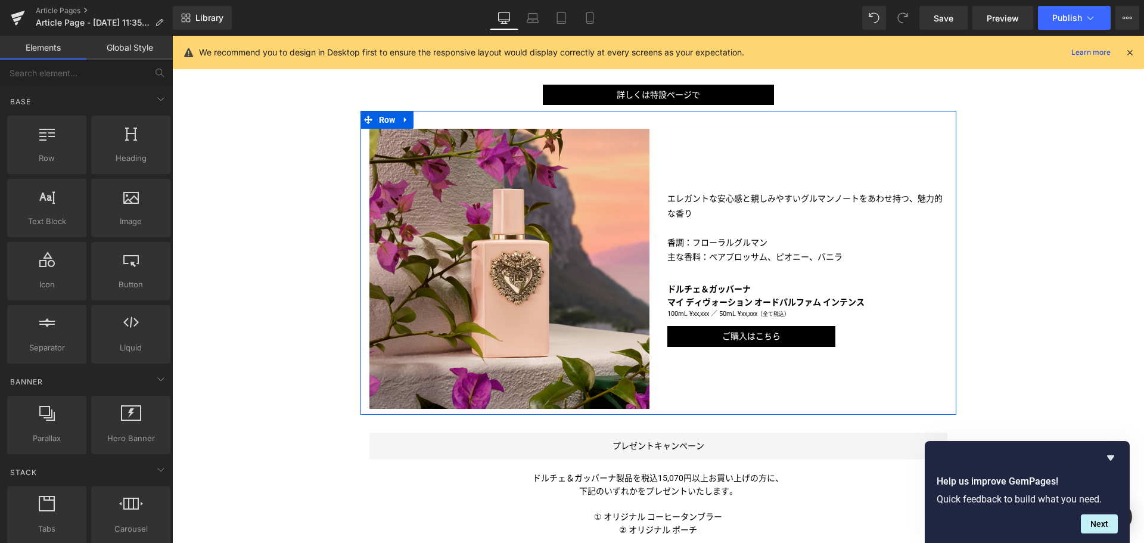
scroll to position [548, 0]
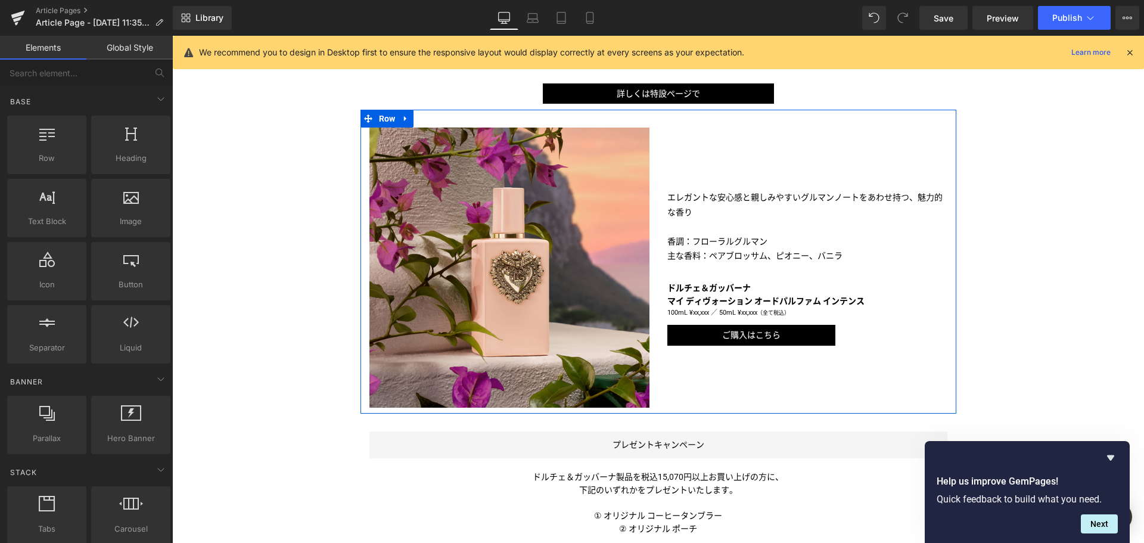
click at [724, 208] on p "エレガントな安心感と親しみやすいグルマンノートをあわせ持つ、魅力的な香り" at bounding box center [807, 204] width 280 height 29
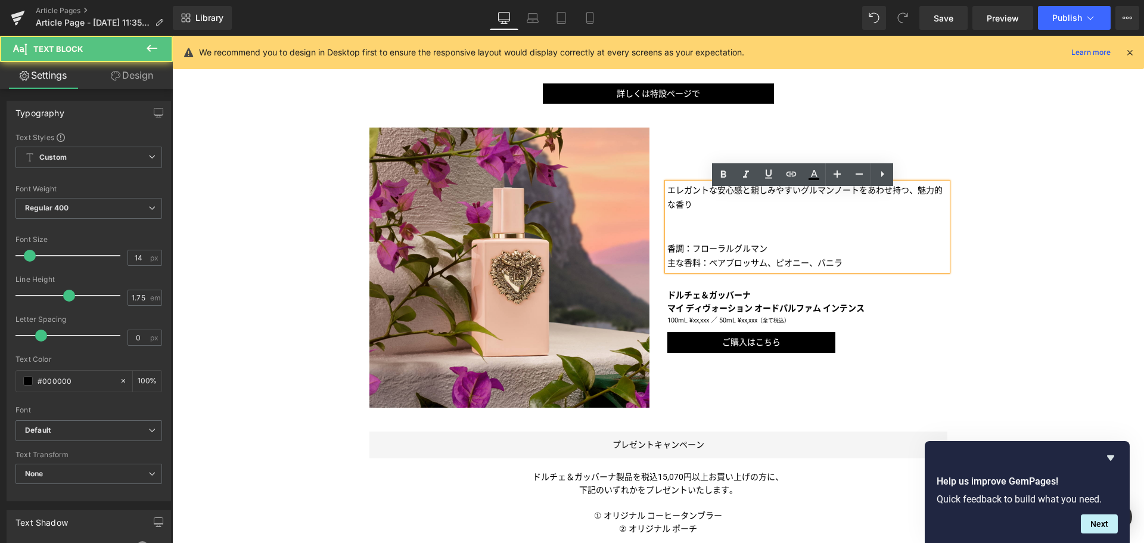
scroll to position [540, 0]
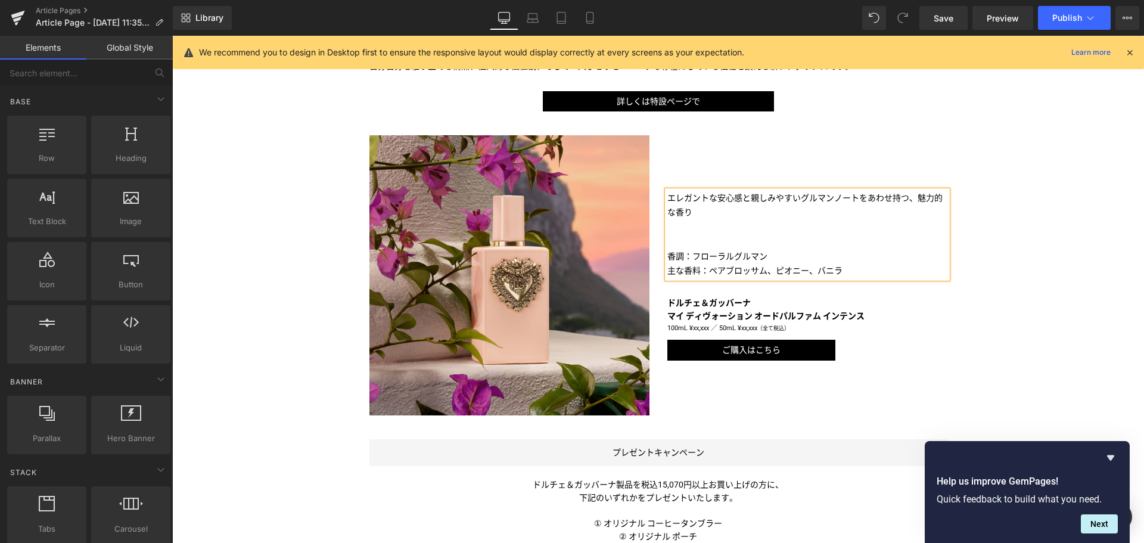
click at [979, 272] on div "Liquid パーソナルな物語を紡ぎだす、＜ドルチェ＆ガッバーナ＞の新フレグランス Text Block Image Image ドルチェ＆ガッバーナの「DE…" at bounding box center [657, 306] width 971 height 1364
click at [1024, 284] on div "Liquid パーソナルな物語を紡ぎだす、＜ドルチェ＆ガッバーナ＞の新フレグランス Text Block Image Image ドルチェ＆ガッバーナの「DE…" at bounding box center [657, 306] width 971 height 1364
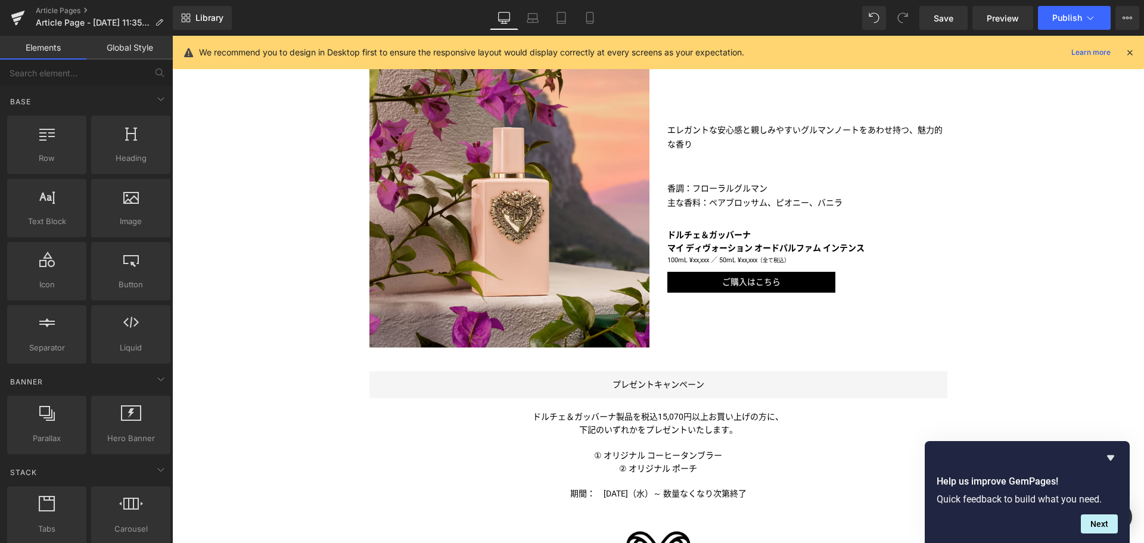
scroll to position [609, 0]
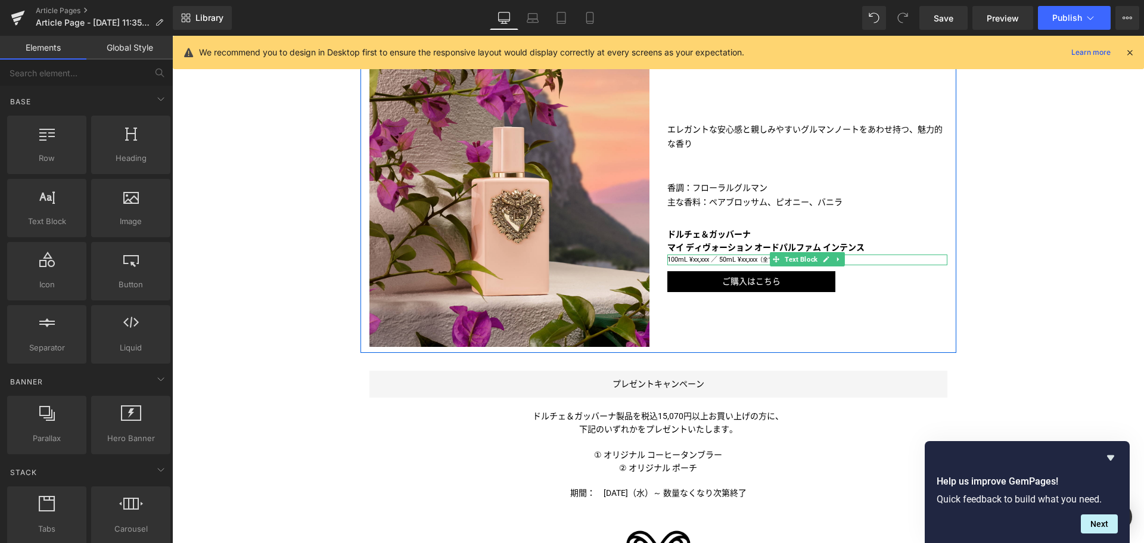
click at [695, 260] on p "100mL ¥xx,xxx ／ 50mL ¥xx,xxx （全て税込）" at bounding box center [807, 259] width 280 height 11
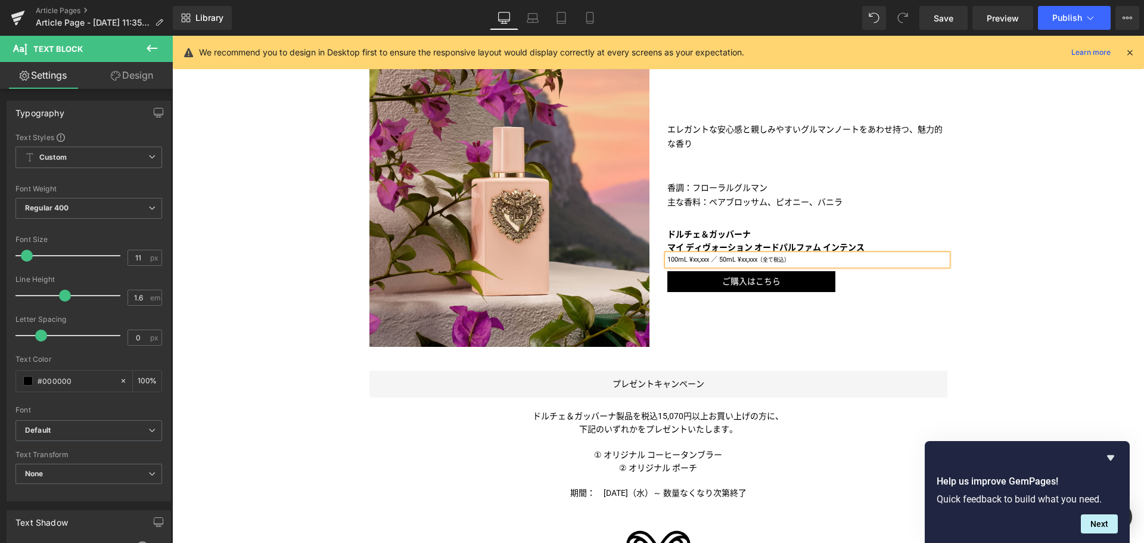
click at [695, 260] on p "100mL ¥xx,xxx ／ 50mL ¥xx,xxx （全て税込）" at bounding box center [807, 259] width 280 height 11
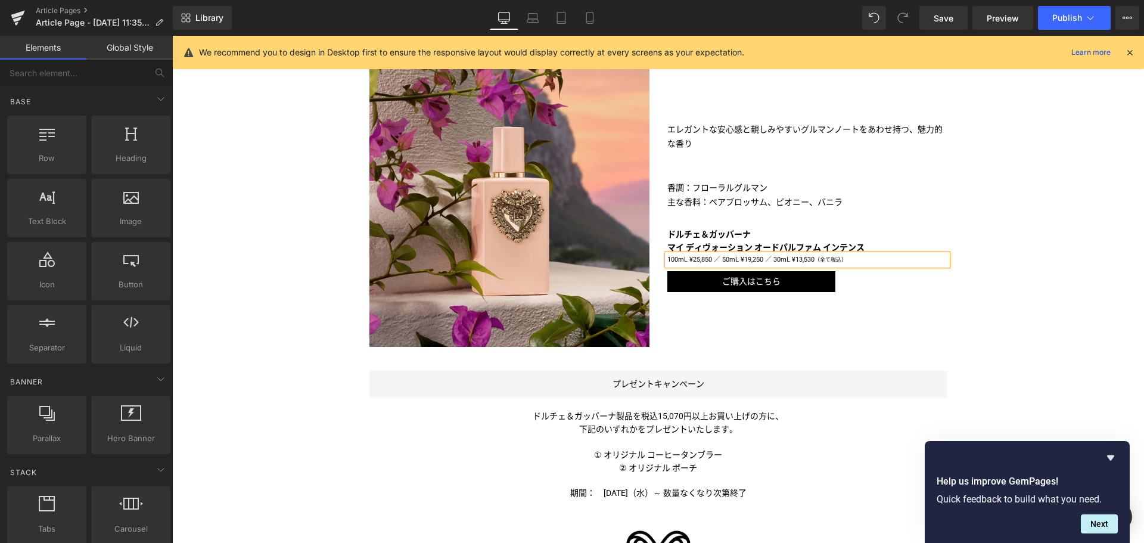
click at [1008, 322] on div "Liquid パーソナルな物語を紡ぎだす、＜ドルチェ＆ガッバーナ＞の新フレグランス Text Block Image Image ドルチェ＆ガッバーナの「DE…" at bounding box center [657, 237] width 971 height 1364
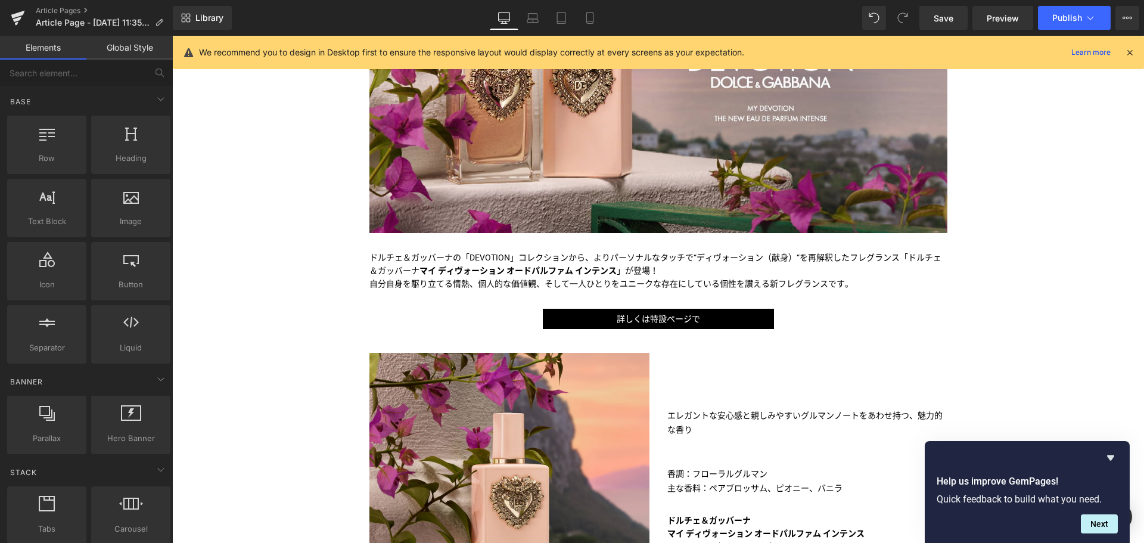
scroll to position [319, 0]
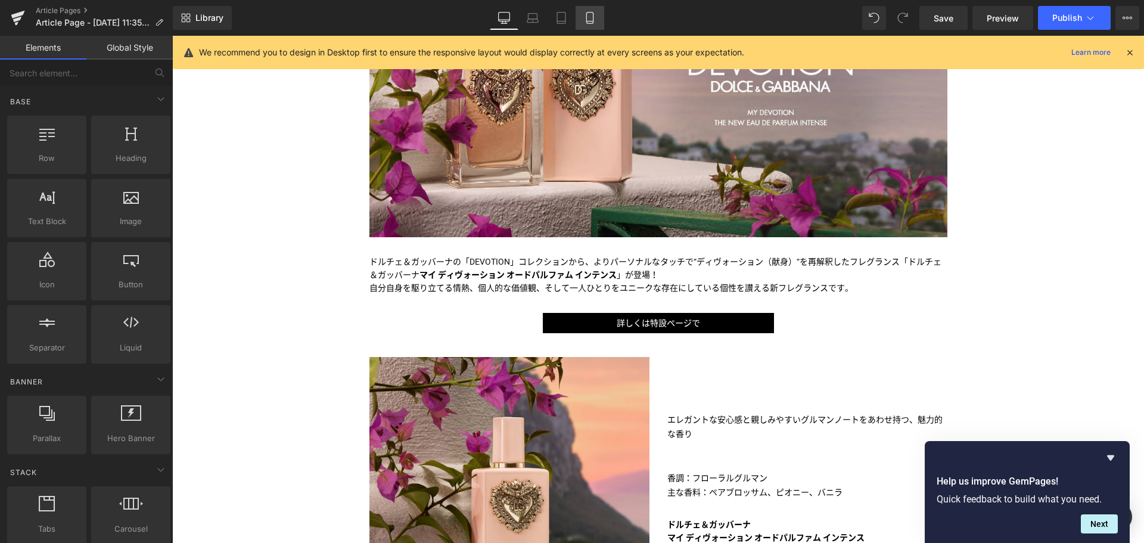
click at [593, 12] on icon at bounding box center [590, 18] width 12 height 12
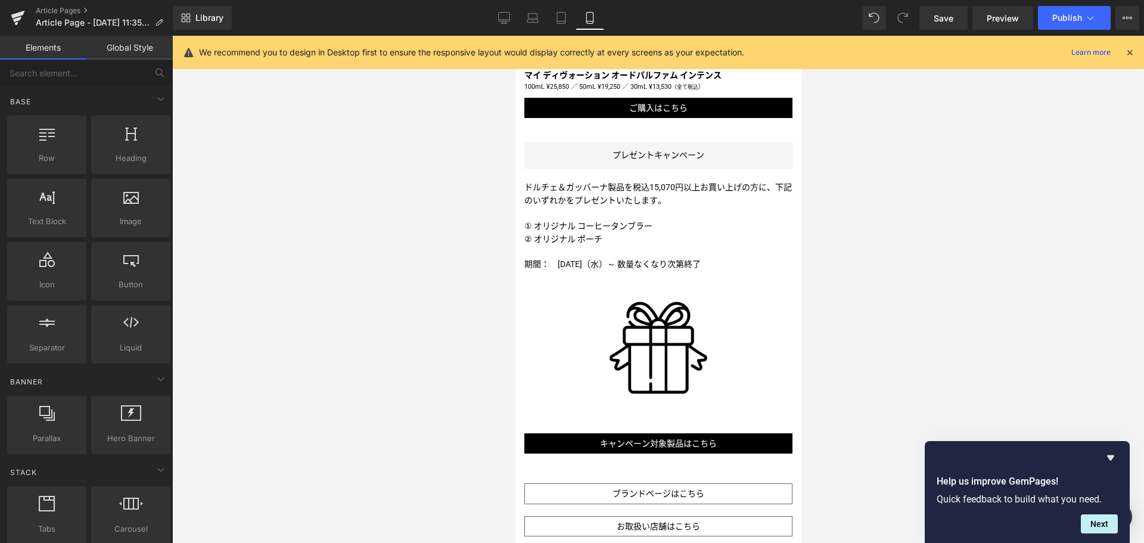
scroll to position [998, 0]
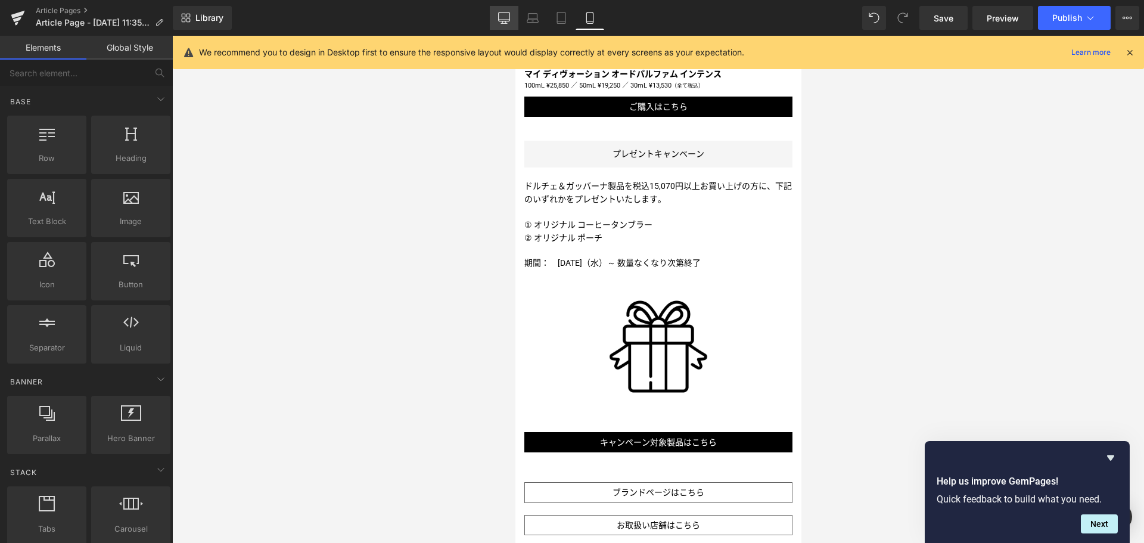
click at [506, 14] on icon at bounding box center [504, 18] width 12 height 12
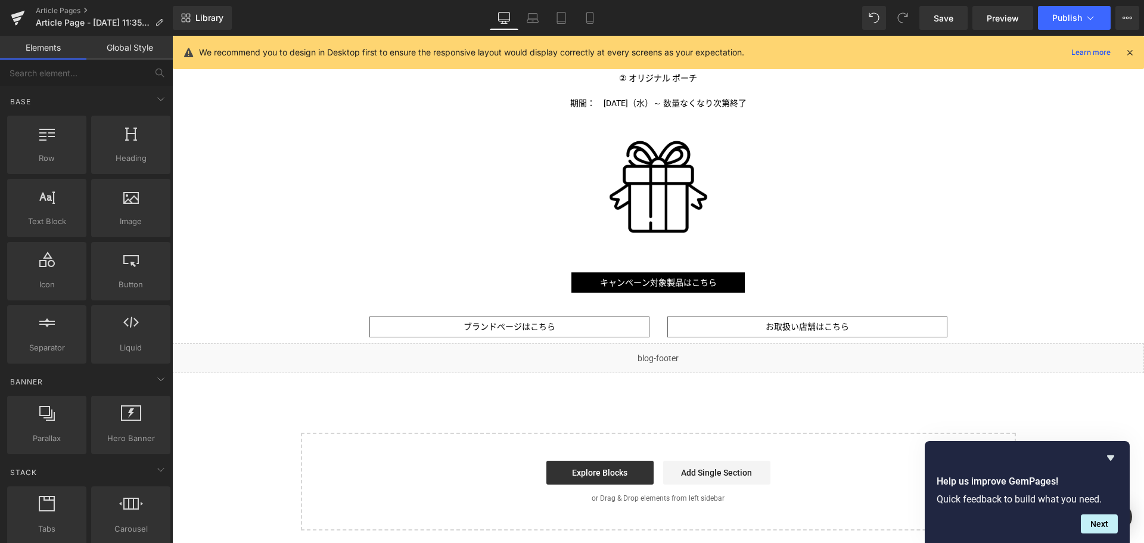
scroll to position [926, 0]
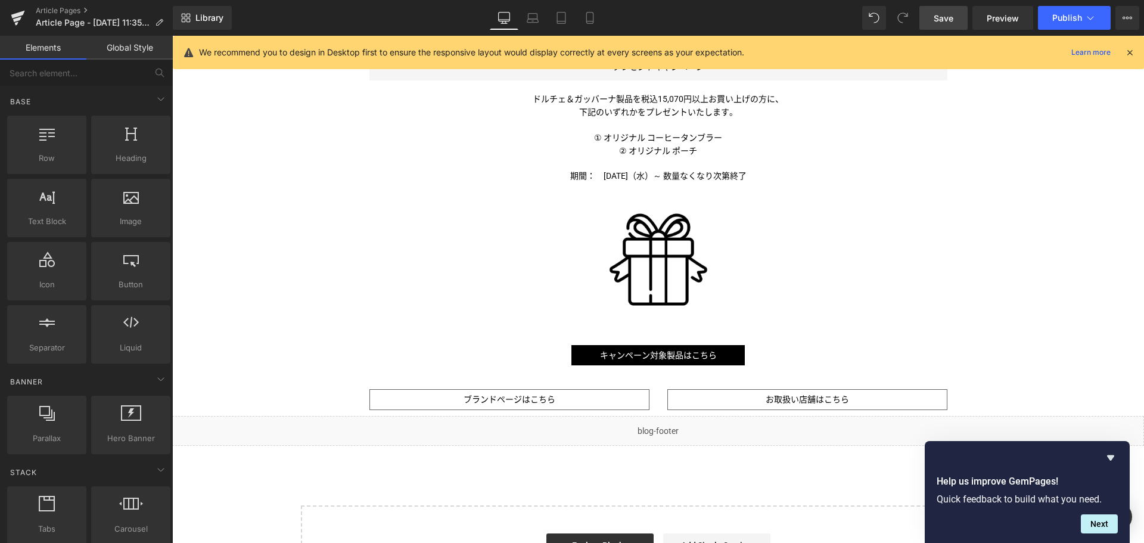
click at [949, 15] on span "Save" at bounding box center [943, 18] width 20 height 13
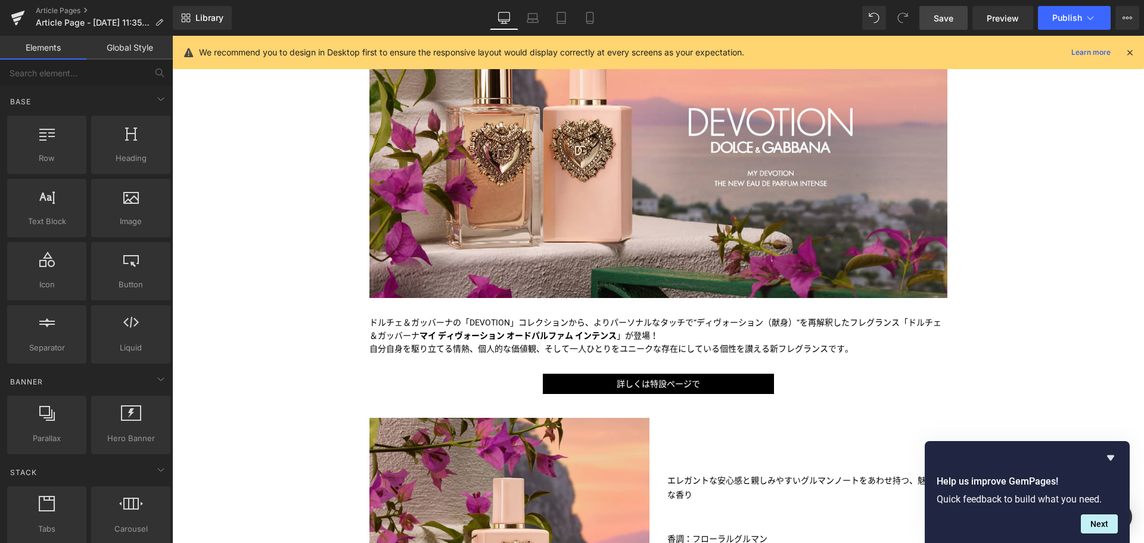
scroll to position [0, 0]
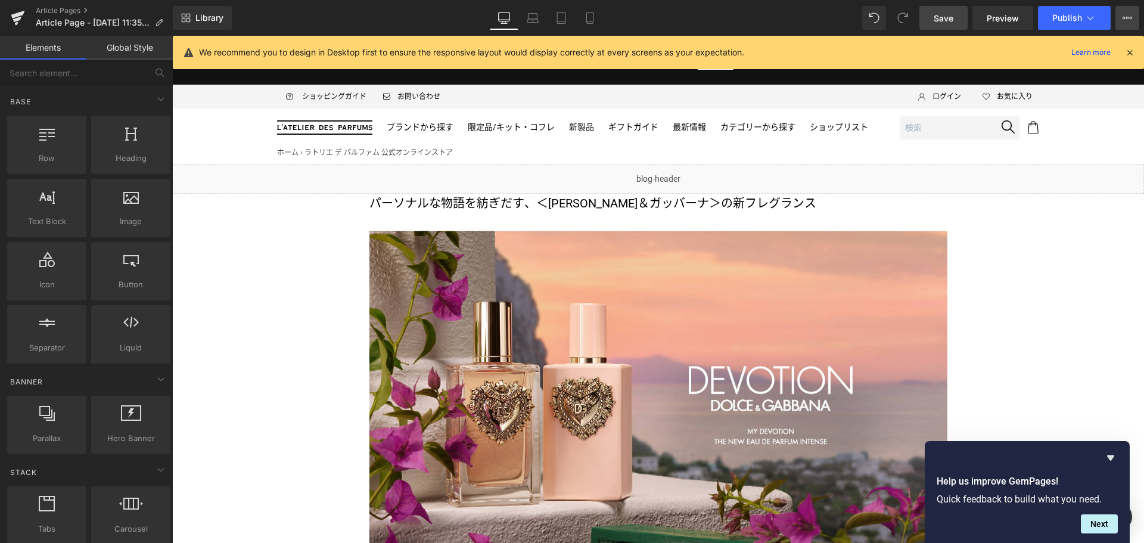
click at [1129, 10] on button "View Live Page View with current Template Save Template to Library Schedule Pub…" at bounding box center [1127, 18] width 24 height 24
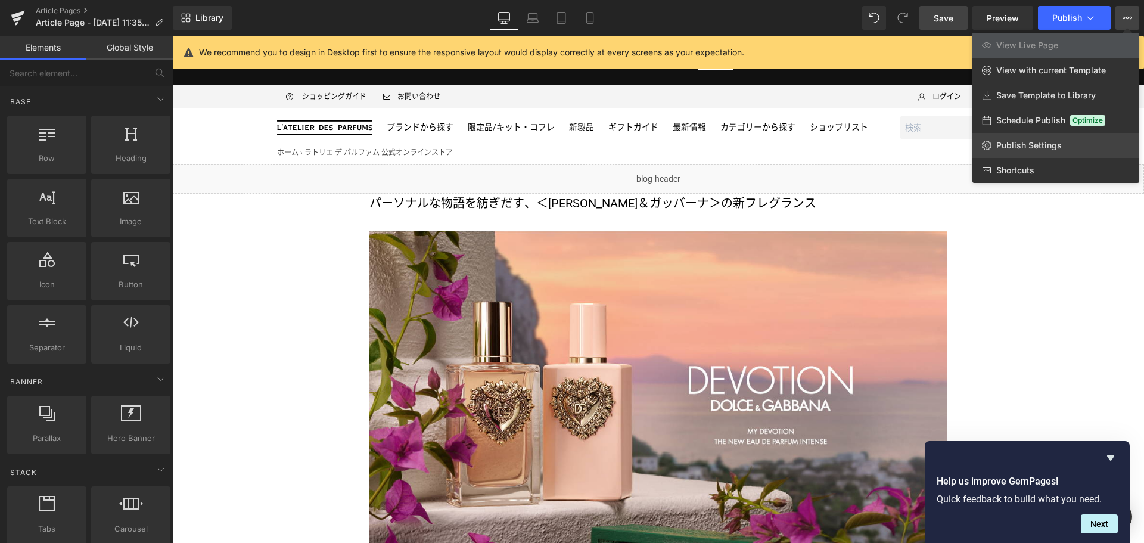
click at [1052, 144] on span "Publish Settings" at bounding box center [1029, 145] width 66 height 11
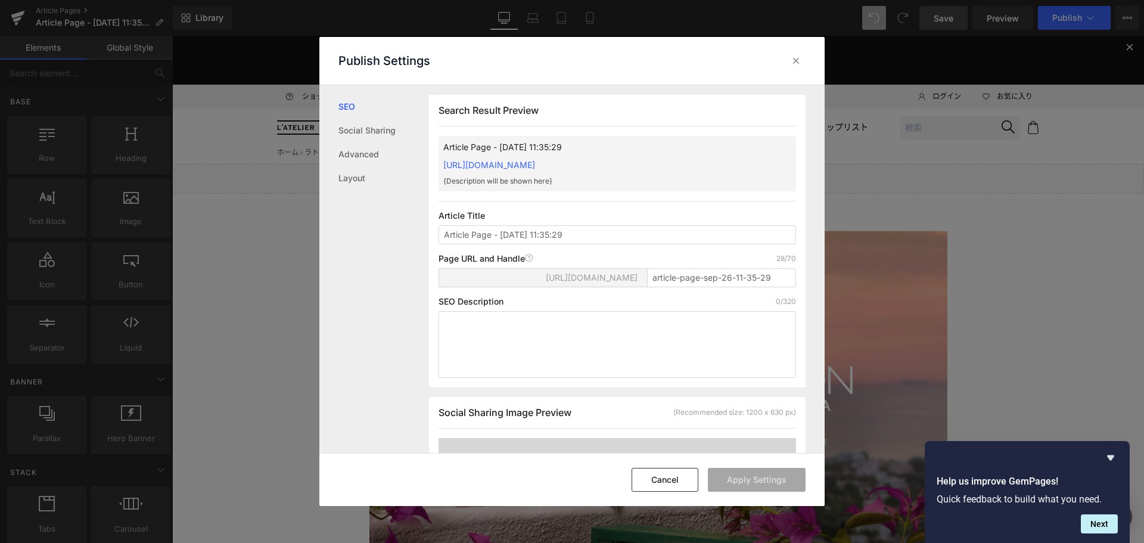
scroll to position [1, 0]
drag, startPoint x: 596, startPoint y: 230, endPoint x: 236, endPoint y: 238, distance: 360.4
click at [236, 238] on div "Publish Settings SEO Social Sharing Advanced Layout Search Result Preview Artic…" at bounding box center [572, 271] width 1144 height 543
type input "DOLCE&GABBANA - MY DEVOTION ニュース（10/1公開）"
type input "mydevotion2510"
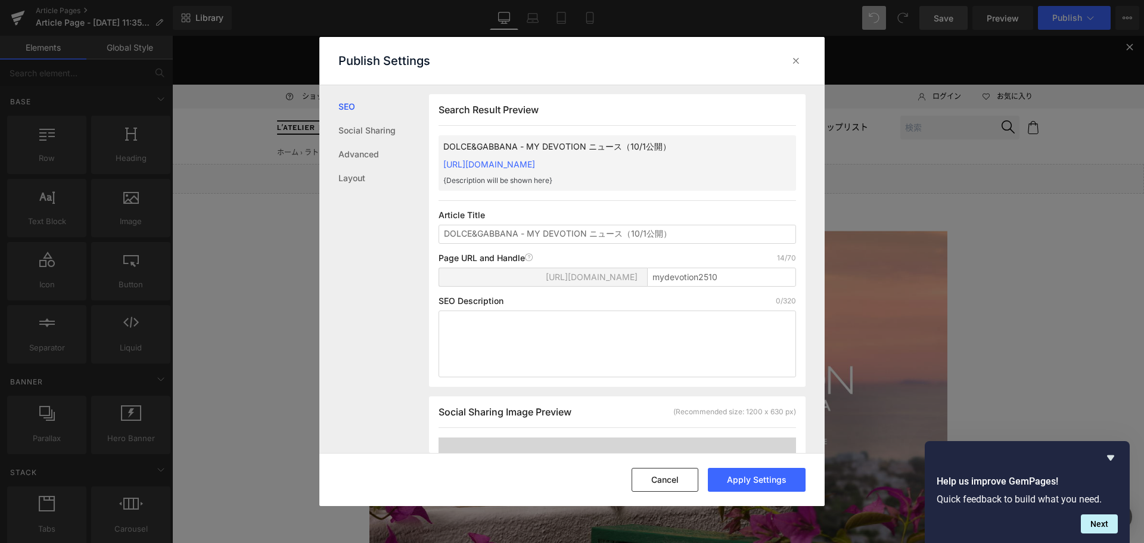
click at [618, 142] on p "DOLCE&GABBANA - MY DEVOTION ニュース（10/1公開）" at bounding box center [598, 146] width 310 height 13
click at [749, 479] on button "Apply Settings" at bounding box center [757, 480] width 98 height 24
click at [796, 58] on icon at bounding box center [796, 61] width 12 height 12
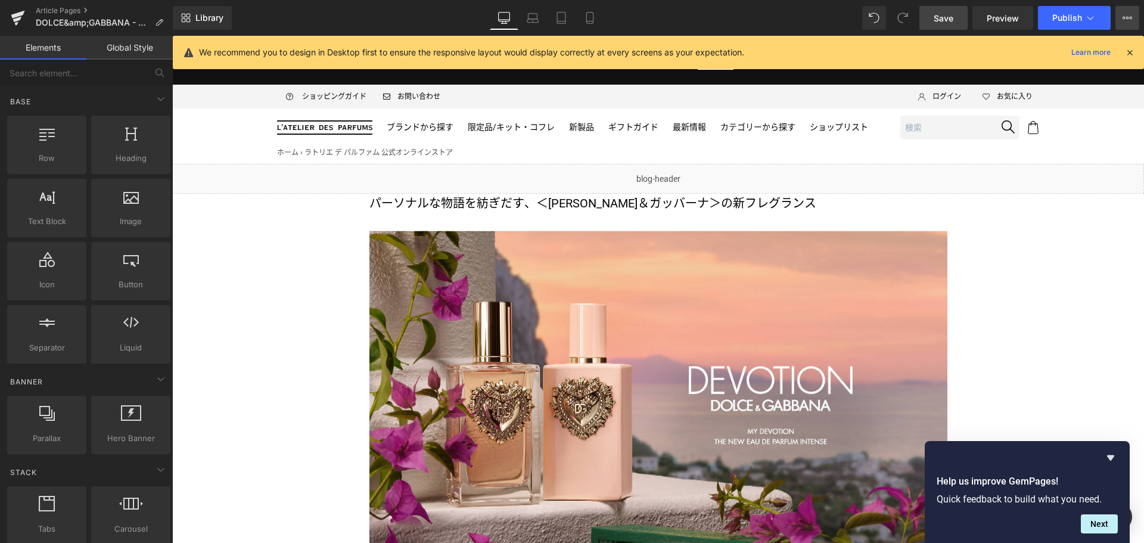
click at [1122, 10] on button "View Live Page View with current Template Save Template to Library Schedule Pub…" at bounding box center [1127, 18] width 24 height 24
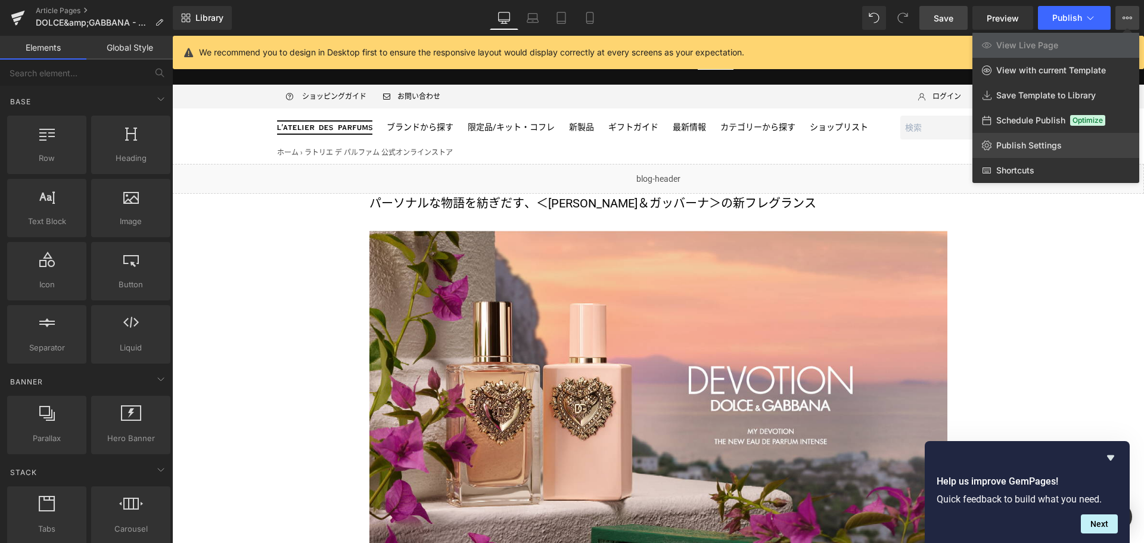
click at [1047, 147] on span "Publish Settings" at bounding box center [1029, 145] width 66 height 11
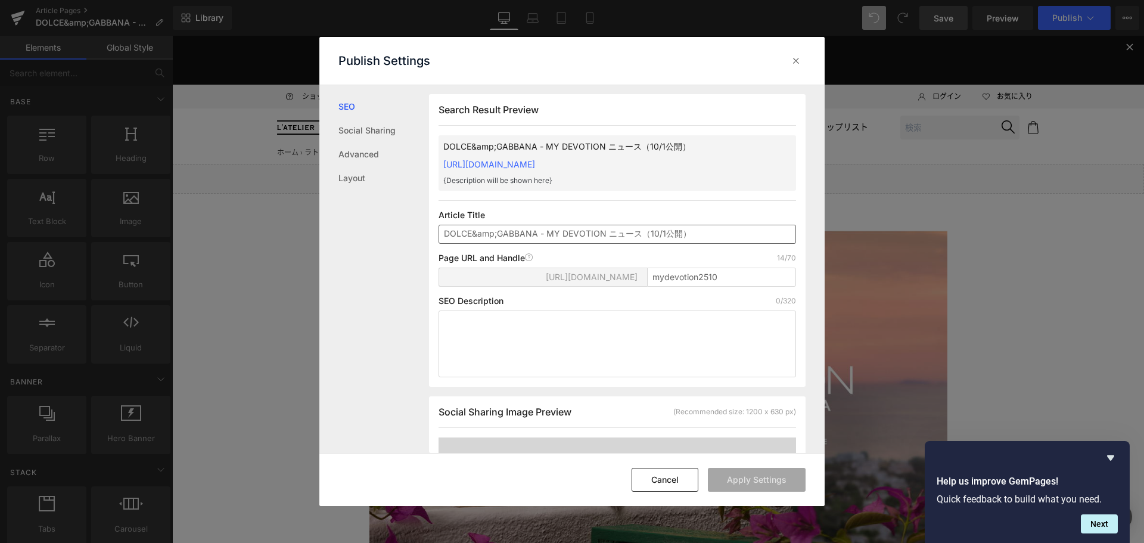
drag, startPoint x: 497, startPoint y: 234, endPoint x: 471, endPoint y: 234, distance: 25.6
click at [471, 234] on input "DOLCE&amp;GABBANA - MY DEVOTION ニュース（10/1公開）" at bounding box center [616, 234] width 357 height 19
type input "DOLCE＆GABBANA - MY DEVOTION ニュース（10/1公開）"
click at [734, 487] on button "Apply Settings" at bounding box center [757, 480] width 98 height 24
click at [794, 64] on icon at bounding box center [796, 61] width 12 height 12
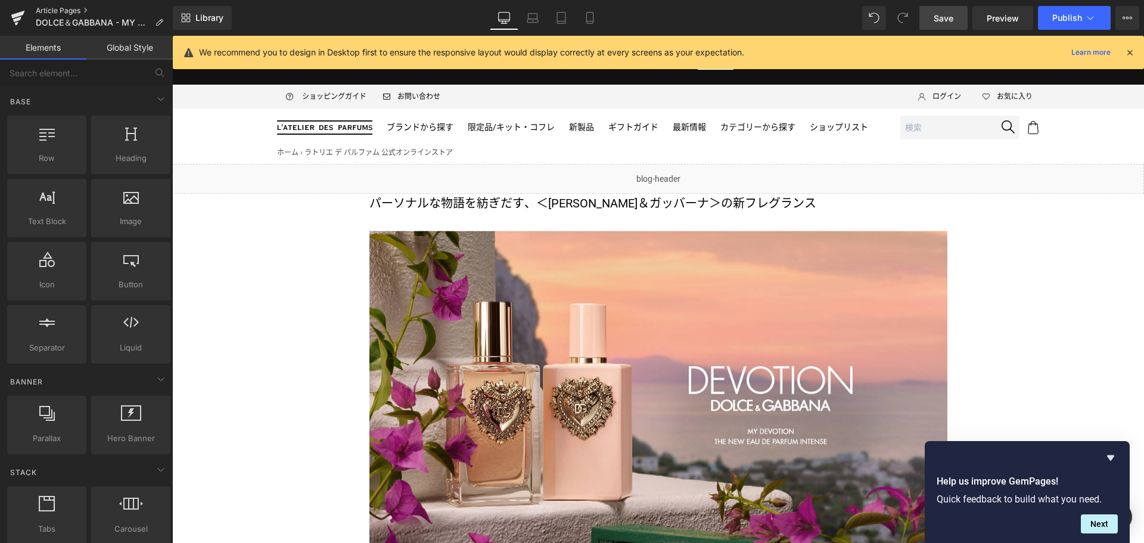
click at [66, 10] on link "Article Pages" at bounding box center [104, 11] width 137 height 10
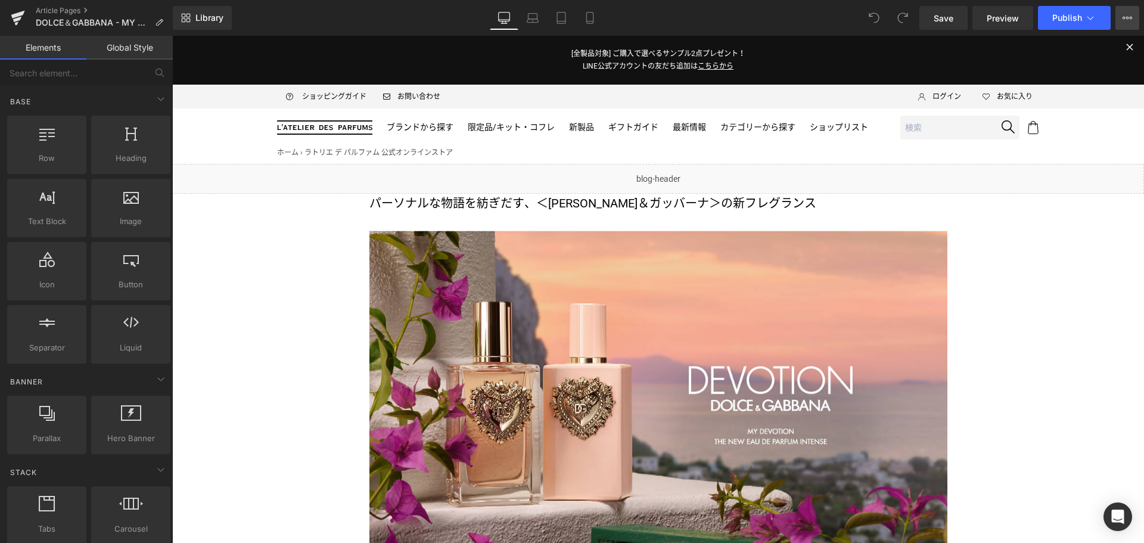
click at [1127, 15] on icon at bounding box center [1127, 18] width 10 height 10
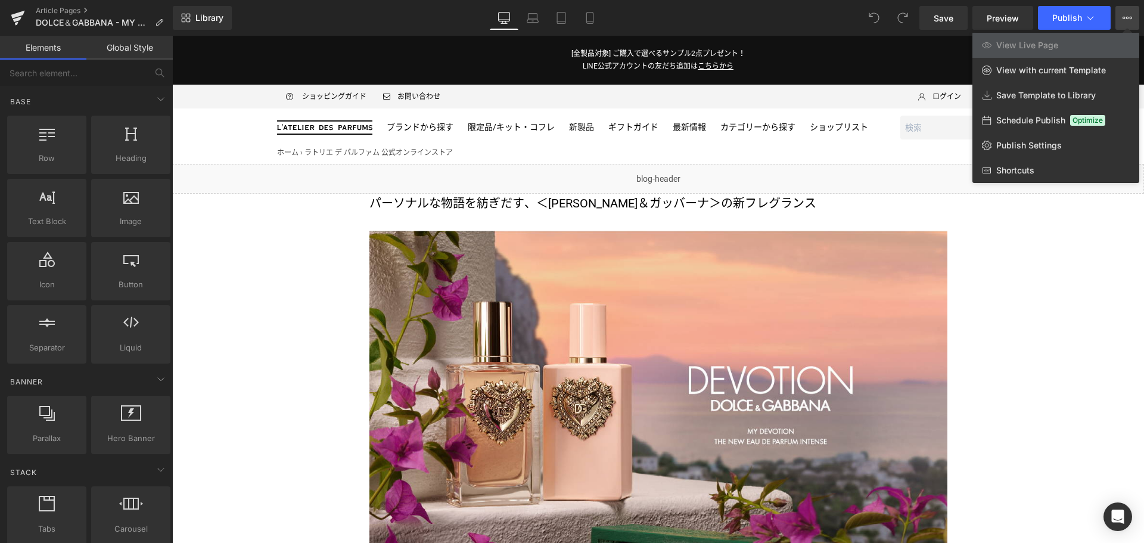
click at [1043, 228] on div at bounding box center [657, 289] width 971 height 507
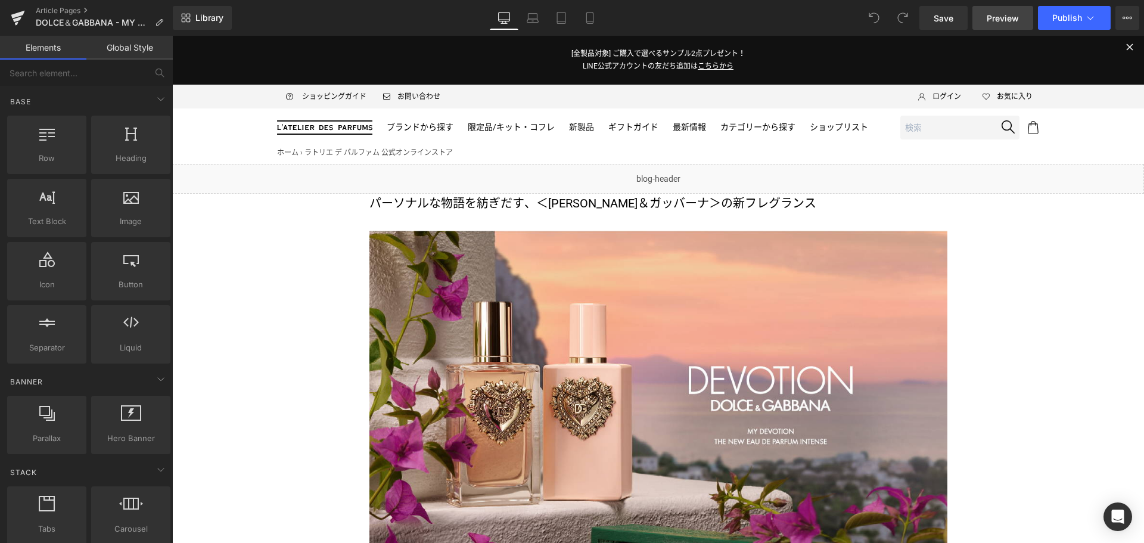
click at [1011, 11] on link "Preview" at bounding box center [1002, 18] width 61 height 24
